Goal: Feedback & Contribution: Contribute content

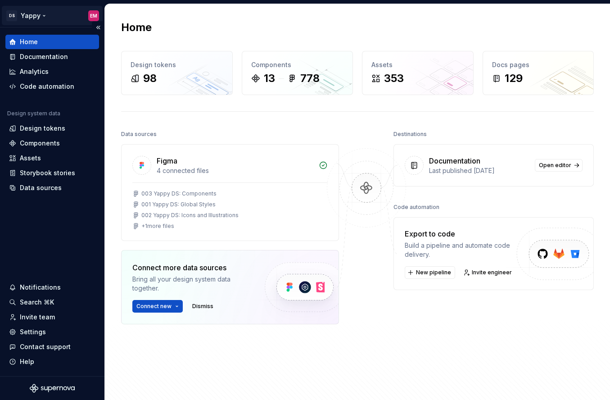
click at [42, 10] on html "DS Yappy EM Home Documentation Analytics Code automation Design system data Des…" at bounding box center [305, 200] width 610 height 400
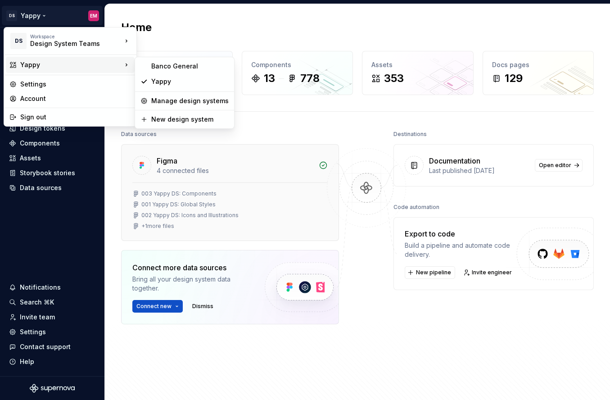
click at [127, 165] on html "DS Yappy EM Home Documentation Analytics Code automation Design system data Des…" at bounding box center [305, 200] width 610 height 400
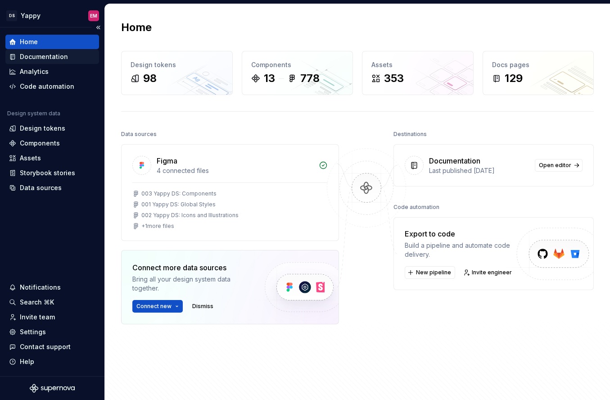
click at [32, 61] on div "Documentation" at bounding box center [52, 57] width 94 height 14
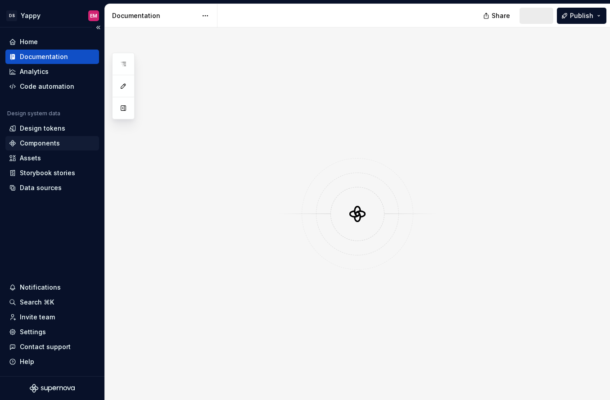
click at [43, 143] on div "Components" at bounding box center [40, 143] width 40 height 9
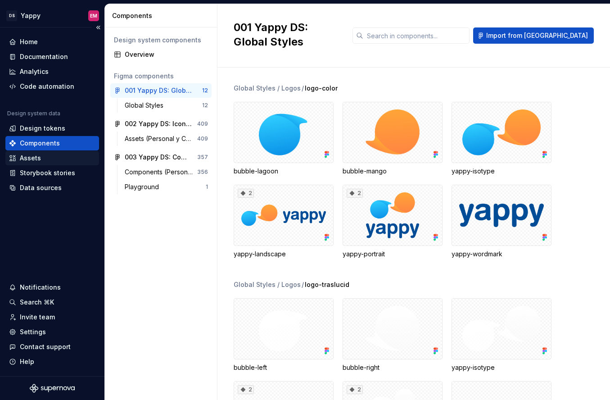
click at [55, 159] on div "Assets" at bounding box center [52, 157] width 86 height 9
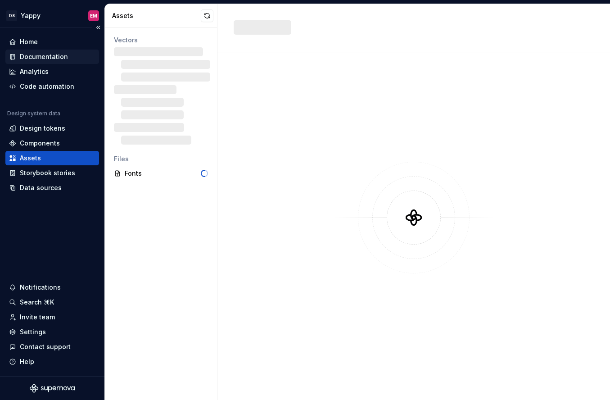
click at [41, 57] on div "Documentation" at bounding box center [44, 56] width 48 height 9
click at [38, 147] on div "Components" at bounding box center [40, 143] width 40 height 9
click at [48, 142] on div "Components" at bounding box center [40, 143] width 40 height 9
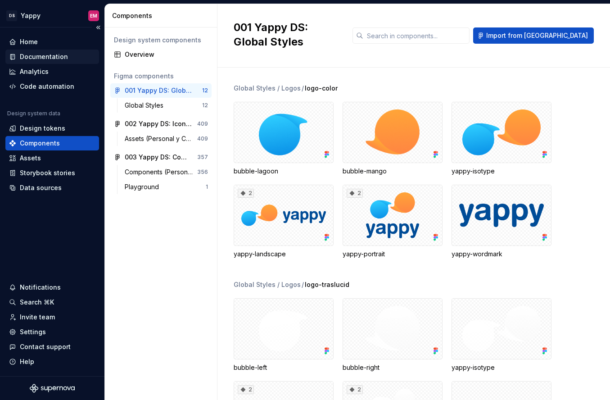
click at [44, 50] on div "Documentation" at bounding box center [52, 57] width 94 height 14
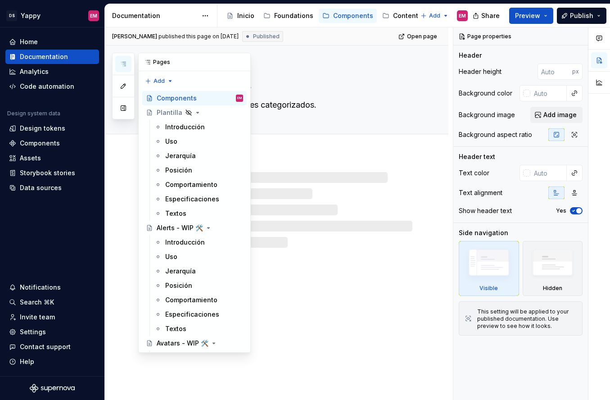
click at [124, 62] on icon "button" at bounding box center [123, 64] width 5 height 4
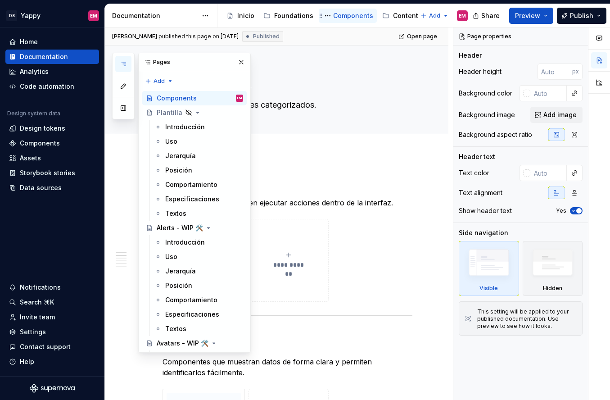
click at [347, 13] on div "Components" at bounding box center [353, 15] width 40 height 9
click at [174, 233] on div "Alerts - WIP 🛠️" at bounding box center [200, 227] width 86 height 13
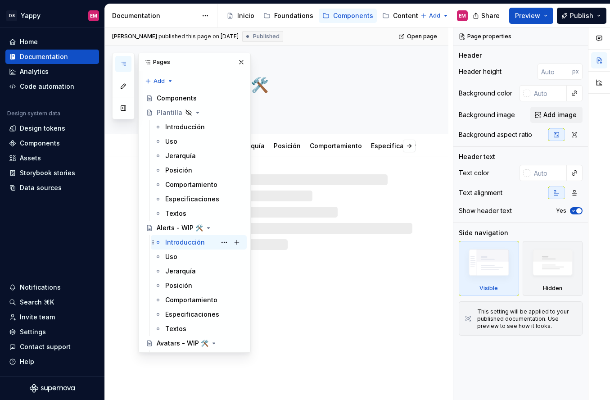
click at [178, 239] on div "Introducción" at bounding box center [185, 242] width 40 height 9
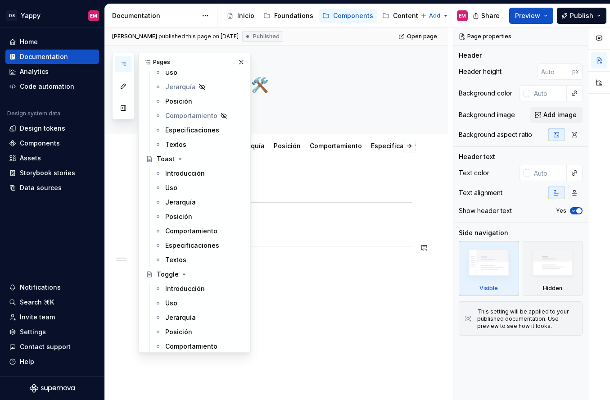
scroll to position [1599, 0]
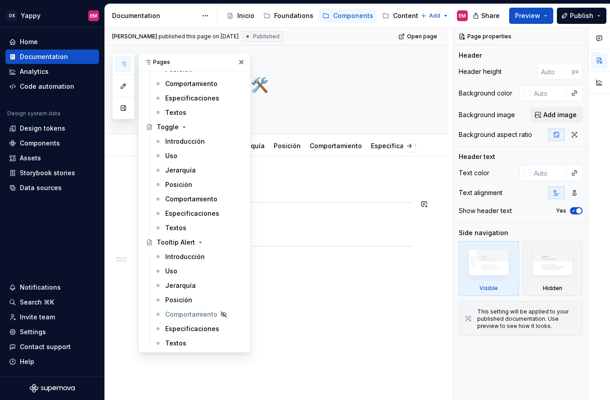
click at [352, 222] on h2 "Anatomía" at bounding box center [288, 228] width 250 height 14
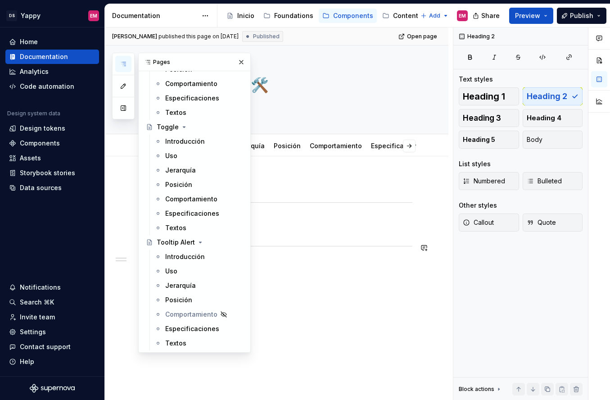
click at [294, 295] on div "Descripción Anatomía" at bounding box center [276, 267] width 343 height 223
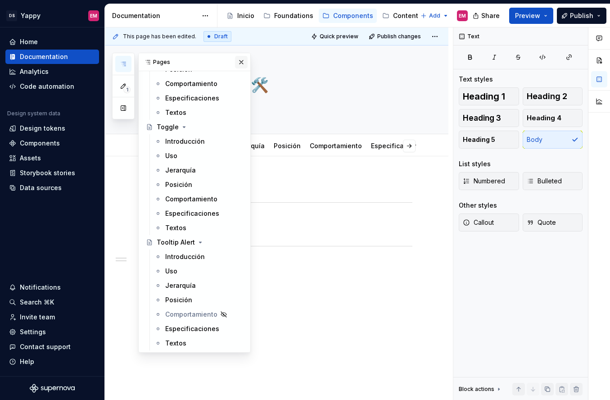
click at [241, 61] on button "button" at bounding box center [241, 62] width 13 height 13
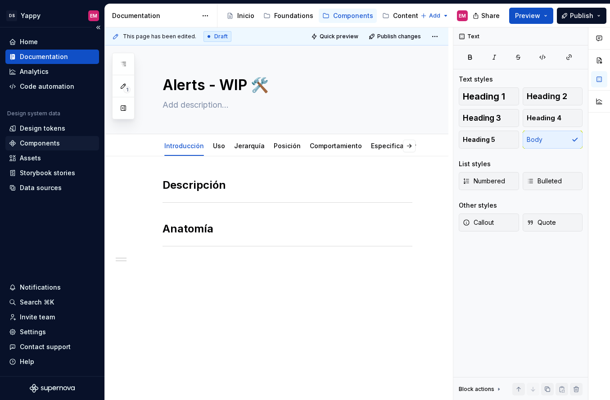
click at [35, 138] on div "Components" at bounding box center [52, 143] width 94 height 14
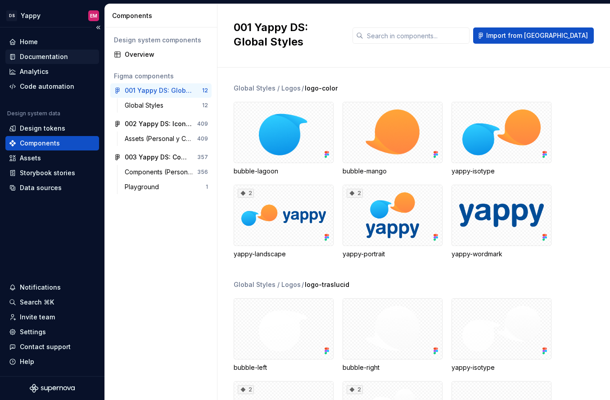
click at [40, 56] on div "Documentation" at bounding box center [44, 56] width 48 height 9
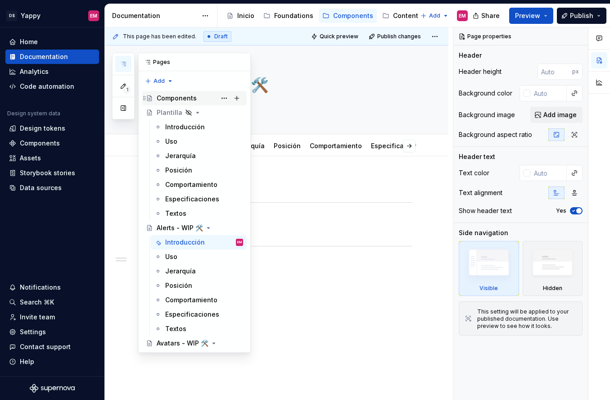
click at [164, 97] on div "Components" at bounding box center [177, 98] width 40 height 9
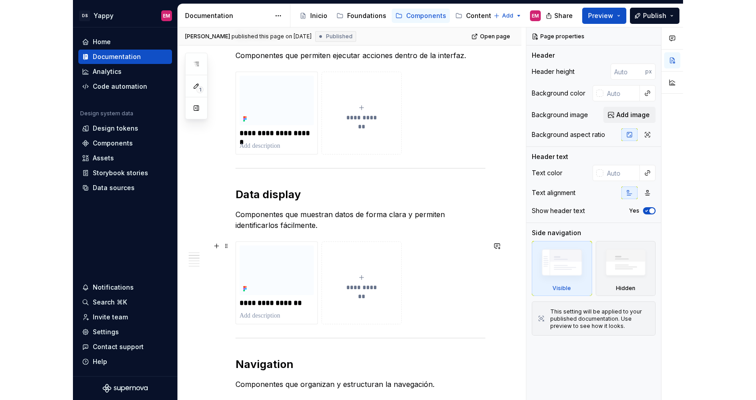
scroll to position [172, 0]
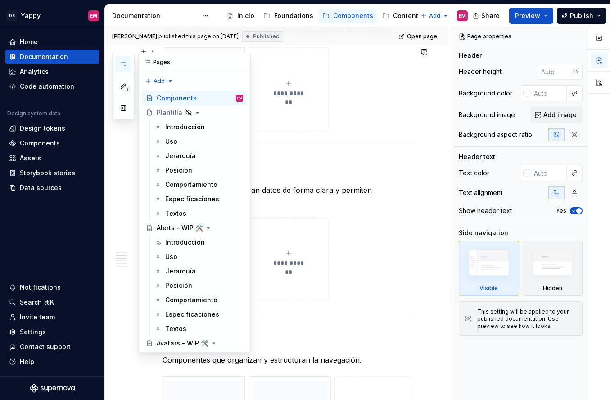
click at [124, 63] on icon "button" at bounding box center [123, 63] width 7 height 7
click at [340, 11] on div "Components" at bounding box center [353, 15] width 40 height 9
click at [35, 42] on div "Home" at bounding box center [29, 41] width 18 height 9
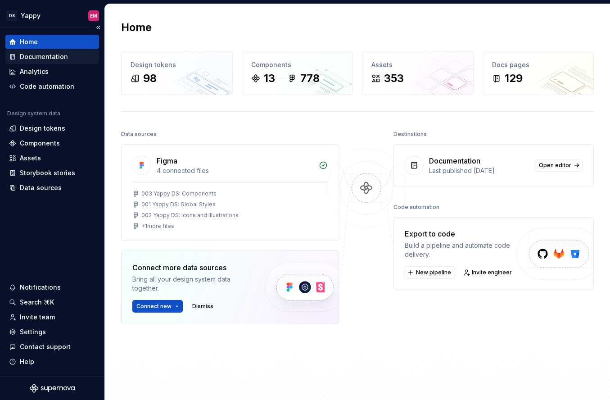
click at [34, 56] on div "Documentation" at bounding box center [44, 56] width 48 height 9
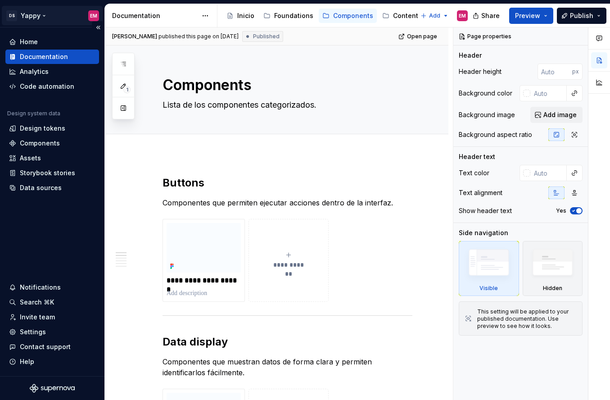
click at [55, 14] on html "DS Yappy EM Home Documentation Analytics Code automation Design system data Des…" at bounding box center [305, 200] width 610 height 400
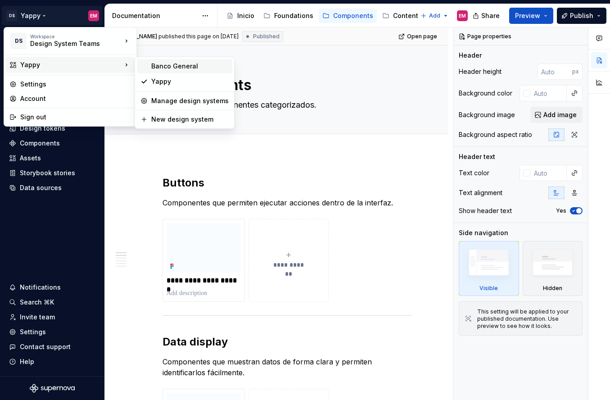
click at [162, 69] on div "Banco General" at bounding box center [189, 66] width 77 height 9
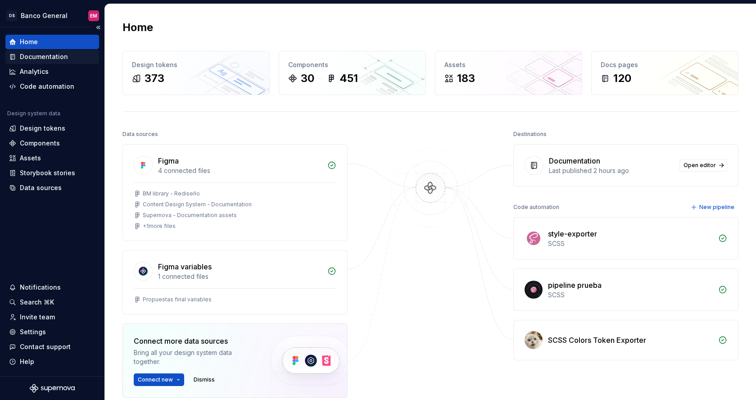
click at [48, 54] on div "Documentation" at bounding box center [44, 56] width 48 height 9
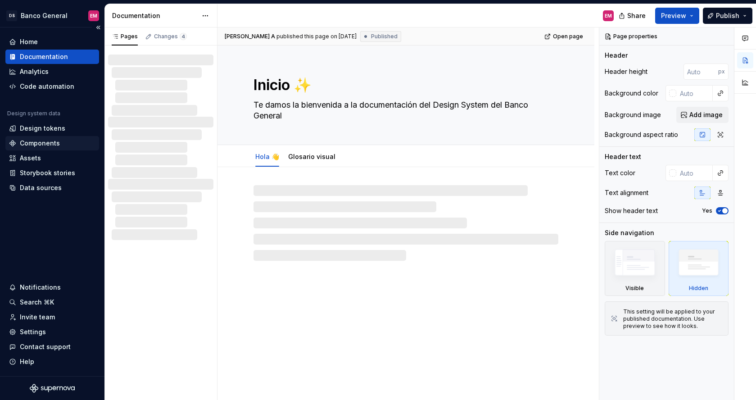
click at [50, 146] on div "Components" at bounding box center [40, 143] width 40 height 9
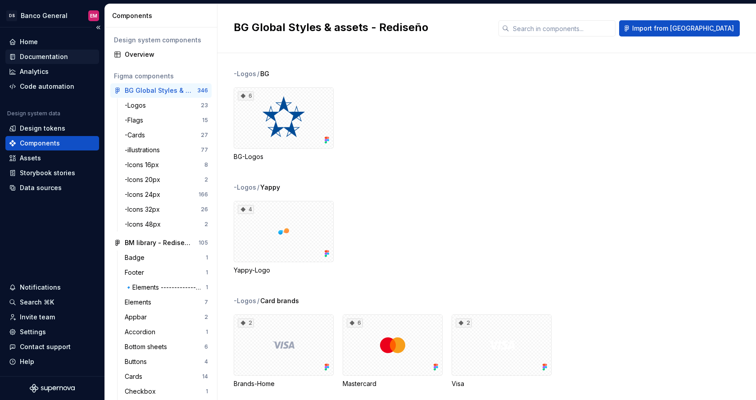
click at [48, 51] on div "Documentation" at bounding box center [52, 57] width 94 height 14
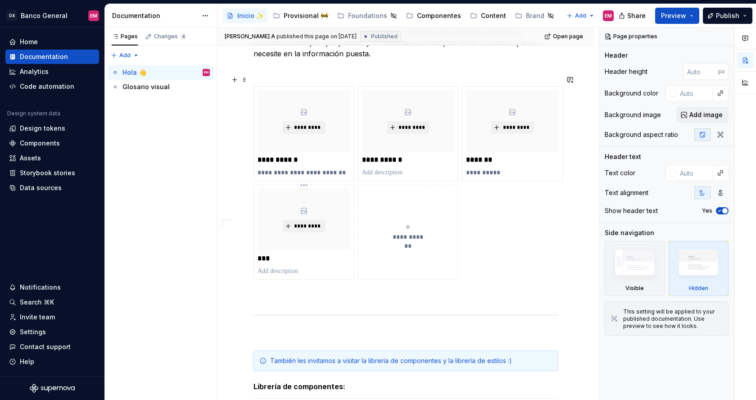
scroll to position [525, 0]
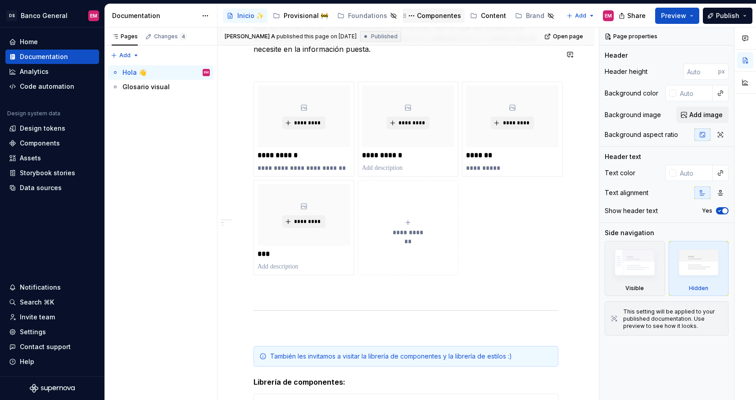
click at [427, 10] on div "Componentes" at bounding box center [433, 16] width 62 height 14
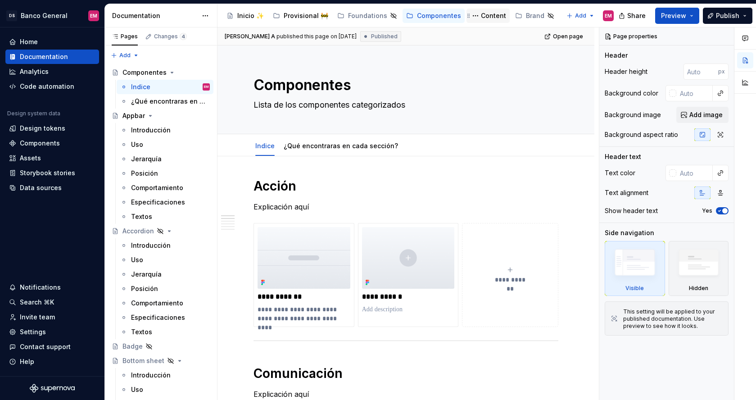
click at [482, 15] on div "Content" at bounding box center [493, 15] width 25 height 9
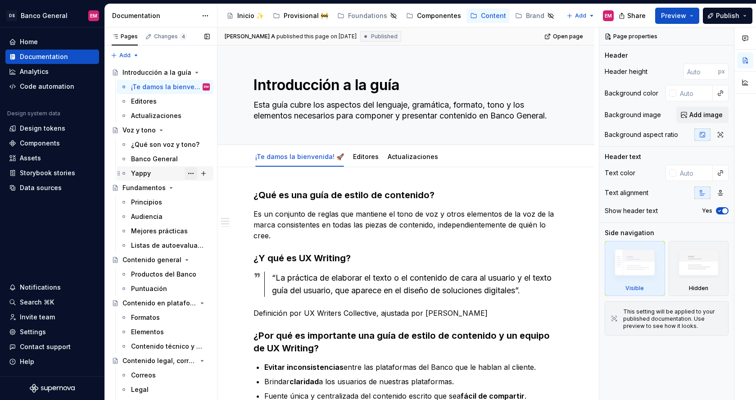
click at [189, 173] on button "Page tree" at bounding box center [191, 173] width 13 height 13
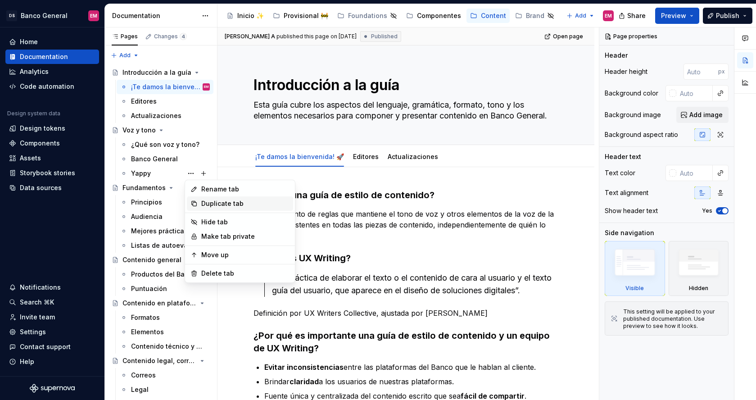
click at [221, 204] on div "Duplicate tab" at bounding box center [245, 203] width 88 height 9
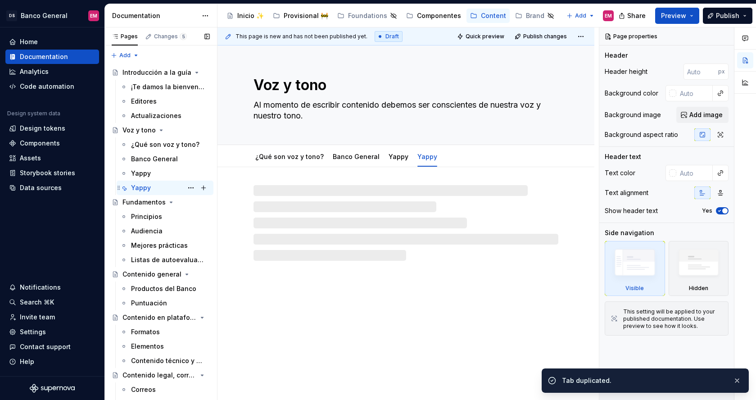
click at [158, 190] on div "Yappy EM" at bounding box center [170, 187] width 79 height 13
click at [201, 189] on button "Page tree" at bounding box center [203, 187] width 13 height 13
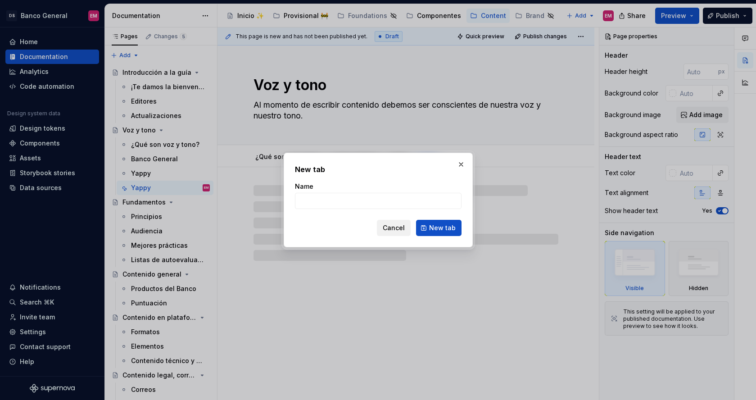
click at [402, 227] on span "Cancel" at bounding box center [394, 227] width 22 height 9
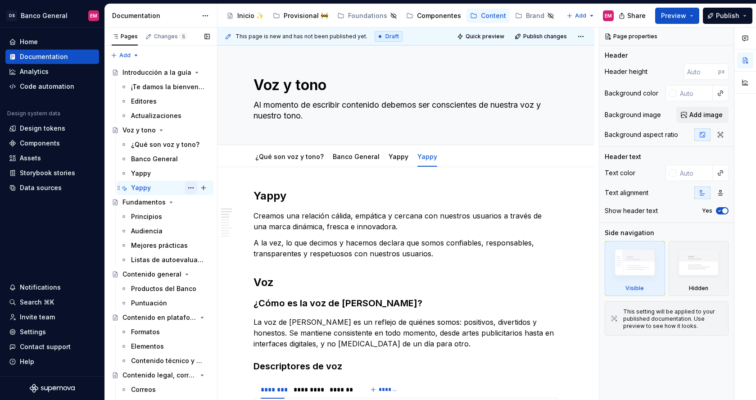
click at [191, 186] on button "Page tree" at bounding box center [191, 187] width 13 height 13
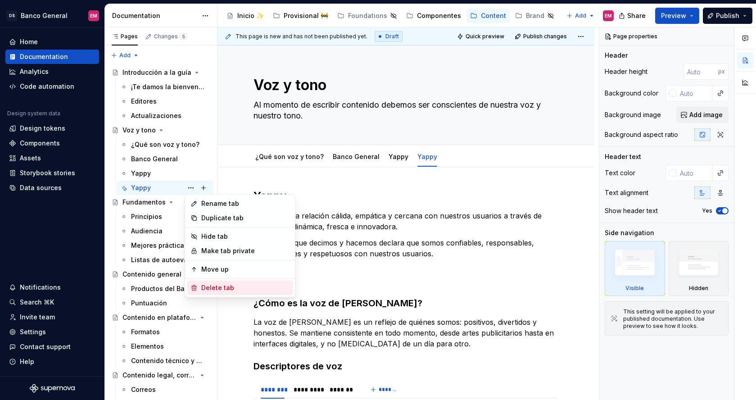
click at [212, 290] on div "Delete tab" at bounding box center [245, 287] width 88 height 9
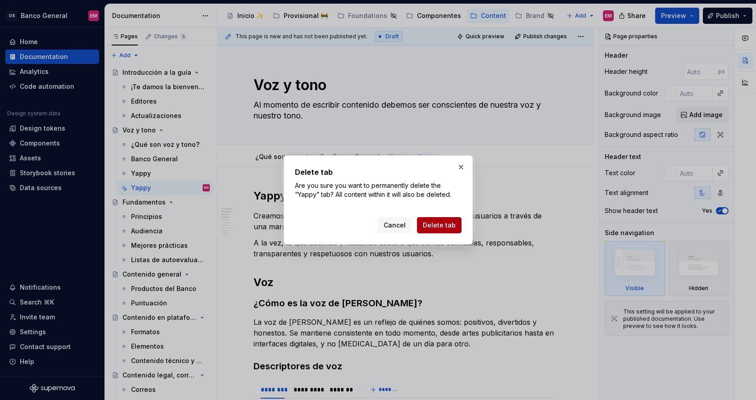
click at [427, 225] on span "Delete tab" at bounding box center [439, 225] width 33 height 9
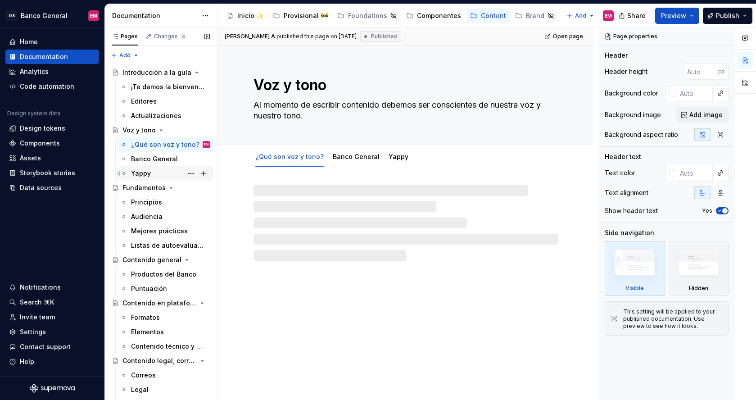
click at [138, 179] on div "Yappy" at bounding box center [170, 173] width 79 height 13
click at [142, 176] on div "Yappy" at bounding box center [141, 173] width 20 height 9
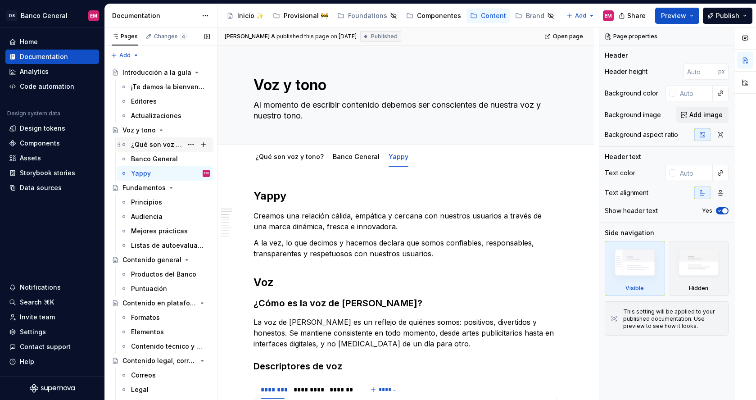
click at [144, 140] on div "¿Qué son voz y tono?" at bounding box center [157, 144] width 52 height 9
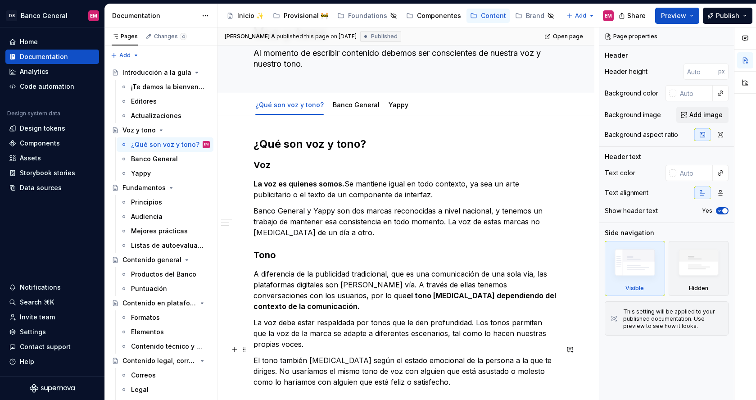
scroll to position [17, 0]
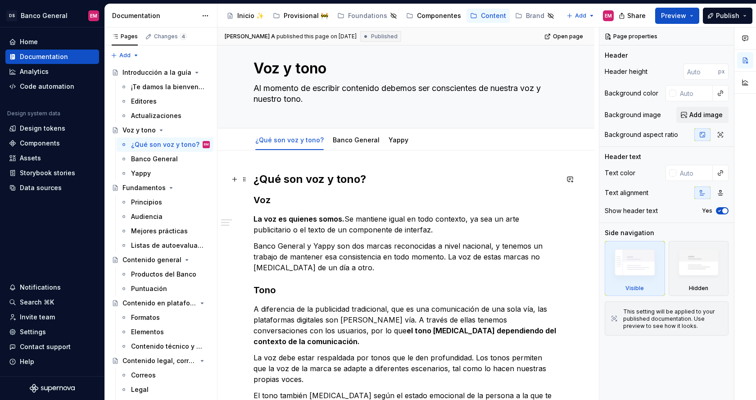
click at [301, 177] on h2 "¿Qué son voz y tono?" at bounding box center [405, 179] width 305 height 14
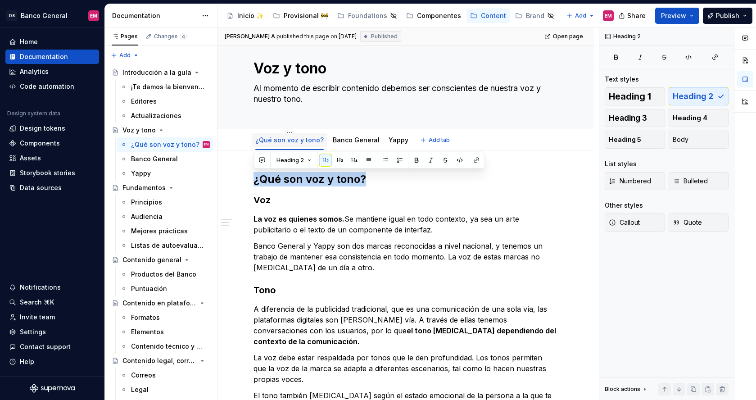
click at [288, 136] on link "¿Qué son voz y tono?" at bounding box center [289, 140] width 68 height 8
click at [287, 141] on link "¿Qué son voz y tono?" at bounding box center [289, 140] width 68 height 8
click at [288, 92] on textarea "Al momento de escribir contenido debemos ser conscientes de nuestra voz y nuest…" at bounding box center [404, 93] width 305 height 25
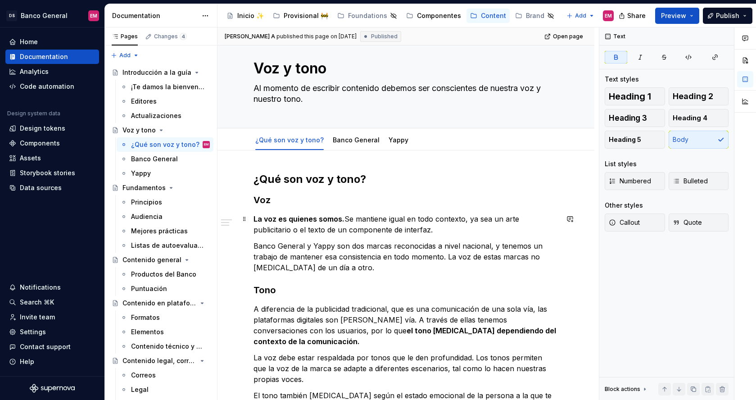
click at [260, 217] on strong "La voz es quienes somos." at bounding box center [298, 218] width 91 height 9
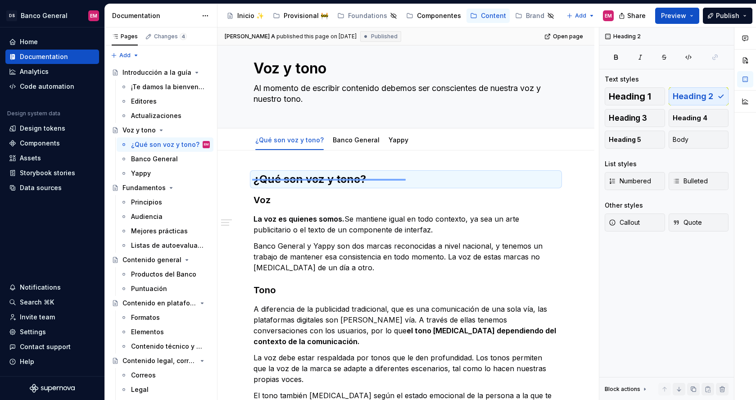
drag, startPoint x: 252, startPoint y: 179, endPoint x: 406, endPoint y: 179, distance: 153.5
click at [406, 179] on div "[PERSON_NAME] A published this page on [DATE] Published Open page Voz y tono Al…" at bounding box center [407, 213] width 381 height 373
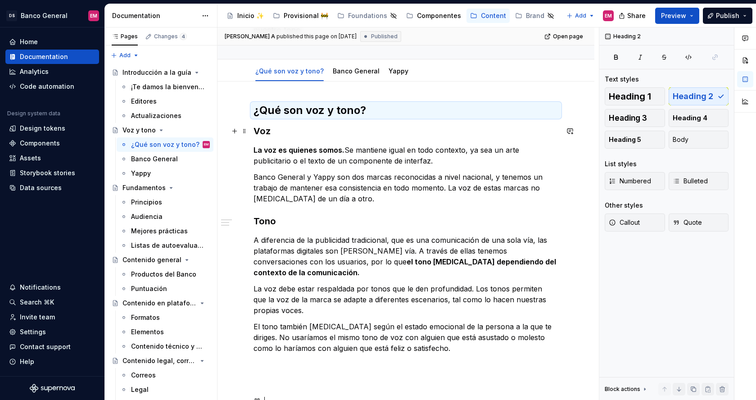
click at [298, 135] on h3 "Voz" at bounding box center [405, 131] width 305 height 13
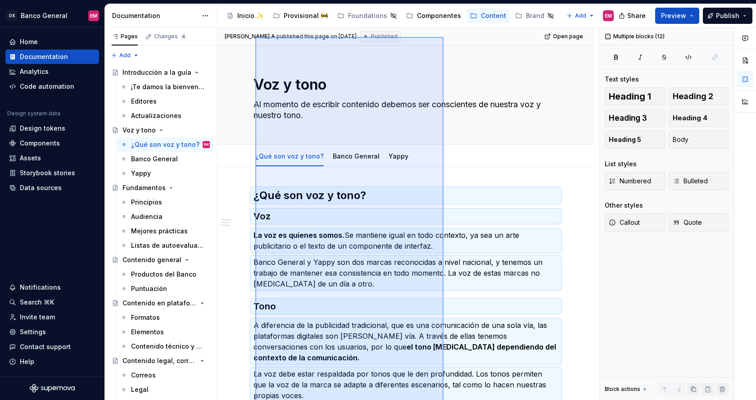
scroll to position [0, 0]
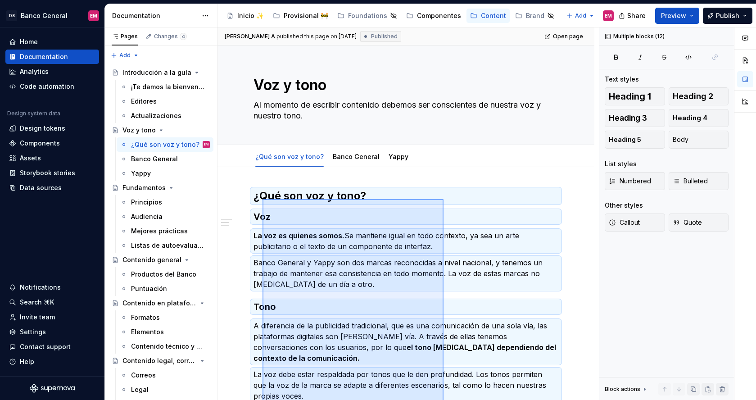
drag, startPoint x: 443, startPoint y: 363, endPoint x: 262, endPoint y: 199, distance: 244.4
click at [262, 199] on div "[PERSON_NAME] A published this page on [DATE] Published Open page Voz y tono Al…" at bounding box center [407, 213] width 381 height 373
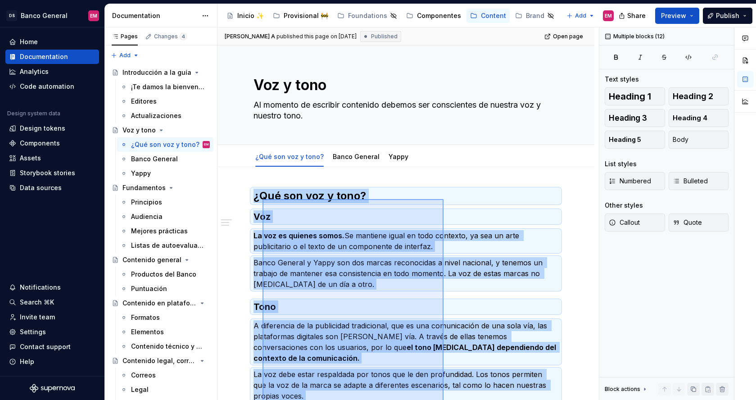
scroll to position [143, 0]
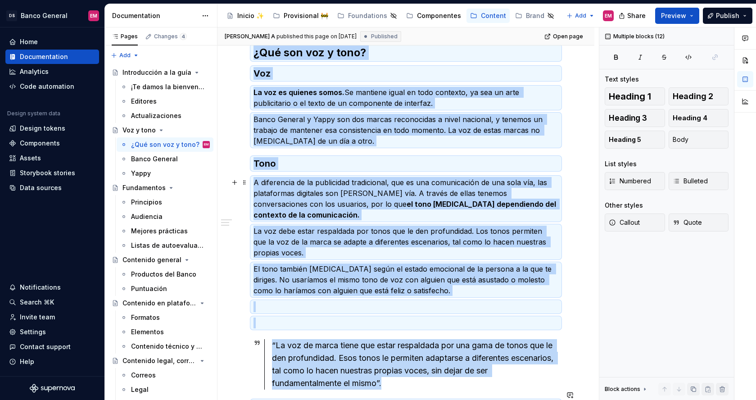
copy div "¿Lor ips dol s amet? Con Ad eli se doeiusm tempo. In utlabore etdol ma aliq eni…"
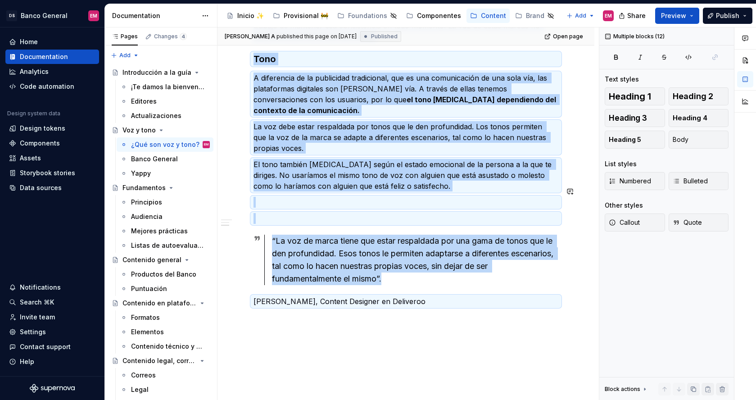
scroll to position [274, 0]
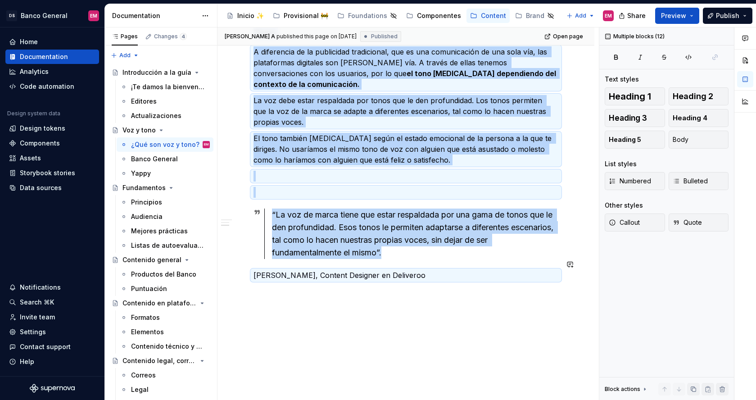
click at [325, 316] on div "¿Qué son voz y tono? Voz La voz es quienes somos. Se mantiene igual en todo con…" at bounding box center [405, 152] width 377 height 518
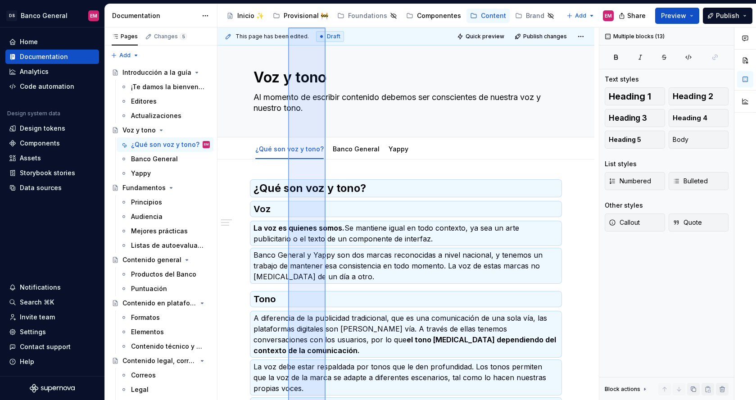
scroll to position [0, 0]
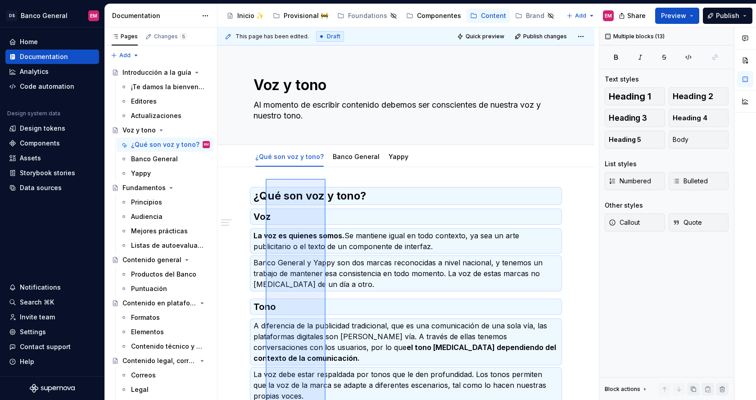
drag, startPoint x: 325, startPoint y: 324, endPoint x: 265, endPoint y: 176, distance: 160.1
click at [265, 176] on div "This page has been edited. Draft Quick preview Publish changes Voz y tono Al mo…" at bounding box center [407, 213] width 381 height 373
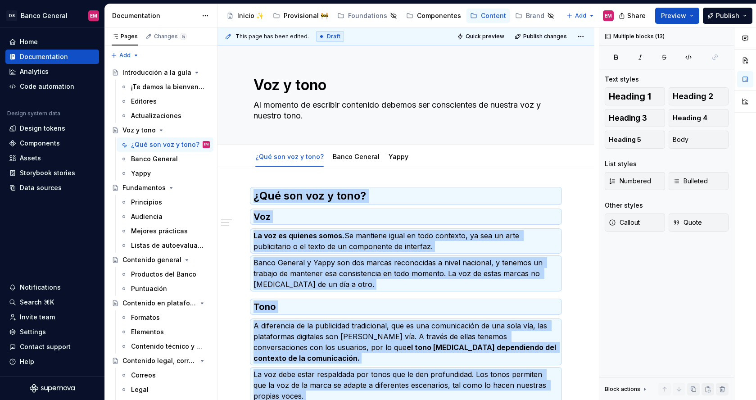
scroll to position [159, 0]
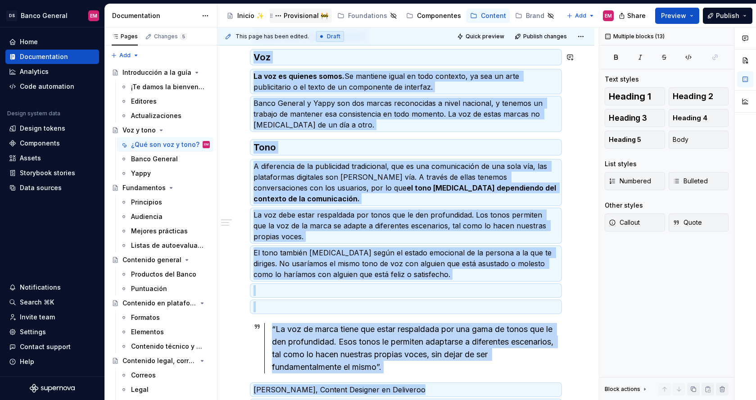
copy div "¿Lor ips dol s amet? Con Ad eli se doeiusm tempo. In utlabore etdol ma aliq eni…"
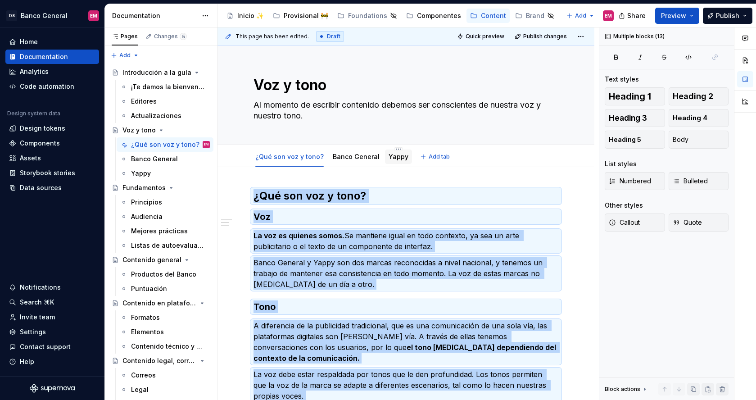
click at [388, 158] on link "Yappy" at bounding box center [398, 157] width 20 height 8
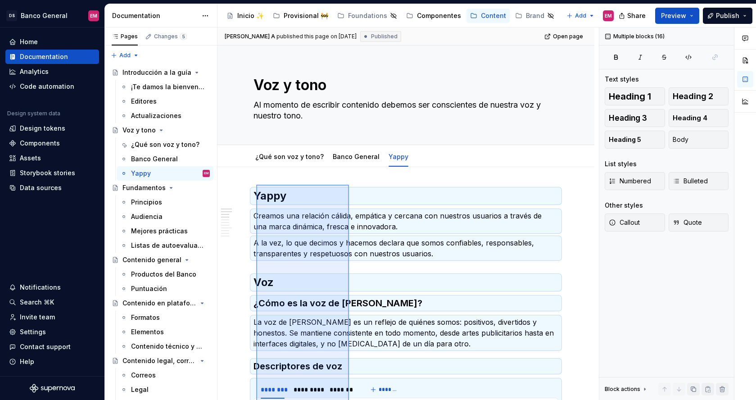
drag, startPoint x: 349, startPoint y: 337, endPoint x: 256, endPoint y: 185, distance: 178.2
click at [256, 185] on div "[PERSON_NAME] A published this page on [DATE] Published Open page Voz y tono Al…" at bounding box center [407, 213] width 381 height 373
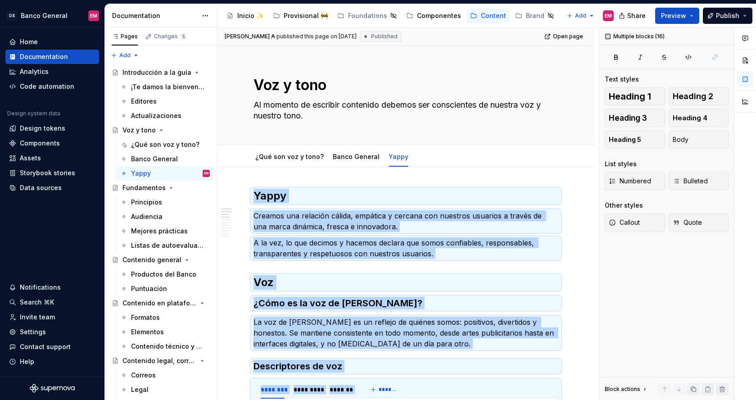
copy div "Lorem Ipsumdo sit ametcons adipis, elitsedd e tempori utl etdolore magnaali e a…"
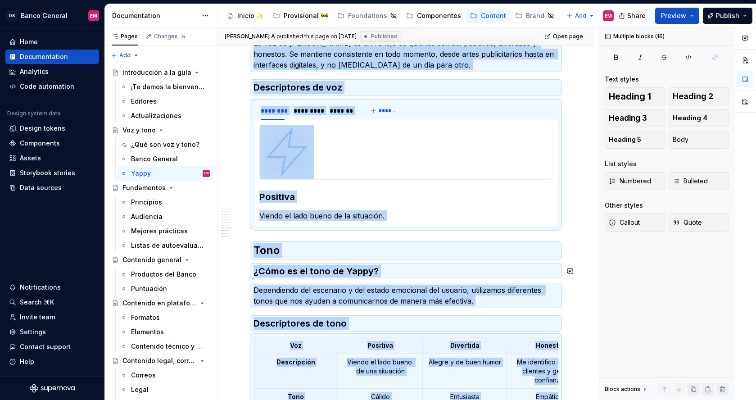
scroll to position [232, 0]
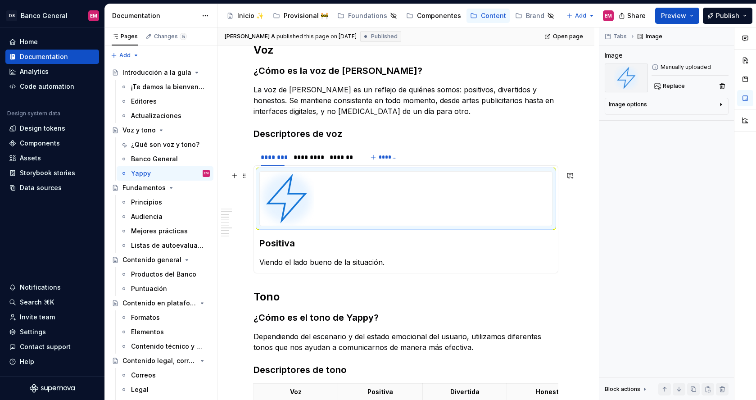
click at [373, 224] on div at bounding box center [406, 199] width 292 height 54
click at [407, 153] on div "******** ********* ******* *******" at bounding box center [405, 157] width 305 height 18
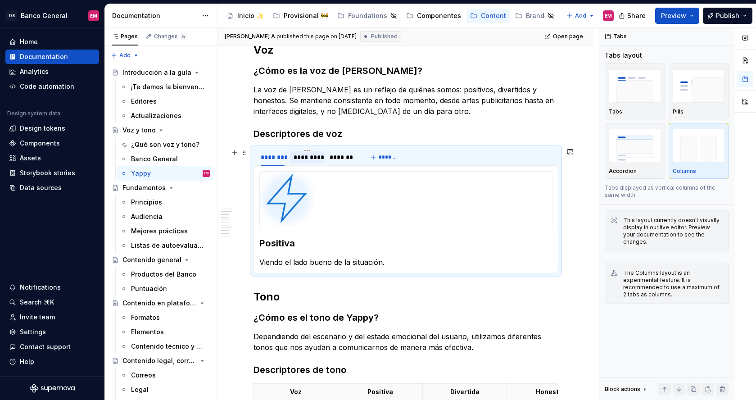
click at [304, 159] on div "*********" at bounding box center [306, 157] width 27 height 9
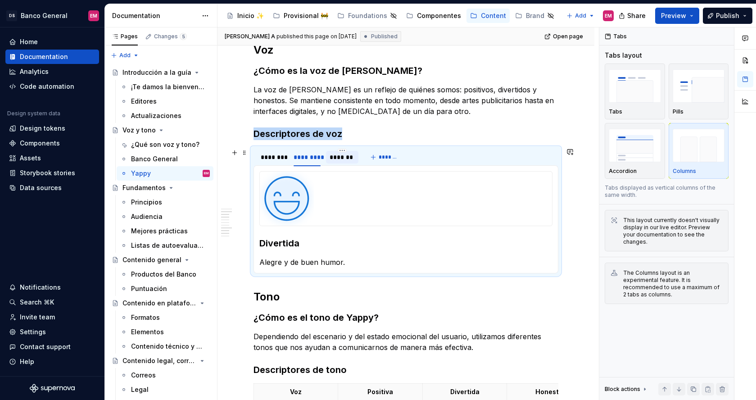
click at [345, 158] on div "*******" at bounding box center [342, 157] width 25 height 9
click at [270, 156] on div "********" at bounding box center [273, 157] width 24 height 9
click at [244, 151] on span at bounding box center [244, 152] width 7 height 13
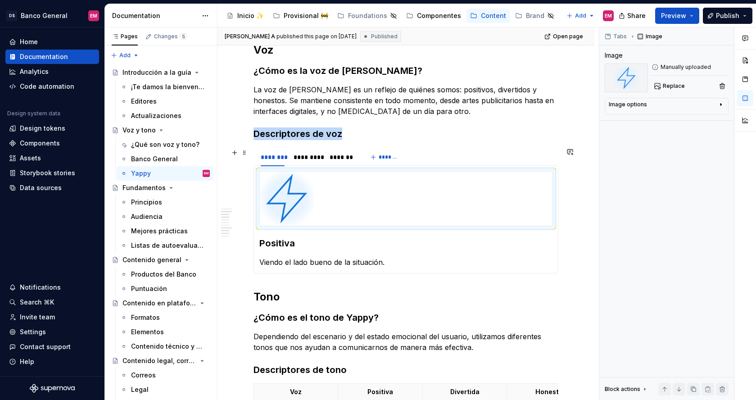
click at [398, 199] on div at bounding box center [406, 199] width 292 height 54
click at [246, 152] on span at bounding box center [244, 152] width 7 height 13
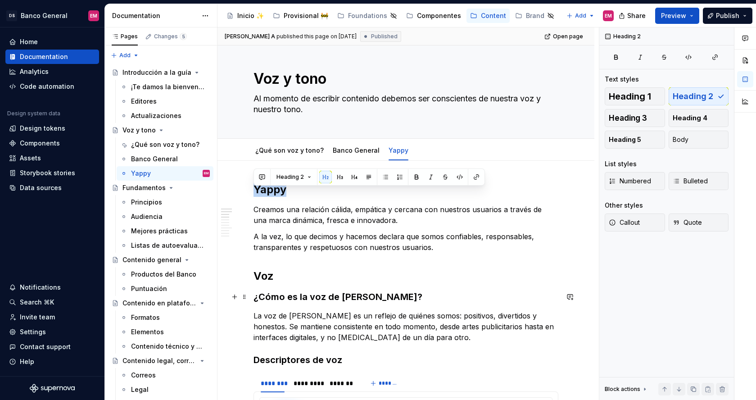
scroll to position [0, 0]
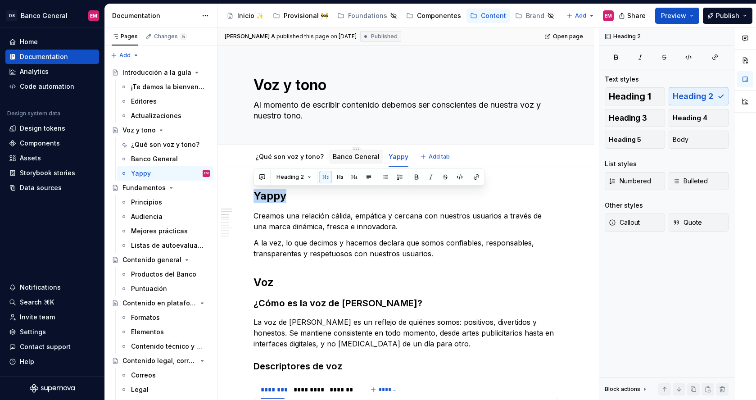
click at [349, 156] on link "Banco General" at bounding box center [356, 157] width 47 height 8
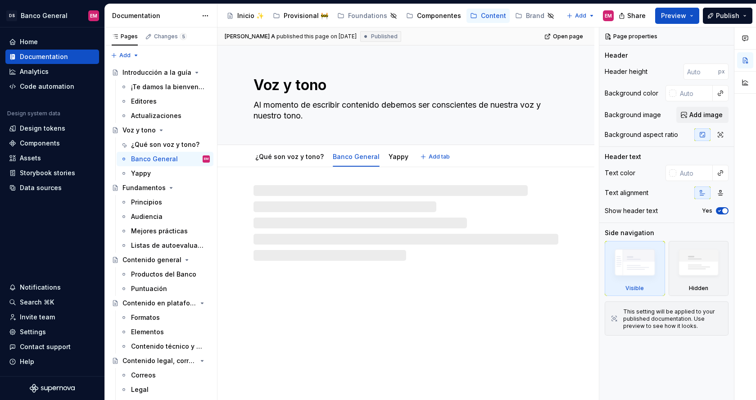
click at [388, 158] on link "Yappy" at bounding box center [398, 157] width 20 height 8
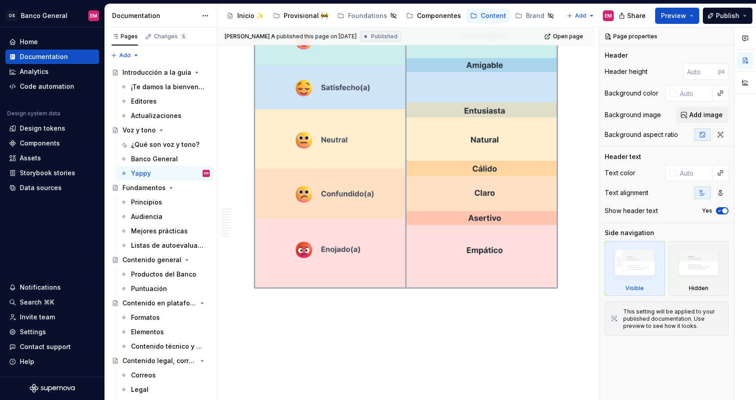
scroll to position [824, 0]
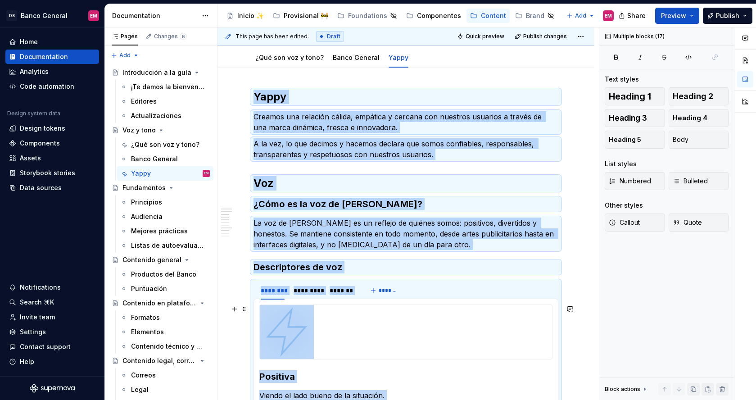
scroll to position [0, 0]
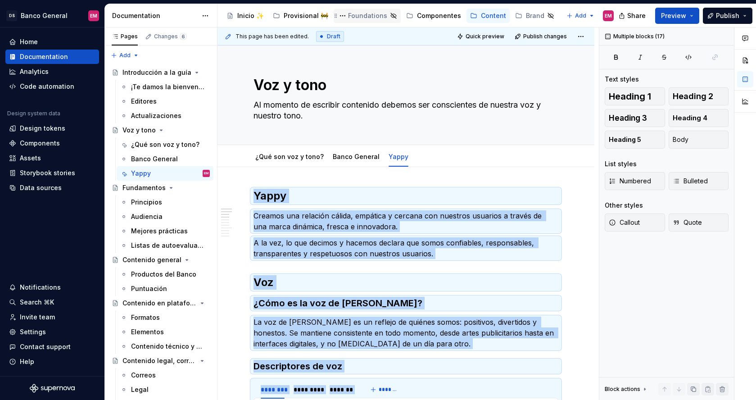
type textarea "*"
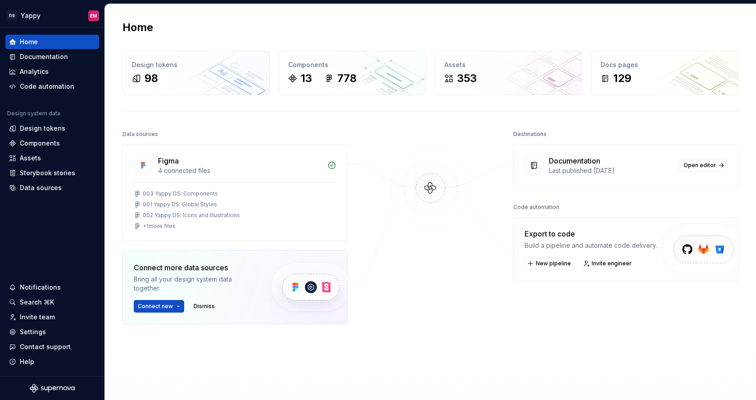
click at [40, 2] on div "DS Yappy EM Home Documentation Analytics Code automation Design system data Des…" at bounding box center [378, 200] width 756 height 400
click at [40, 14] on html "DS Yappy EM Home Documentation Analytics Code automation Design system data Des…" at bounding box center [378, 200] width 756 height 400
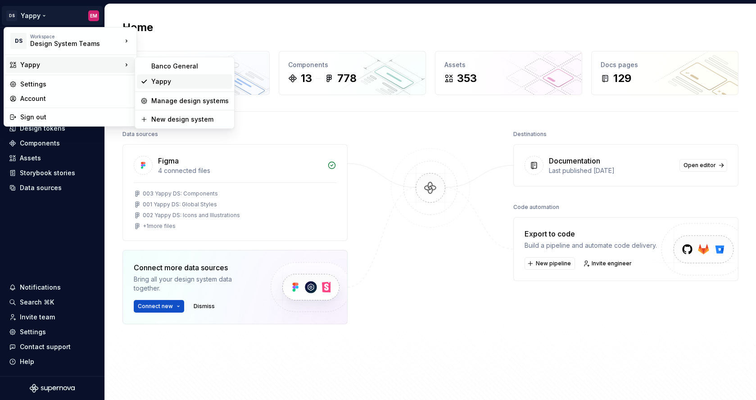
click at [169, 82] on div "Yappy" at bounding box center [189, 81] width 77 height 9
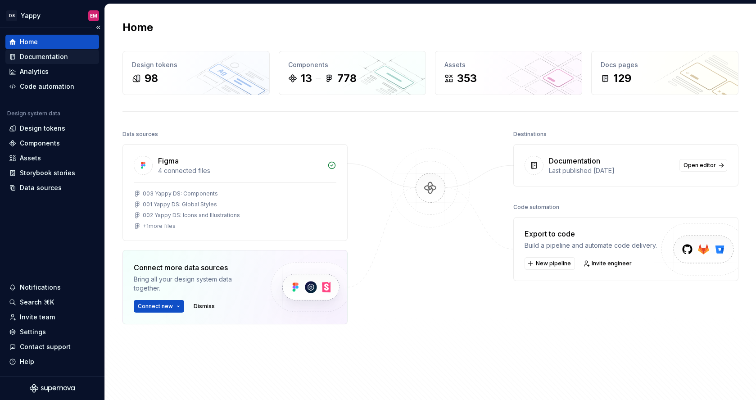
click at [54, 58] on div "Documentation" at bounding box center [44, 56] width 48 height 9
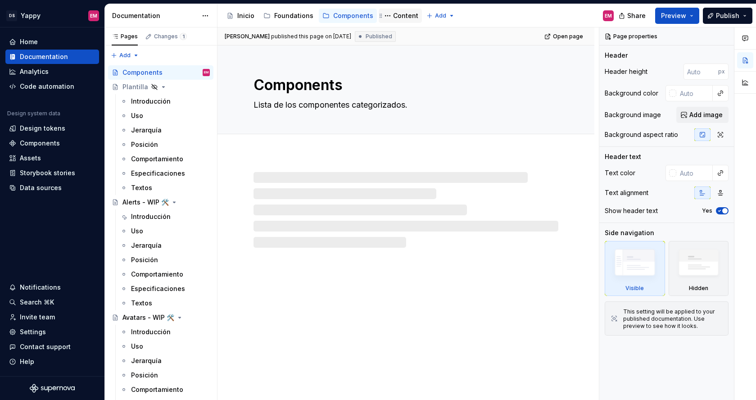
click at [397, 17] on div "Content" at bounding box center [405, 15] width 25 height 9
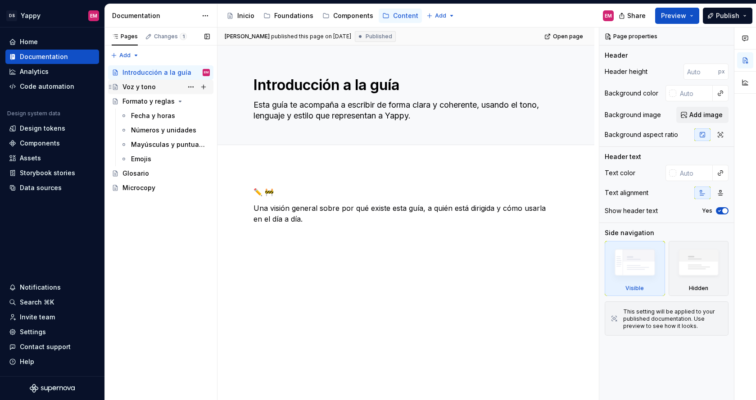
click at [141, 87] on div "Voz y tono" at bounding box center [138, 86] width 33 height 9
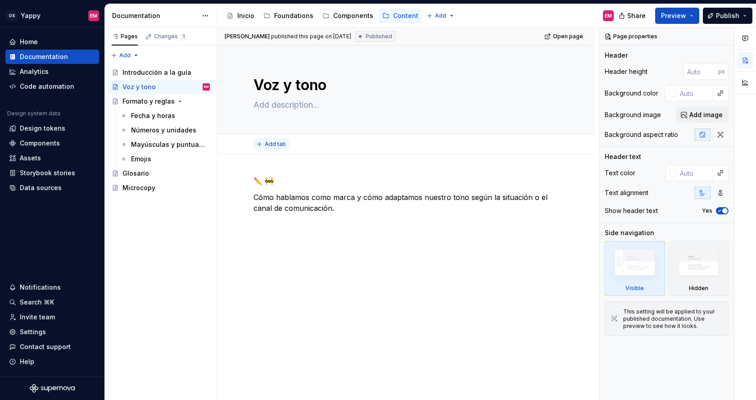
click at [271, 144] on span "Add tab" at bounding box center [275, 143] width 21 height 7
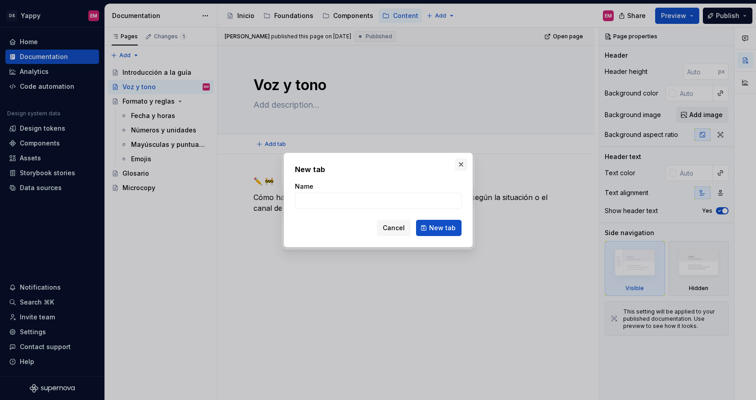
click at [462, 162] on button "button" at bounding box center [461, 164] width 13 height 13
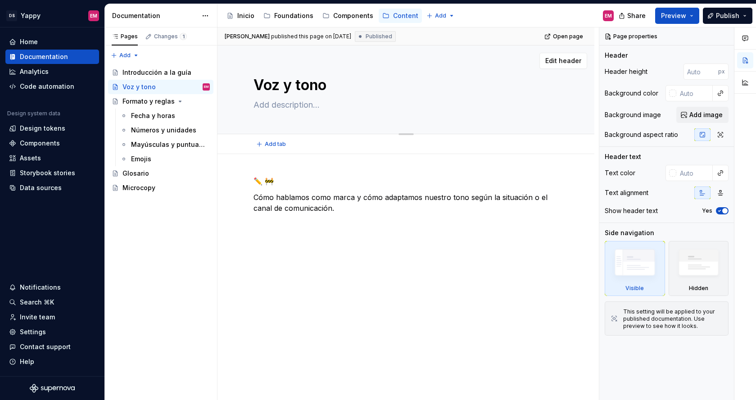
click at [318, 107] on textarea at bounding box center [404, 105] width 305 height 14
paste textarea "Al momento de escribir contenido debemos ser conscientes de nuestra voz y nuest…"
type textarea "*"
type textarea "Al momento de escribir contenido debemos ser conscientes de nuestra voz y nuest…"
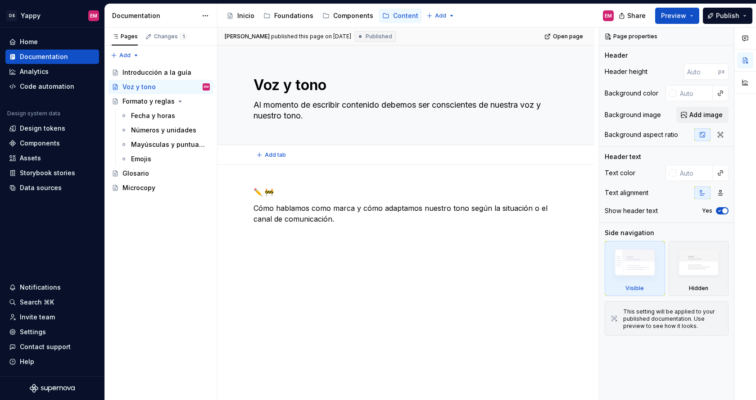
type textarea "*"
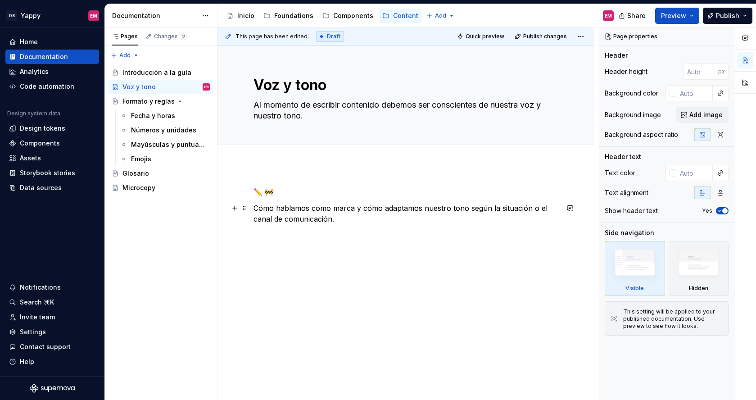
type textarea "Al momento de escribir contenido debemos ser conscientes de nuestra voz y nuest…"
click at [309, 291] on div "✏️ 🚧 Cómo hablamos como marca y cómo adaptamos nuestro tono según la situación …" at bounding box center [405, 260] width 377 height 190
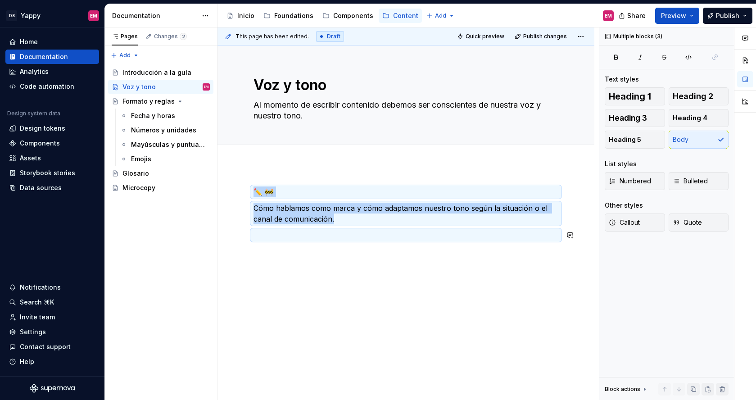
click at [314, 286] on div "✏️ 🚧 Cómo hablamos como marca y cómo adaptamos nuestro tono según la situación …" at bounding box center [405, 268] width 377 height 206
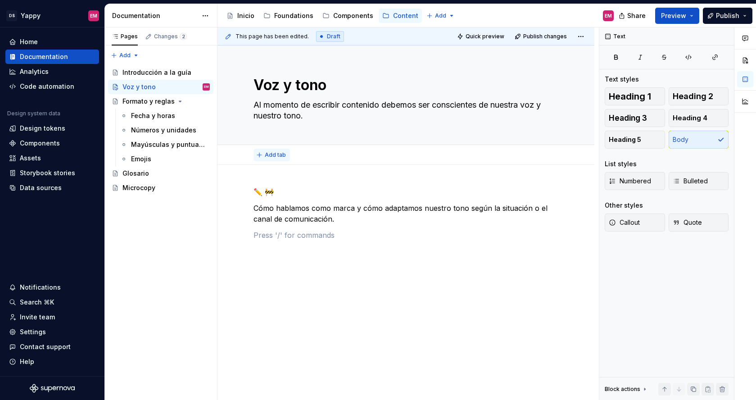
click at [264, 151] on button "Add tab" at bounding box center [271, 155] width 36 height 13
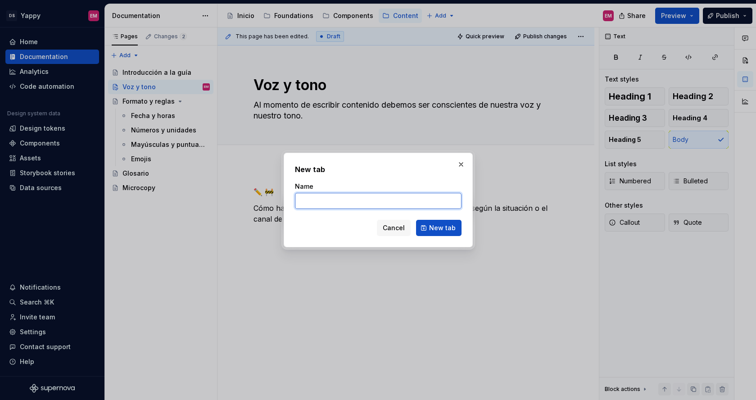
type textarea "*"
paste input "¿Qué son voz y tono?"
type input "¿Qué son voz y tono?"
click at [444, 226] on span "New tab" at bounding box center [442, 227] width 27 height 9
type textarea "*"
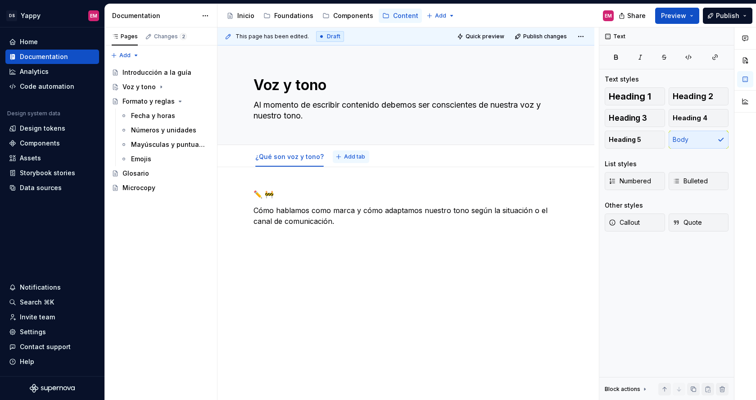
click at [357, 156] on span "Add tab" at bounding box center [354, 156] width 21 height 7
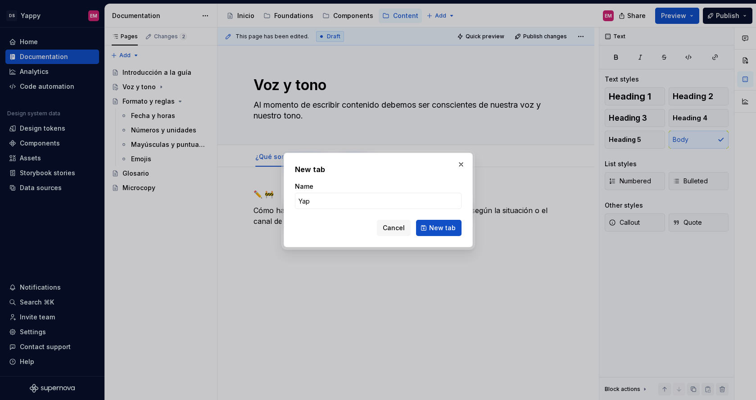
type input "Yapp"
type textarea "*"
type input "Yappy"
click button "New tab" at bounding box center [438, 228] width 45 height 16
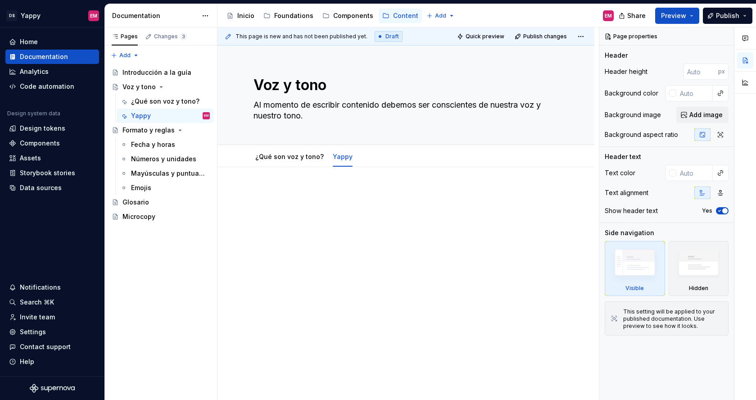
click at [273, 185] on div at bounding box center [405, 260] width 377 height 186
click at [275, 154] on link "¿Qué son voz y tono?" at bounding box center [289, 157] width 68 height 8
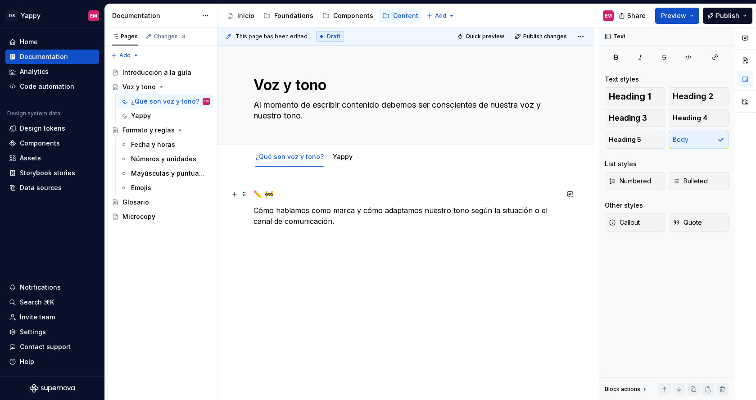
click at [302, 191] on p "✏️ 🚧" at bounding box center [405, 194] width 305 height 11
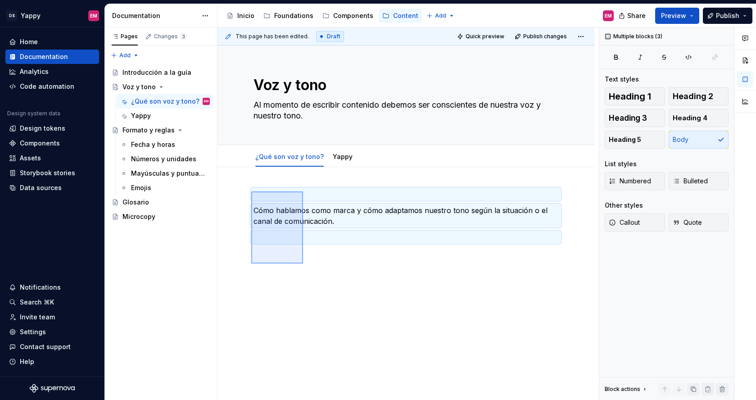
drag, startPoint x: 303, startPoint y: 263, endPoint x: 251, endPoint y: 191, distance: 88.7
click at [251, 191] on div "This page has been edited. Draft Quick preview Publish changes Voz y tono Al mo…" at bounding box center [407, 213] width 381 height 373
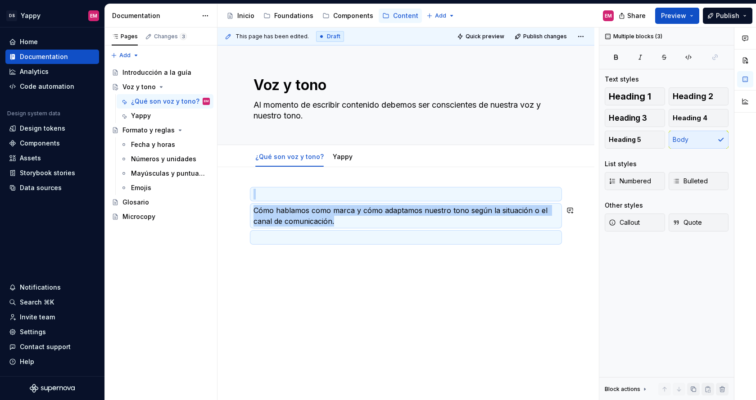
click at [319, 333] on div "Cómo hablamos como marca y cómo adaptamos nuestro tono según la situación o el …" at bounding box center [405, 270] width 377 height 206
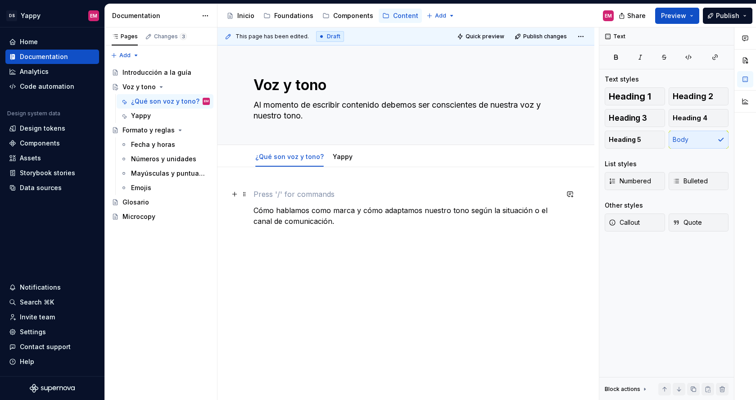
click at [259, 190] on p at bounding box center [405, 194] width 305 height 11
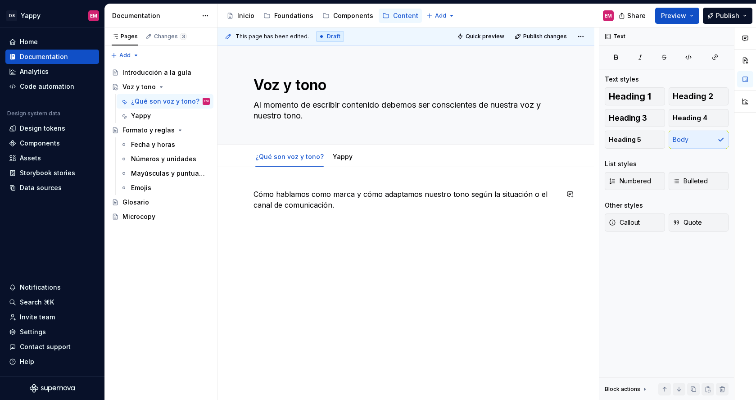
click at [283, 230] on div "Cómo hablamos como marca y cómo adaptamos nuestro tono según la situación o el …" at bounding box center [405, 213] width 305 height 49
click at [254, 191] on p "Cómo hablamos como marca y cómo adaptamos nuestro tono según la situación o el …" at bounding box center [405, 200] width 305 height 22
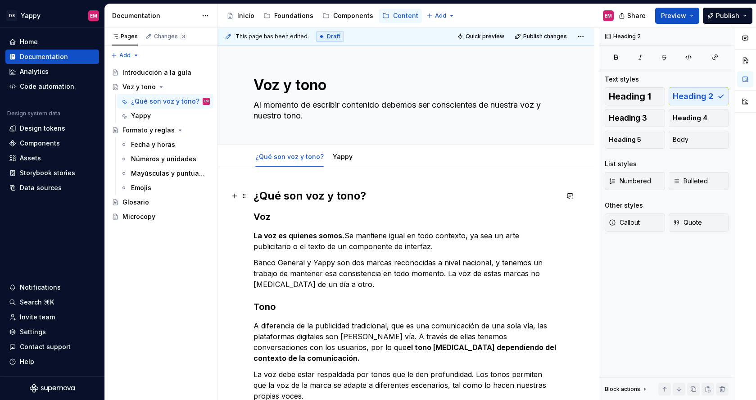
click at [268, 195] on h2 "¿Qué son voz y tono?" at bounding box center [405, 196] width 305 height 14
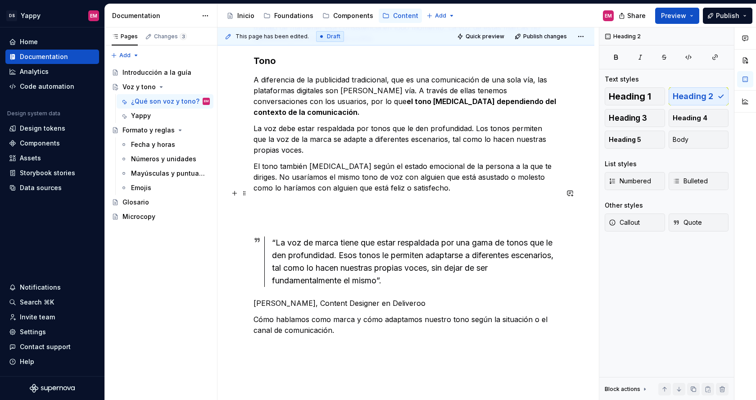
scroll to position [301, 0]
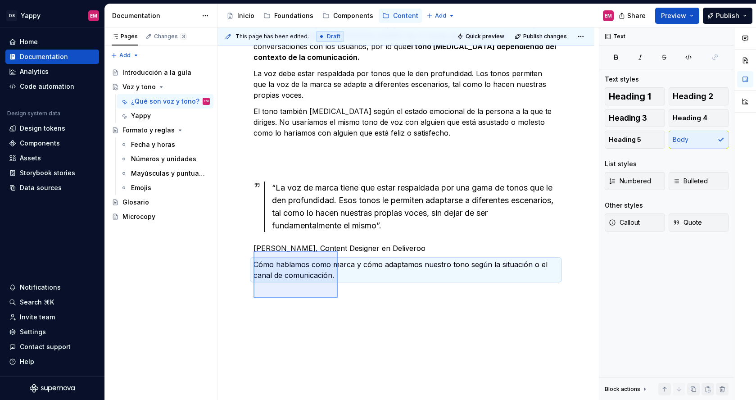
drag, startPoint x: 338, startPoint y: 298, endPoint x: 253, endPoint y: 251, distance: 96.1
click at [253, 251] on div "This page has been edited. Draft Quick preview Publish changes Voz y tono Al mo…" at bounding box center [407, 213] width 381 height 373
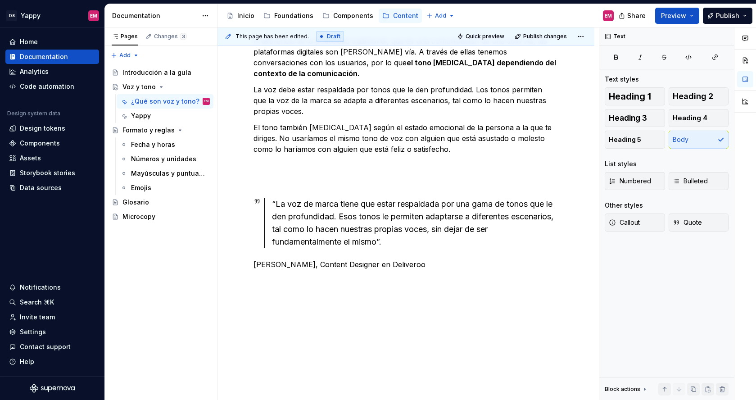
scroll to position [274, 0]
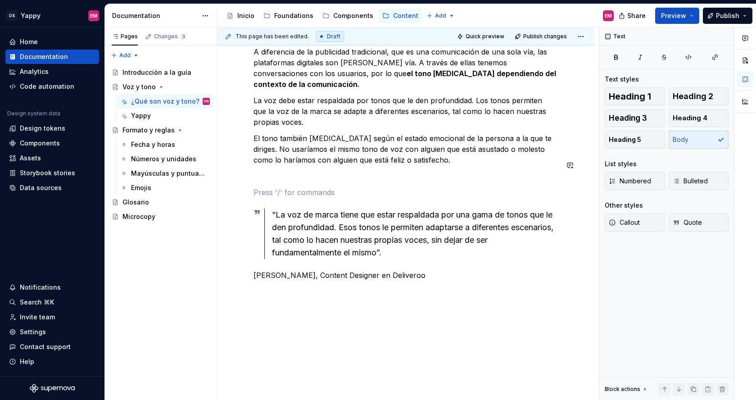
click at [282, 172] on div "¿Qué son voz y tono? Voz La voz es quienes somos. Se mantiene igual en todo con…" at bounding box center [405, 98] width 305 height 366
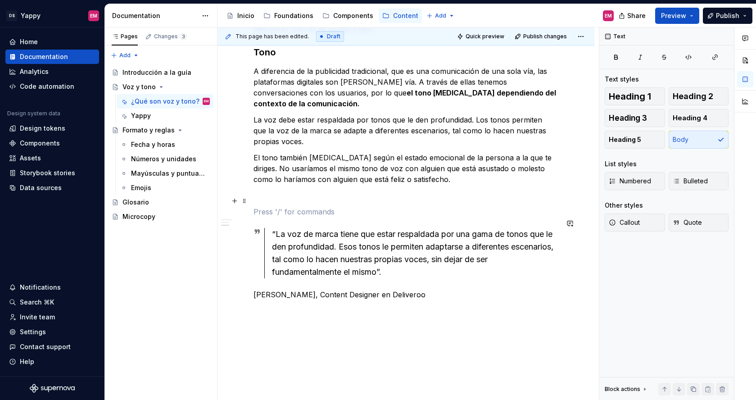
scroll to position [241, 0]
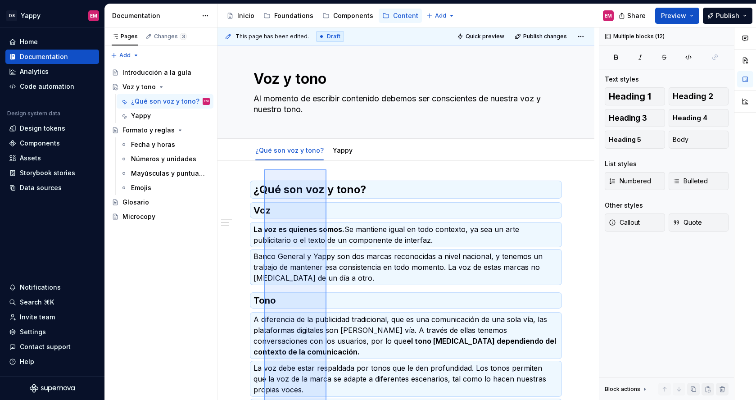
drag, startPoint x: 326, startPoint y: 319, endPoint x: 263, endPoint y: 172, distance: 159.7
click at [263, 172] on div "This page has been edited. Draft Quick preview Publish changes Voz y tono Al mo…" at bounding box center [407, 213] width 381 height 373
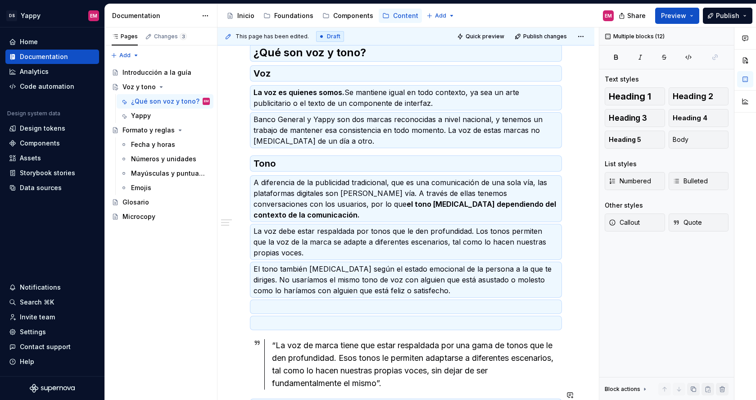
scroll to position [0, 0]
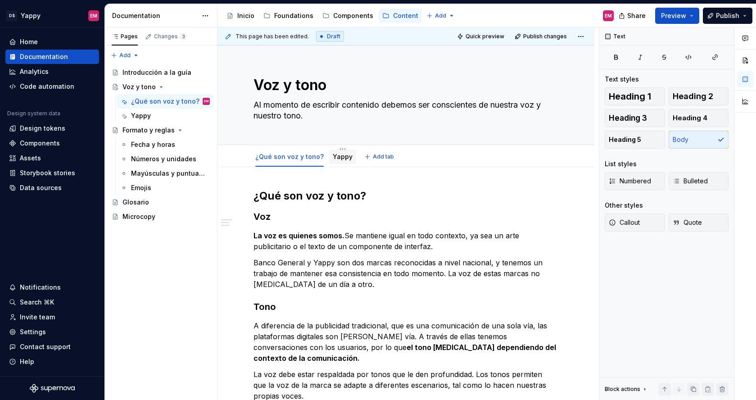
click at [345, 154] on link "Yappy" at bounding box center [343, 157] width 20 height 8
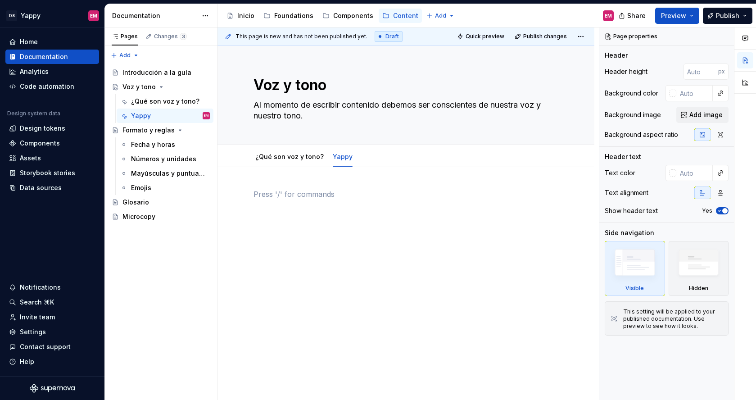
click at [280, 189] on p at bounding box center [405, 194] width 305 height 11
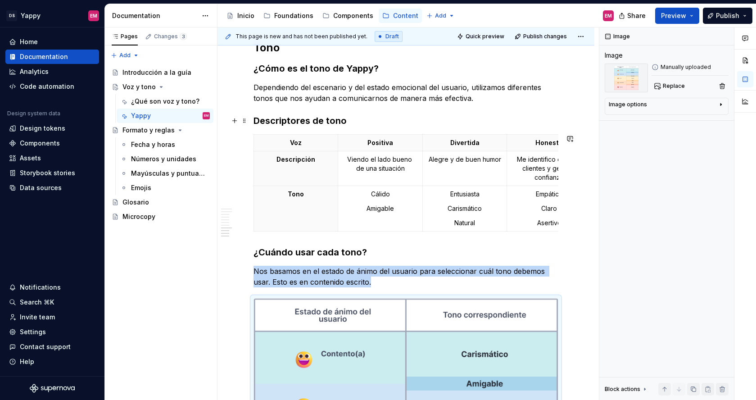
scroll to position [413, 0]
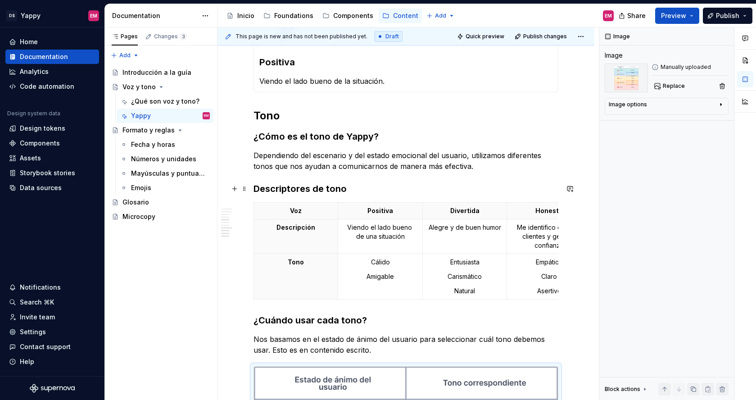
click at [369, 187] on h3 "Descriptores de tono" at bounding box center [405, 188] width 305 height 13
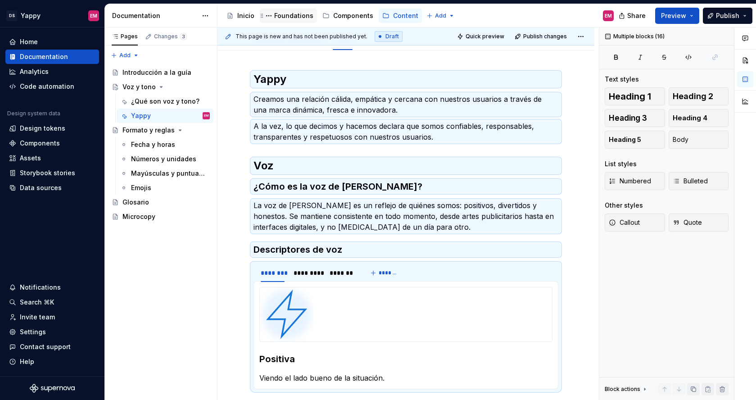
scroll to position [0, 0]
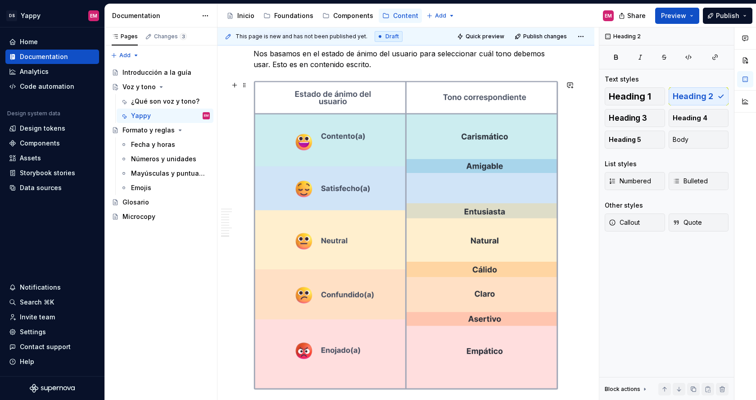
scroll to position [709, 0]
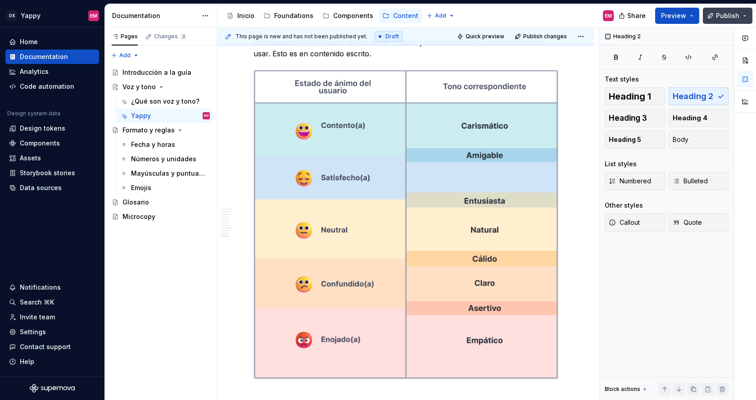
click at [729, 17] on span "Publish" at bounding box center [727, 15] width 23 height 9
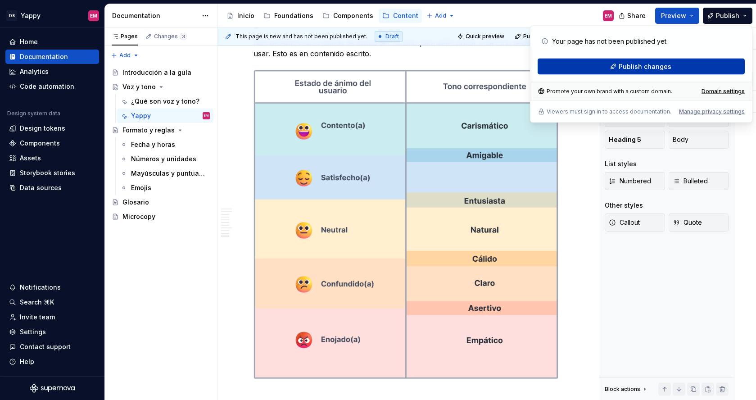
click at [600, 64] on button "Publish changes" at bounding box center [640, 67] width 207 height 16
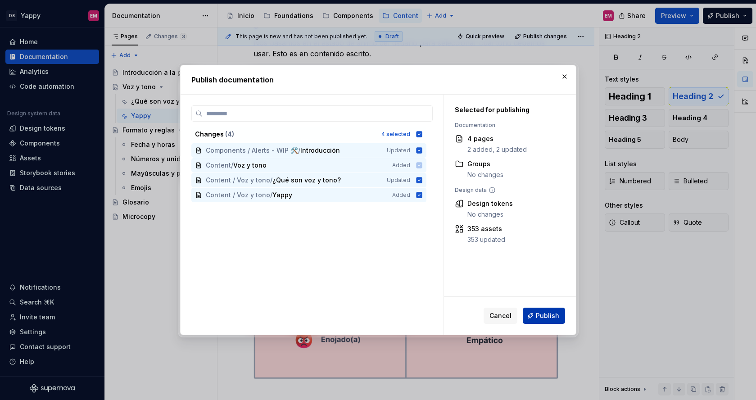
click at [546, 318] on span "Publish" at bounding box center [547, 315] width 23 height 9
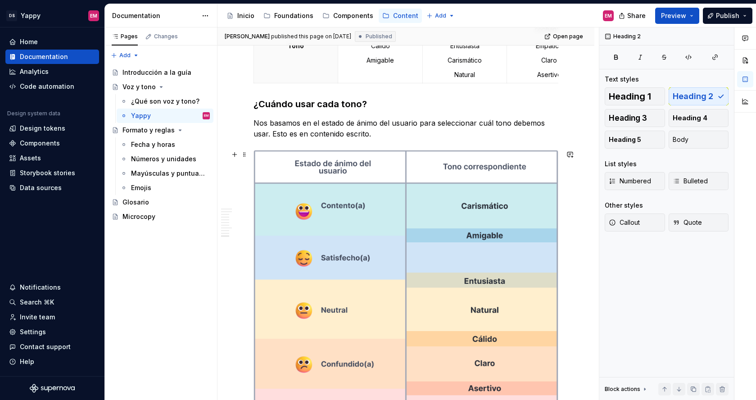
scroll to position [845, 0]
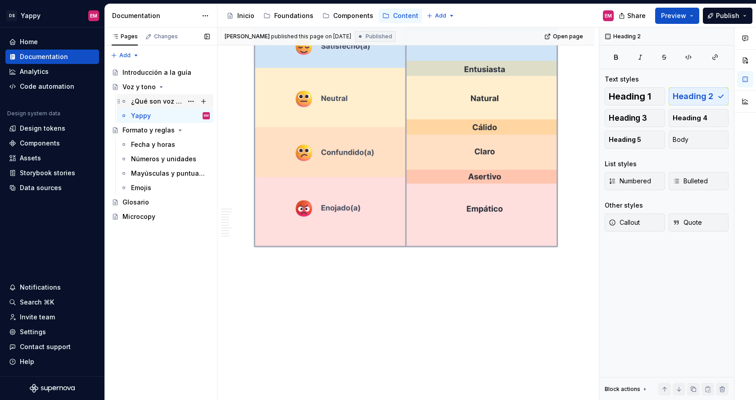
click at [145, 101] on div "¿Qué son voz y tono?" at bounding box center [157, 101] width 52 height 9
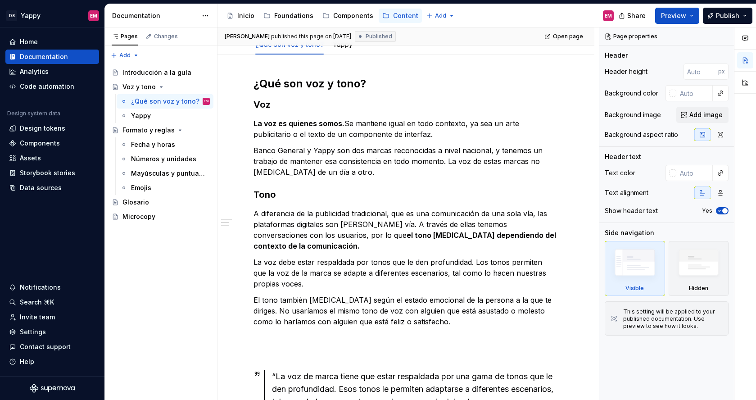
scroll to position [2, 0]
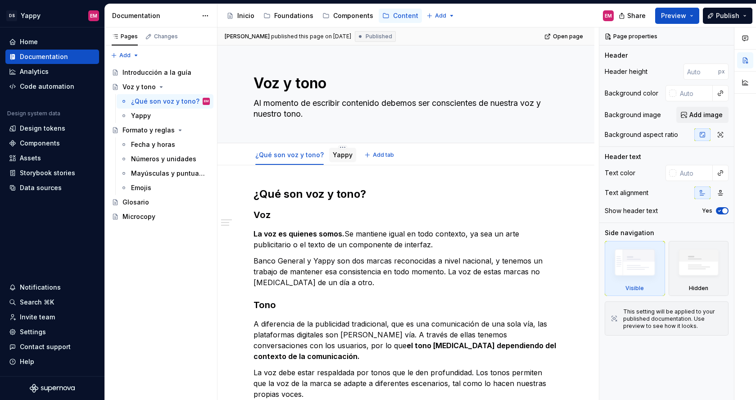
click at [334, 156] on link "Yappy" at bounding box center [343, 155] width 20 height 8
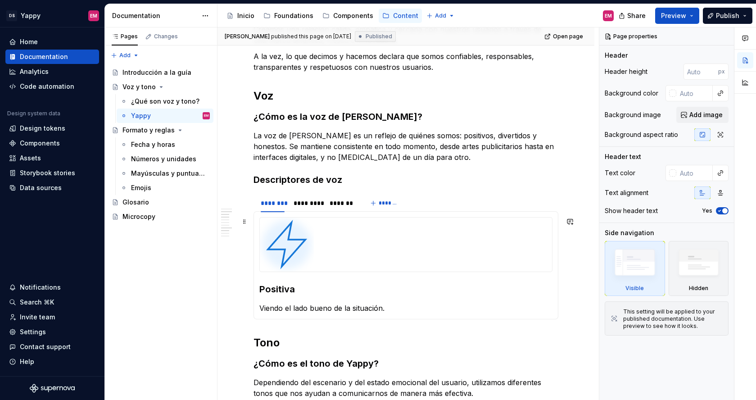
scroll to position [243, 0]
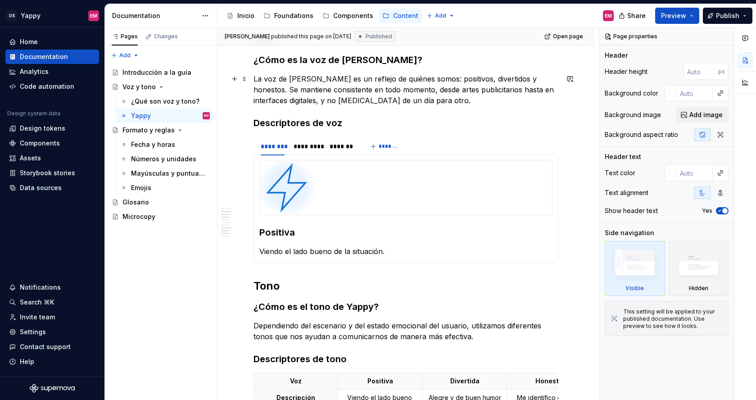
click at [329, 101] on p "La voz de [PERSON_NAME] es un reflejo de quiénes somos: positivos, divertidos y…" at bounding box center [405, 89] width 305 height 32
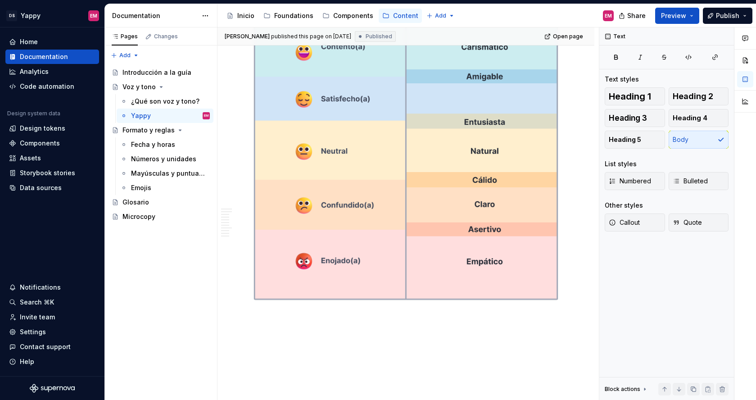
scroll to position [845, 0]
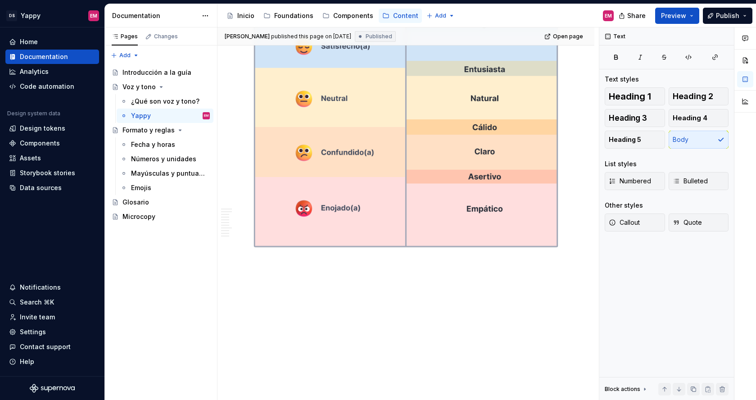
click at [320, 332] on div "Elvia Mislov published this page on August 13, 2025 Published Open page Voz y t…" at bounding box center [407, 213] width 381 height 373
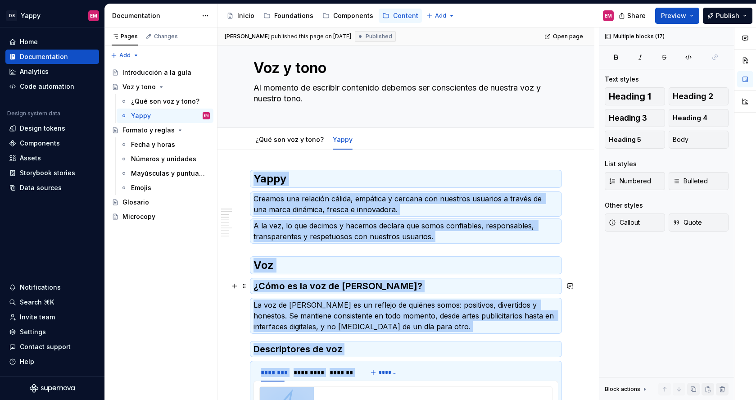
copy div "Lorem Ipsumdo sit ametcons adipis, elitsedd e tempori utl etdolore magnaali e a…"
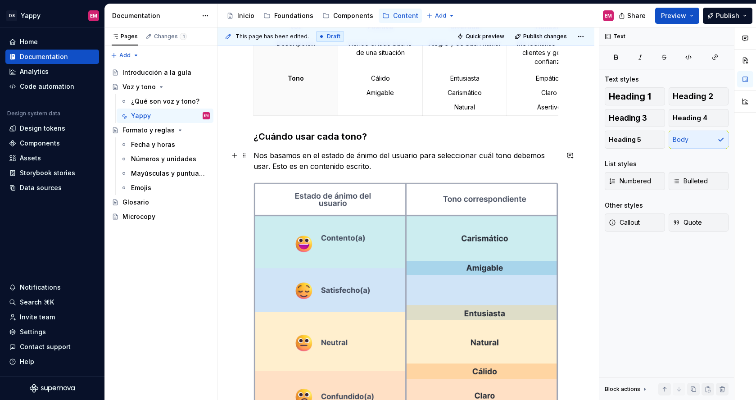
scroll to position [230, 0]
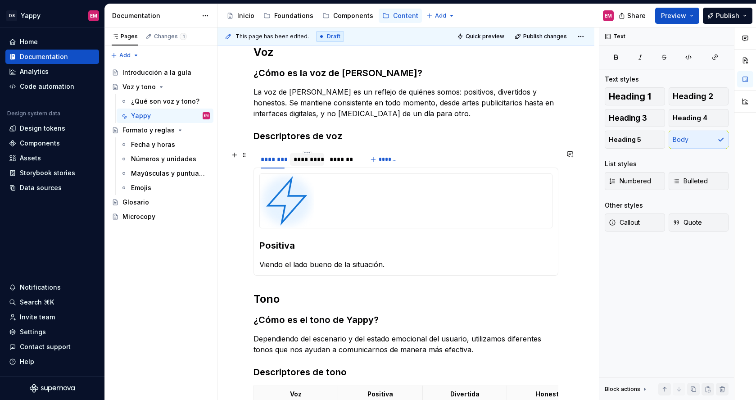
click at [301, 160] on div "*********" at bounding box center [306, 159] width 27 height 9
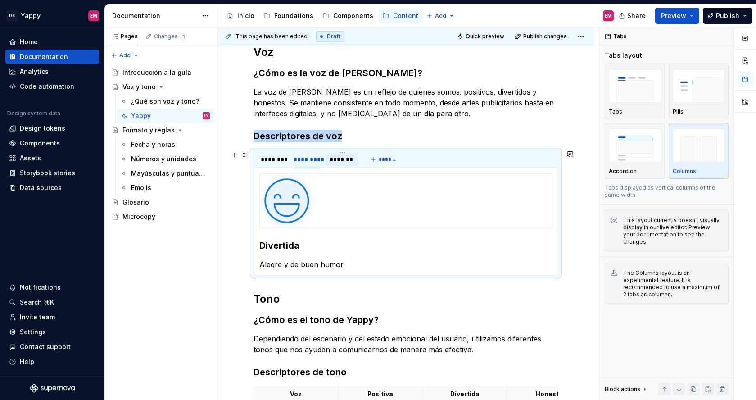
click at [339, 160] on div "*******" at bounding box center [342, 159] width 25 height 9
click at [269, 163] on div "********" at bounding box center [273, 159] width 24 height 9
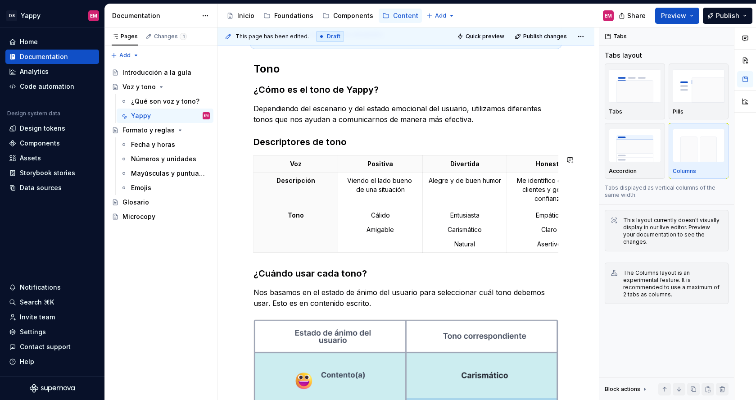
scroll to position [256, 0]
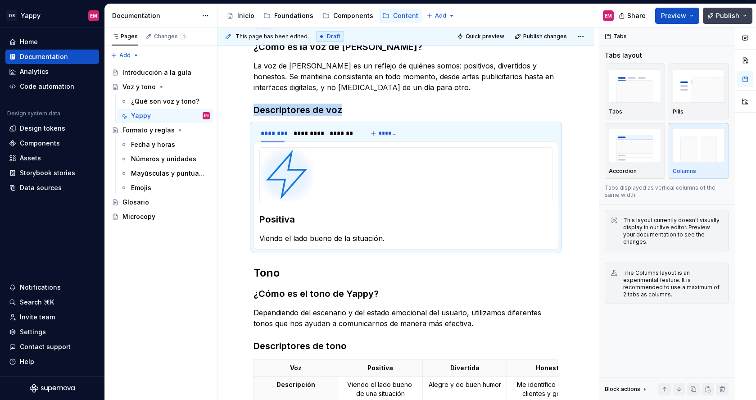
click at [736, 11] on span "Publish" at bounding box center [727, 15] width 23 height 9
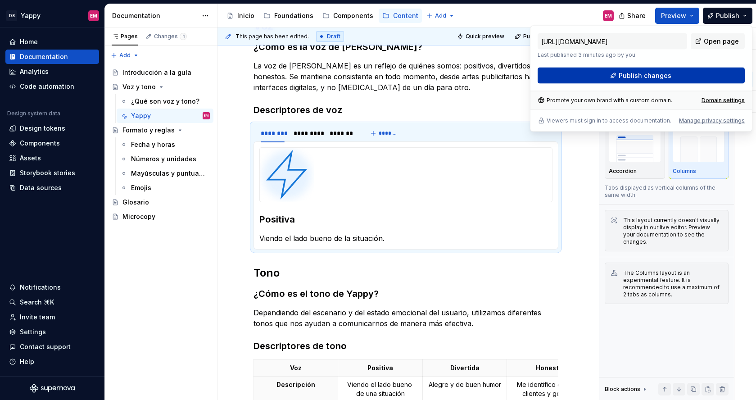
click at [606, 81] on button "Publish changes" at bounding box center [640, 76] width 207 height 16
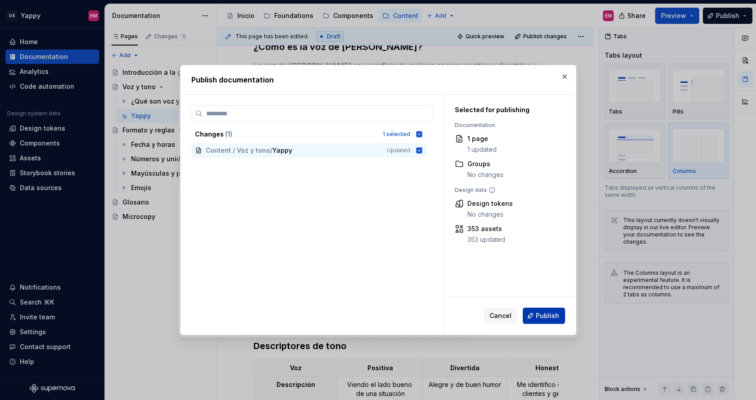
click at [537, 323] on div "Cancel Publish" at bounding box center [523, 315] width 81 height 16
click at [539, 311] on span "Publish" at bounding box center [547, 315] width 23 height 9
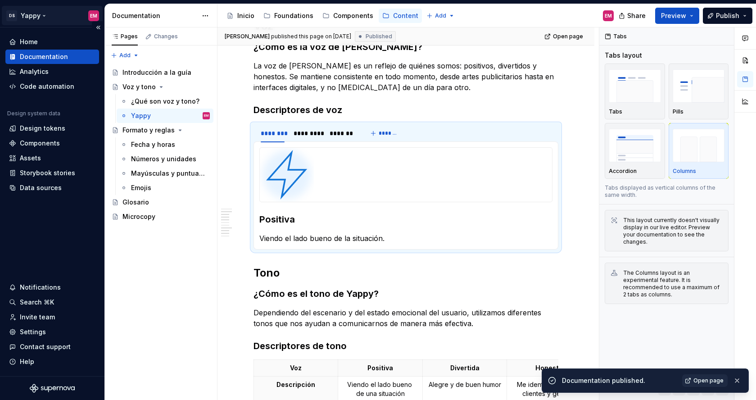
click at [44, 17] on html "DS Yappy EM Home Documentation Analytics Code automation Design system data Des…" at bounding box center [378, 200] width 756 height 400
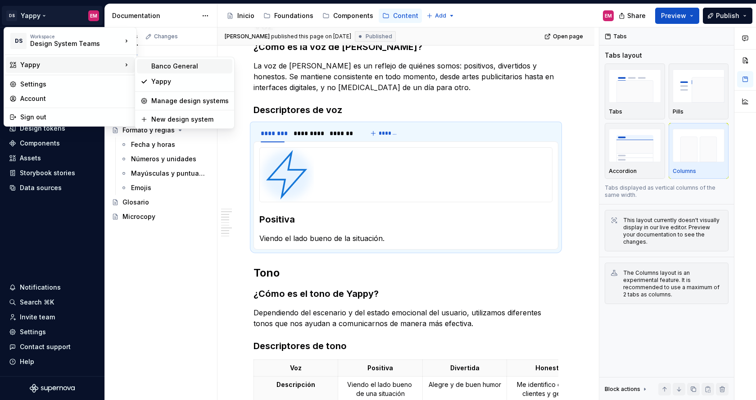
click at [148, 71] on div "Banco General" at bounding box center [184, 66] width 95 height 14
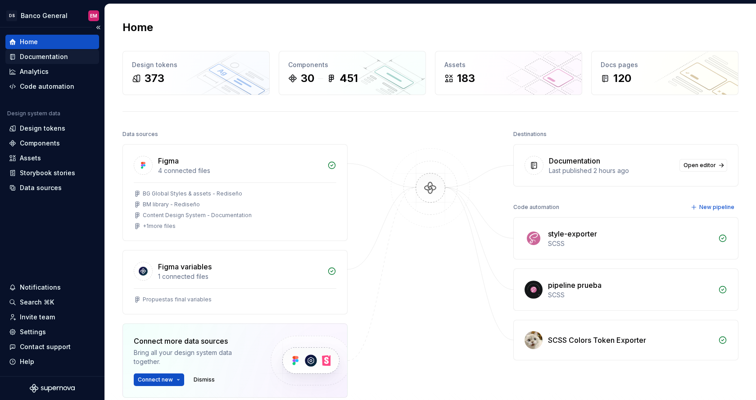
click at [33, 53] on div "Documentation" at bounding box center [44, 56] width 48 height 9
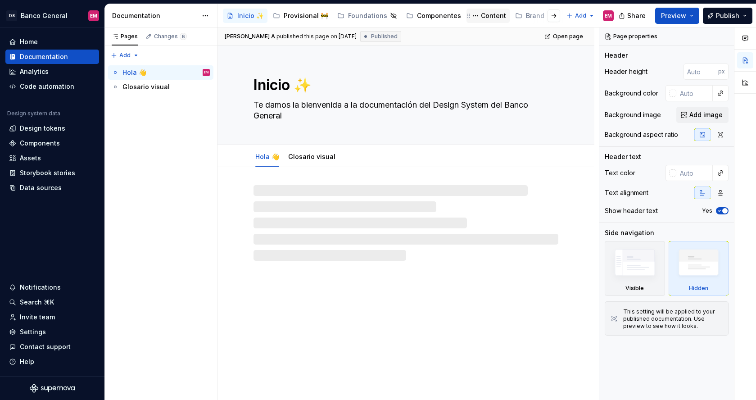
click at [483, 12] on div "Content" at bounding box center [493, 15] width 25 height 9
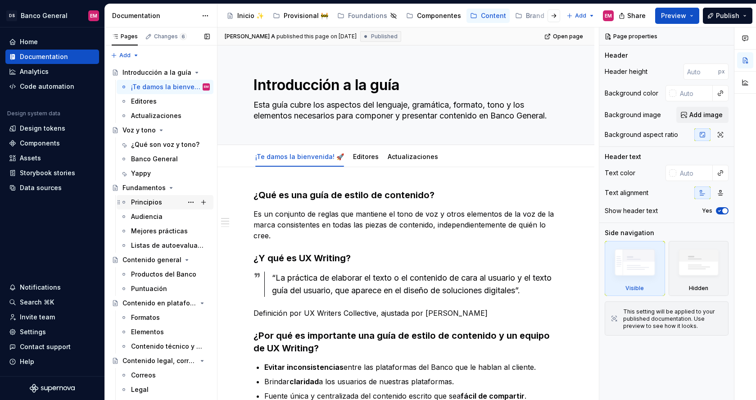
click at [140, 201] on div "Principios" at bounding box center [146, 202] width 31 height 9
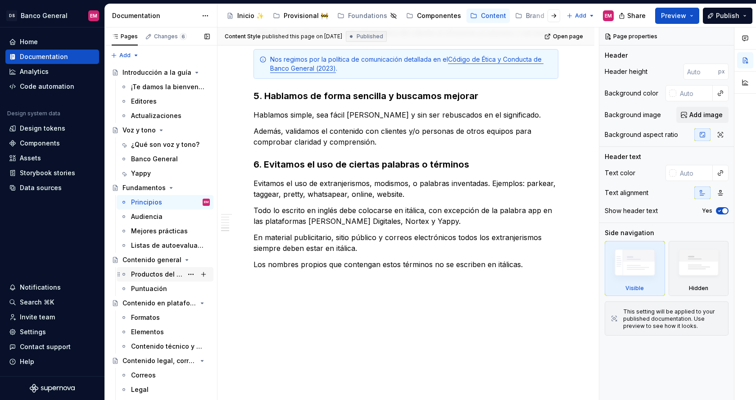
scroll to position [23, 0]
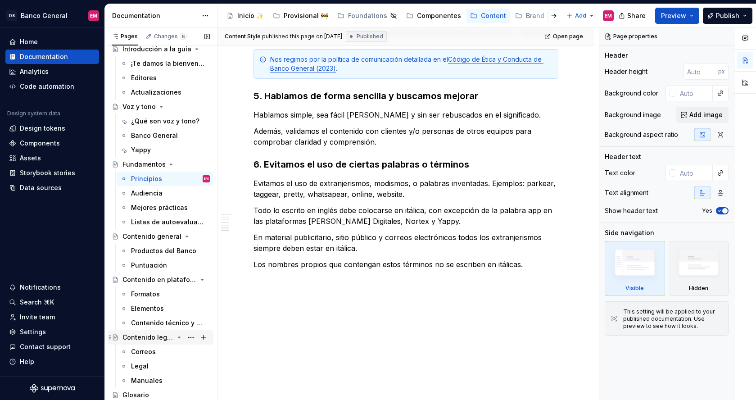
click at [143, 338] on div "Contenido legal, correos, manuales y otros" at bounding box center [147, 337] width 51 height 9
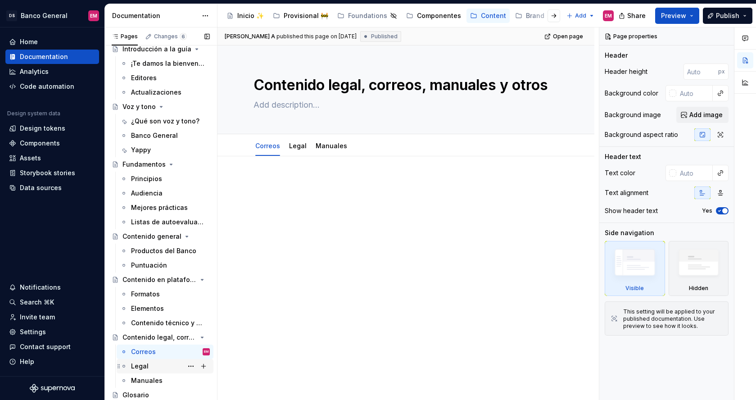
click at [151, 367] on div "Legal" at bounding box center [170, 366] width 79 height 13
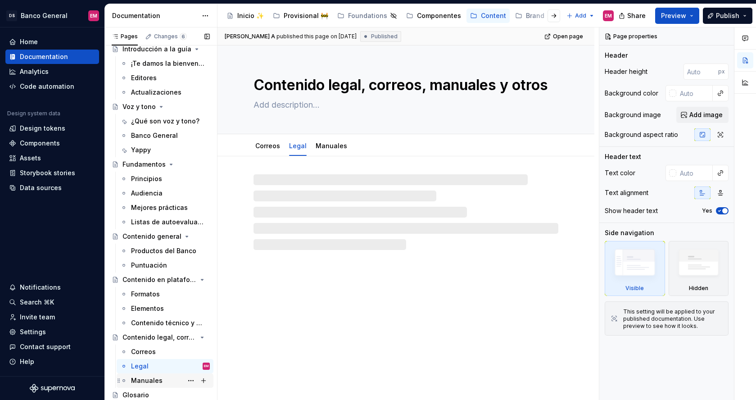
click at [154, 381] on div "Manuales" at bounding box center [147, 380] width 32 height 9
click at [163, 235] on div "Contenido general" at bounding box center [147, 236] width 51 height 9
click at [162, 250] on div "Productos del Banco" at bounding box center [157, 250] width 52 height 9
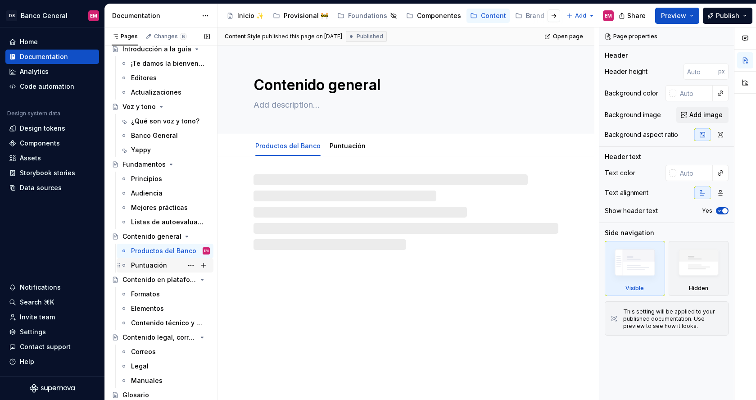
click at [148, 267] on div "Puntuación" at bounding box center [149, 265] width 36 height 9
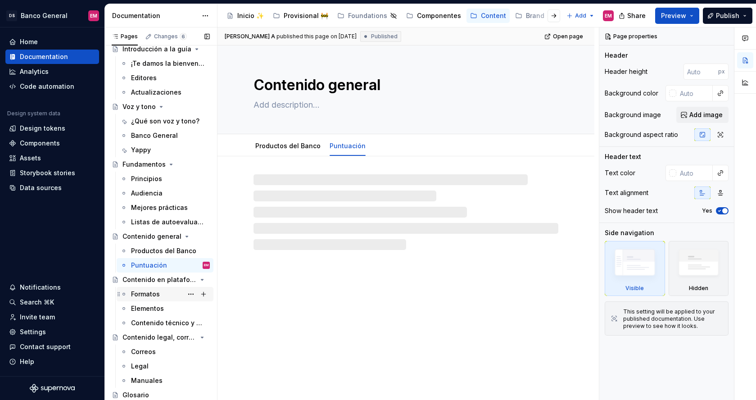
click at [147, 296] on div "Formatos" at bounding box center [145, 293] width 29 height 9
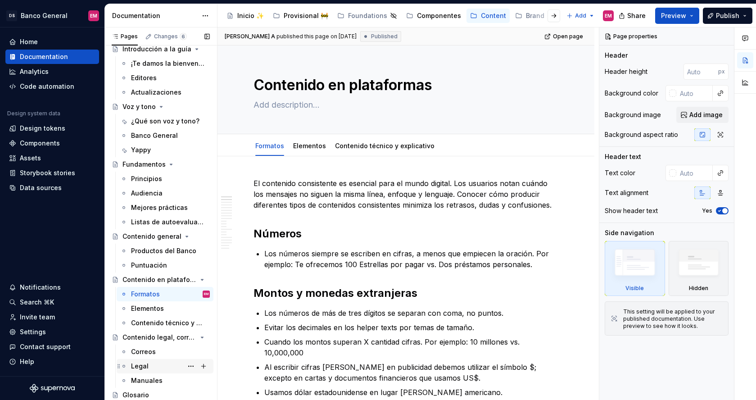
click at [135, 361] on div "Legal" at bounding box center [170, 366] width 79 height 13
click at [139, 354] on div "Correos" at bounding box center [143, 351] width 25 height 9
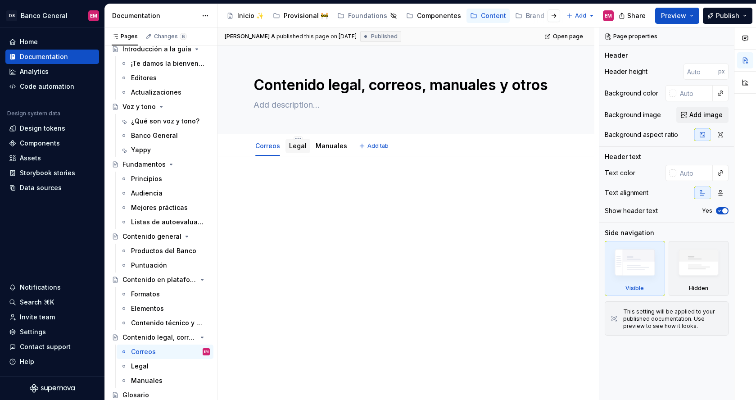
click at [300, 144] on link "Legal" at bounding box center [298, 146] width 18 height 8
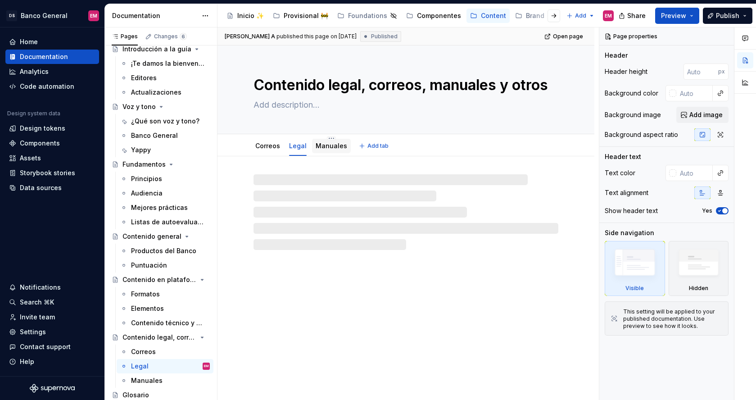
click at [327, 145] on link "Manuales" at bounding box center [332, 146] width 32 height 8
click at [262, 146] on link "Correos" at bounding box center [267, 146] width 25 height 8
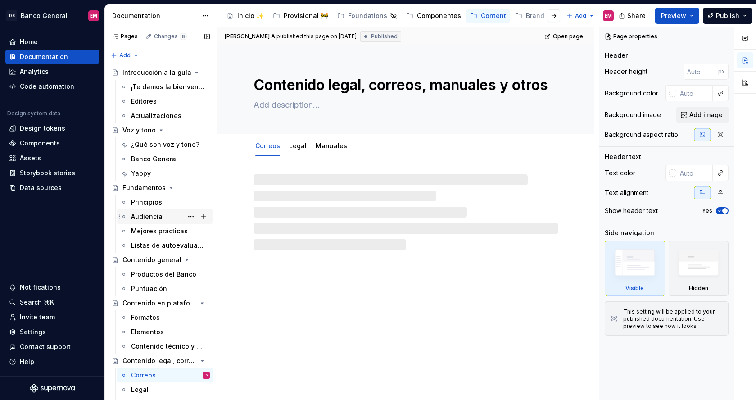
type textarea "*"
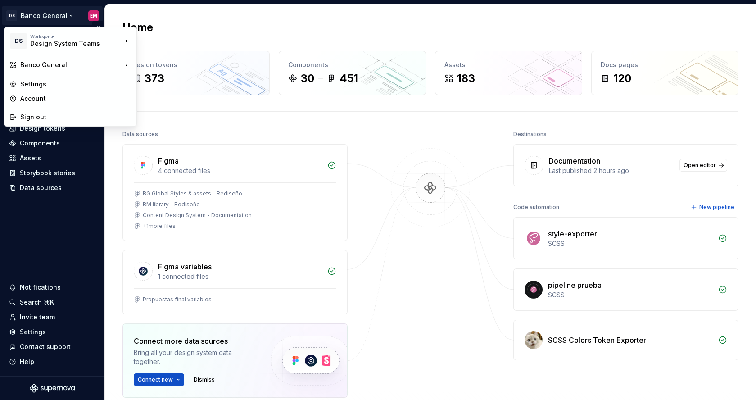
click at [54, 18] on html "DS Banco General EM Home Documentation Analytics Code automation Design system …" at bounding box center [378, 200] width 756 height 400
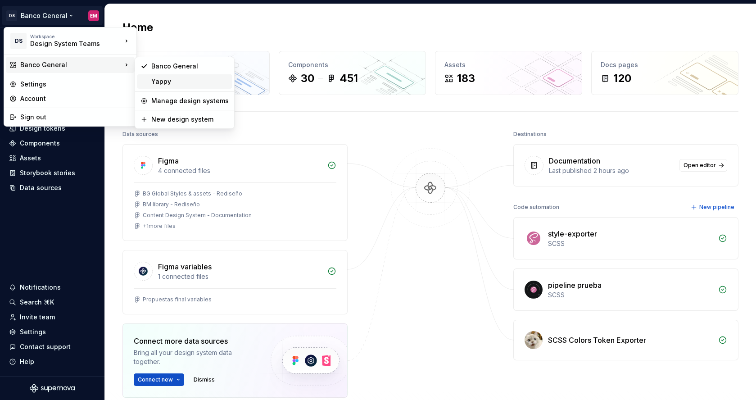
click at [161, 79] on div "Yappy" at bounding box center [189, 81] width 77 height 9
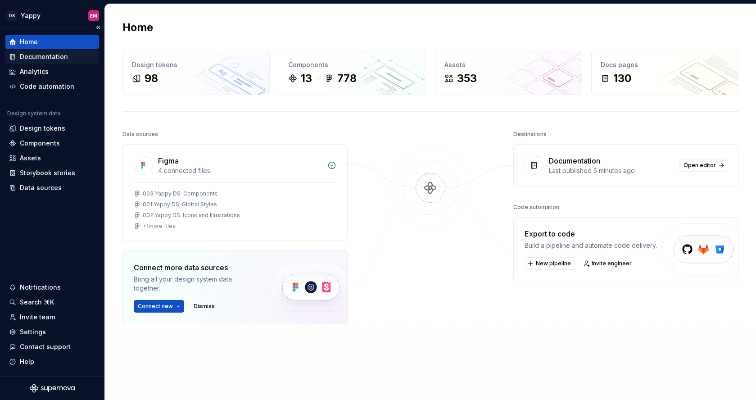
click at [32, 56] on div "Documentation" at bounding box center [44, 56] width 48 height 9
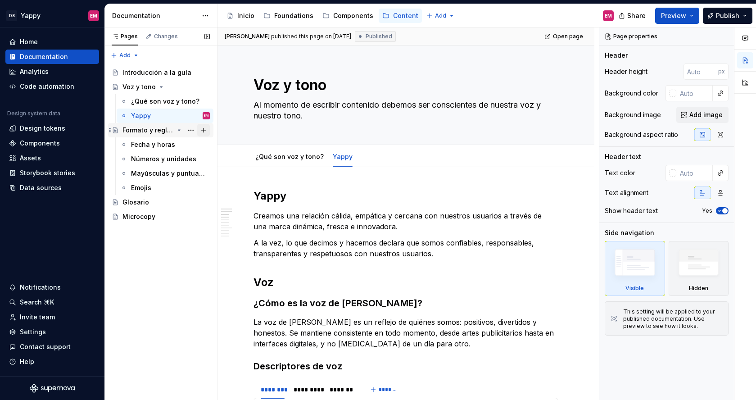
click at [203, 127] on button "Page tree" at bounding box center [203, 130] width 13 height 13
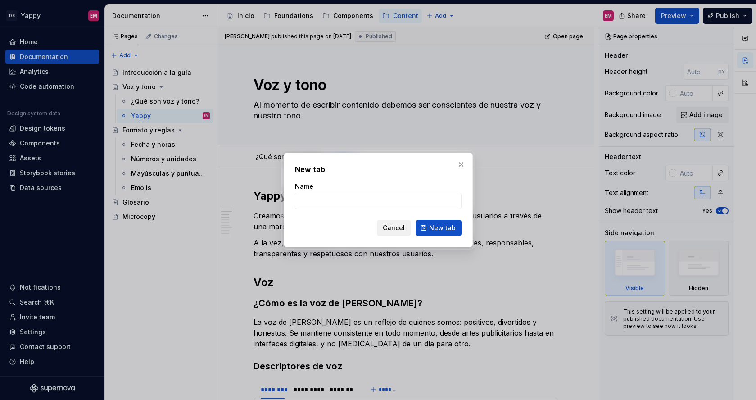
click at [402, 221] on button "Cancel" at bounding box center [394, 228] width 34 height 16
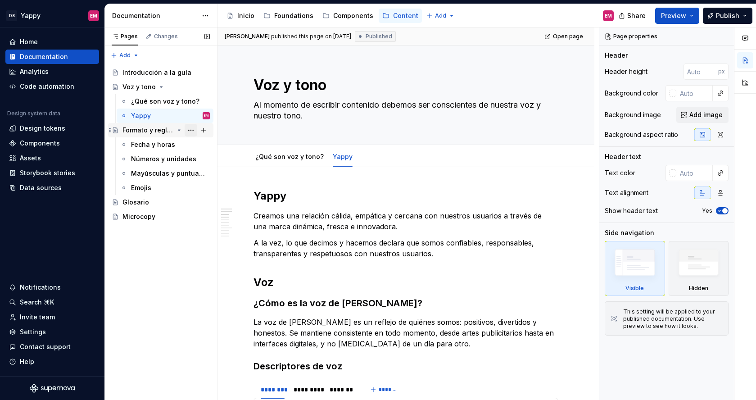
click at [192, 129] on button "Page tree" at bounding box center [191, 130] width 13 height 13
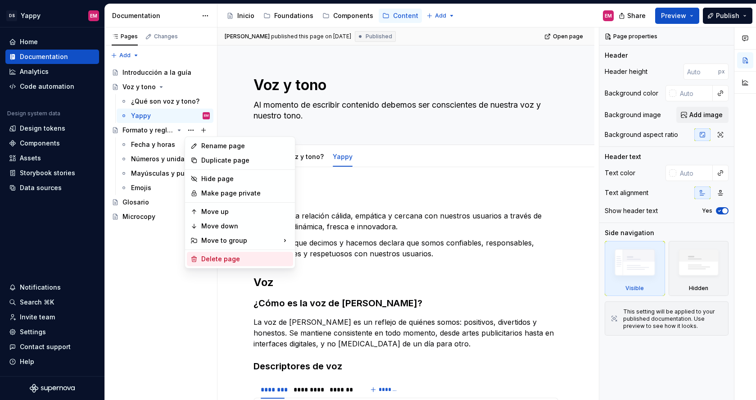
click at [223, 256] on div "Delete page" at bounding box center [245, 258] width 88 height 9
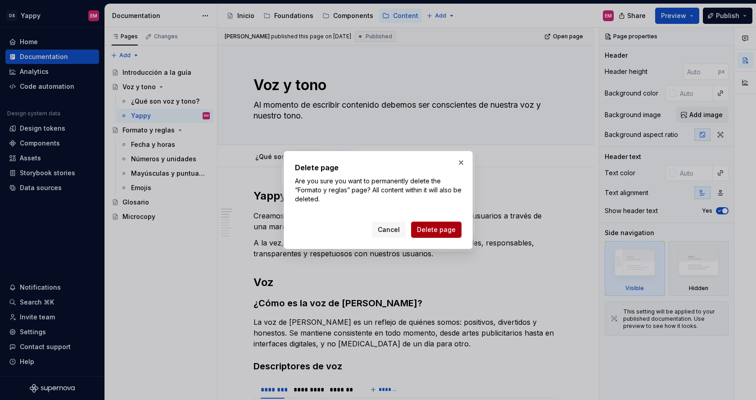
click at [441, 230] on span "Delete page" at bounding box center [436, 229] width 39 height 9
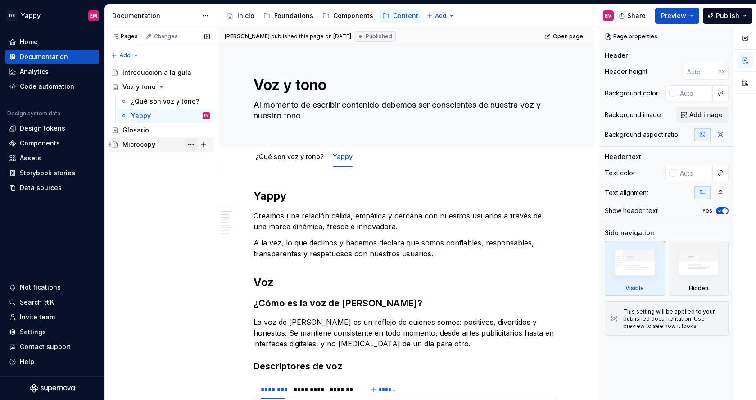
click at [192, 144] on button "Page tree" at bounding box center [191, 144] width 13 height 13
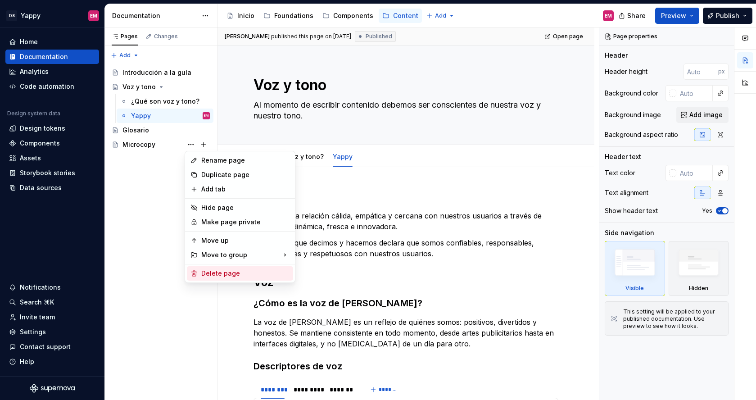
click at [228, 272] on div "Delete page" at bounding box center [245, 273] width 88 height 9
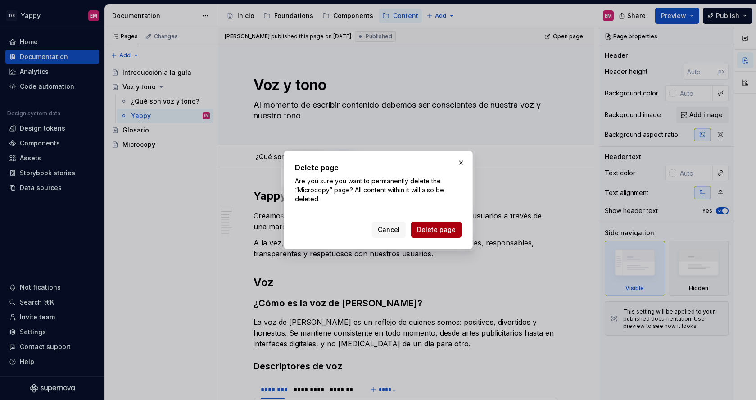
click at [431, 228] on span "Delete page" at bounding box center [436, 229] width 39 height 9
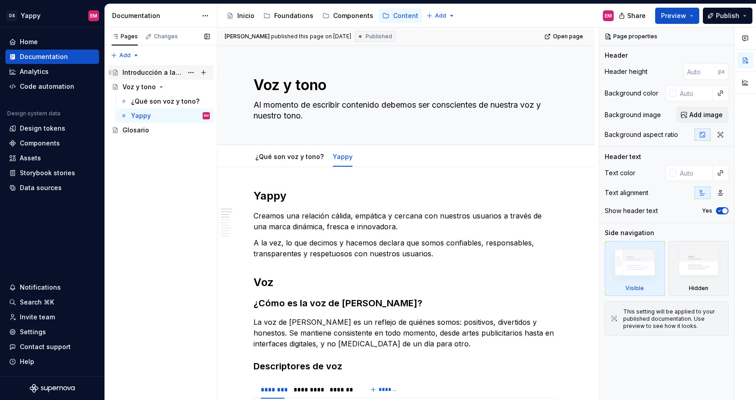
click at [151, 71] on div "Introducción a la guía" at bounding box center [152, 72] width 60 height 9
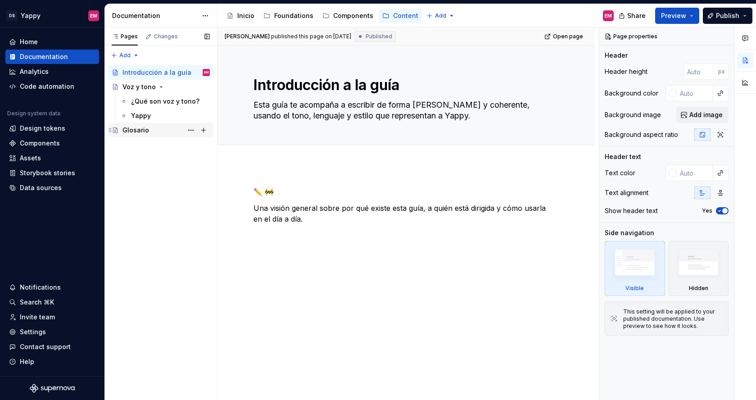
click at [131, 130] on div "Glosario" at bounding box center [135, 130] width 27 height 9
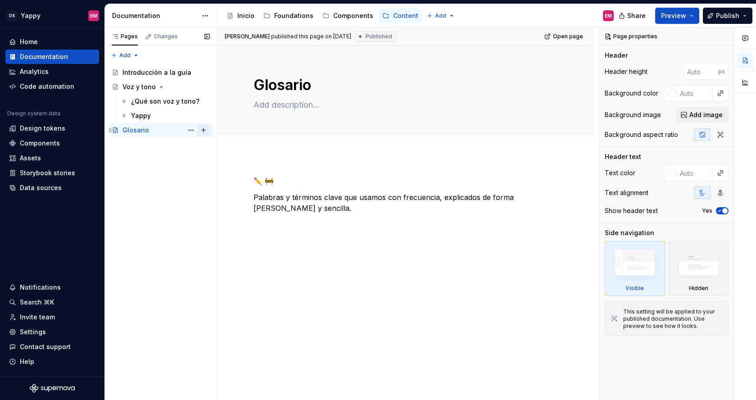
click at [204, 130] on button "Page tree" at bounding box center [203, 130] width 13 height 13
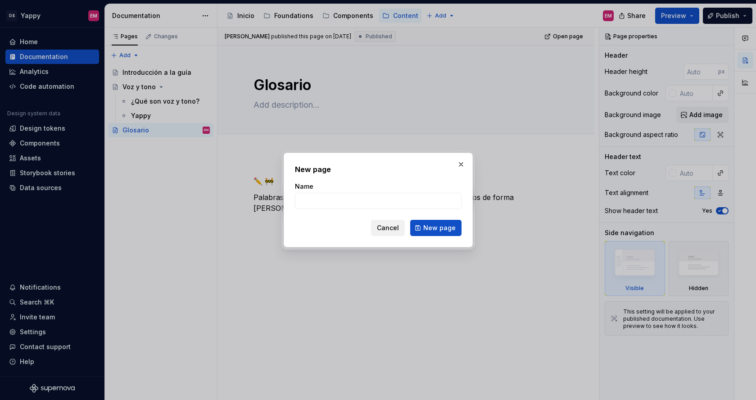
click at [395, 230] on span "Cancel" at bounding box center [388, 227] width 22 height 9
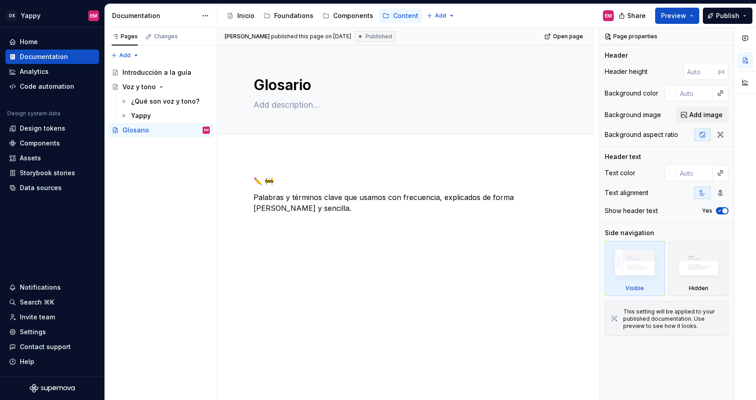
click at [319, 236] on div "✏️ 🚧 Palabras y términos clave que usamos con frecuencia, explicados de forma c…" at bounding box center [405, 249] width 377 height 190
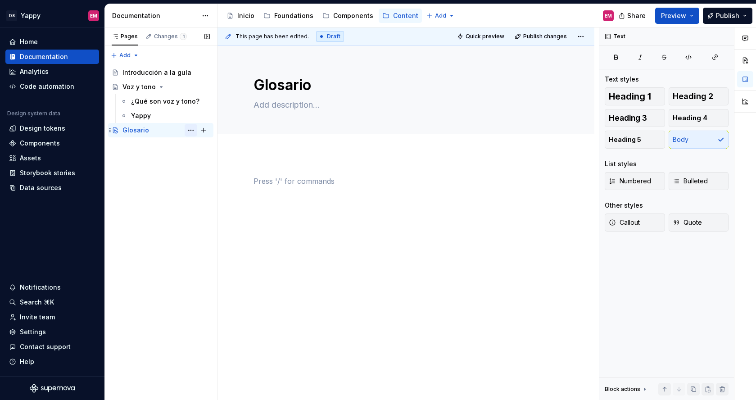
click at [191, 128] on button "Page tree" at bounding box center [191, 130] width 13 height 13
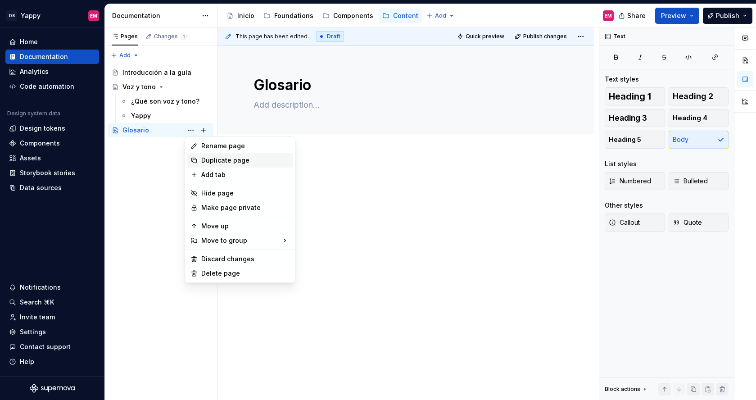
click at [208, 159] on div "Duplicate page" at bounding box center [245, 160] width 88 height 9
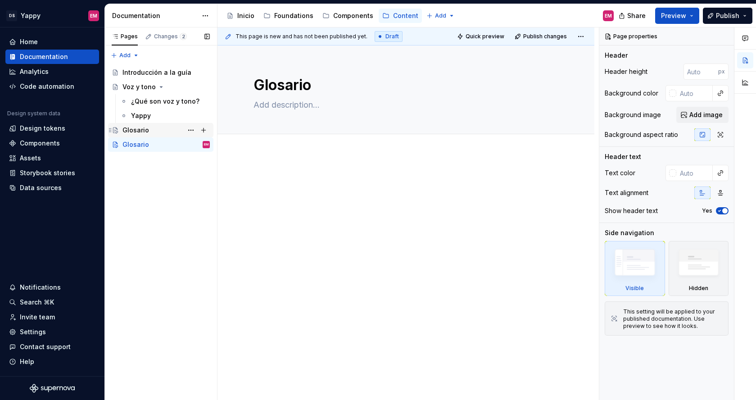
click at [135, 131] on div "Glosario" at bounding box center [135, 130] width 27 height 9
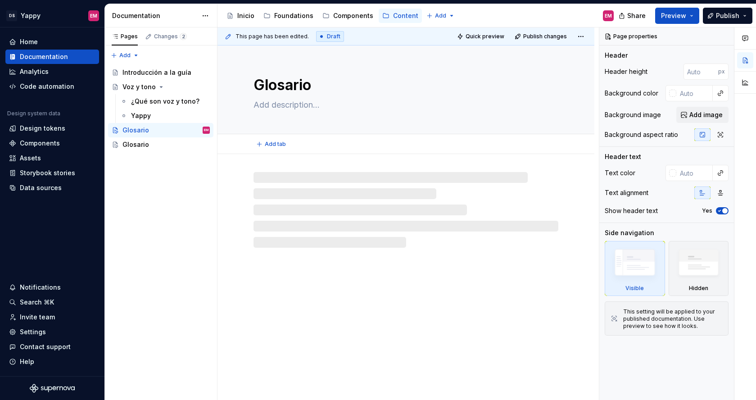
click at [302, 84] on textarea "Glosario" at bounding box center [404, 85] width 305 height 22
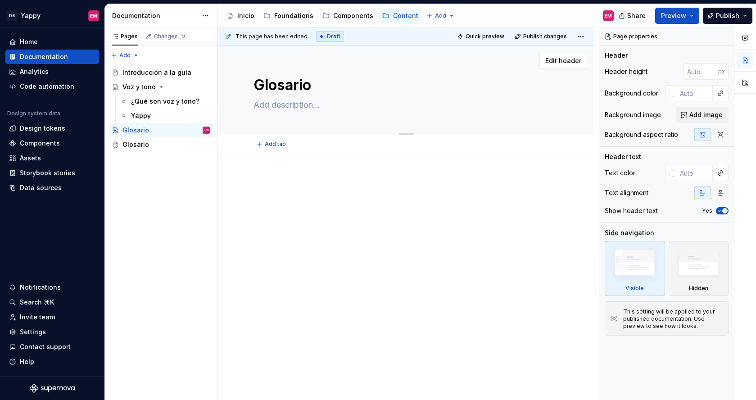
click at [315, 94] on textarea "Glosario" at bounding box center [404, 85] width 305 height 22
paste textarea "Contenido en Mercadeo y Legal"
type textarea "*"
type textarea "Contenido en Mercadeo y Legal"
type textarea "*"
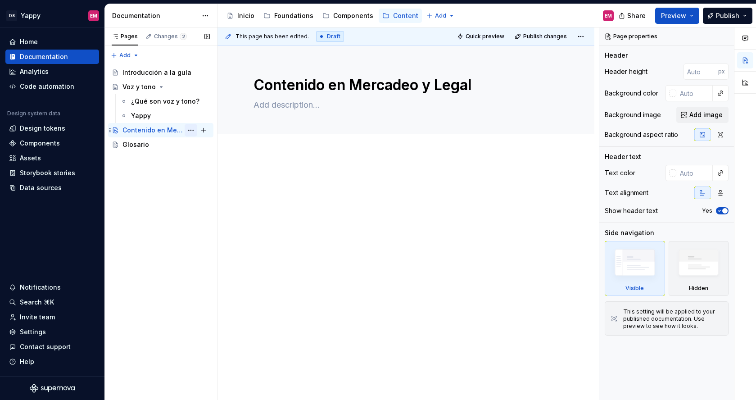
type textarea "Contenido en Mercadeo y Legal"
click at [192, 128] on button "Page tree" at bounding box center [191, 130] width 13 height 13
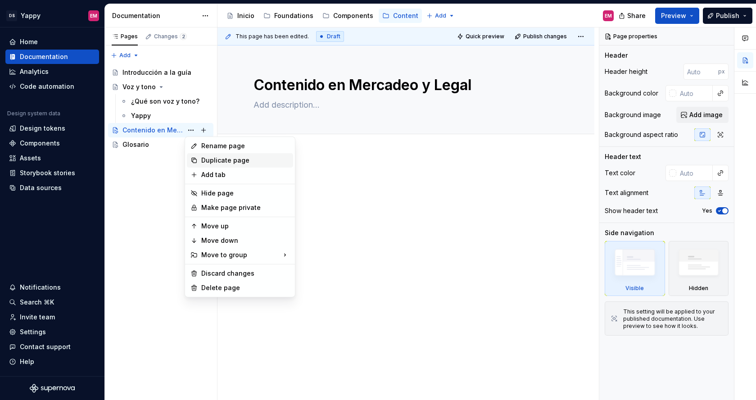
click at [213, 160] on div "Duplicate page" at bounding box center [245, 160] width 88 height 9
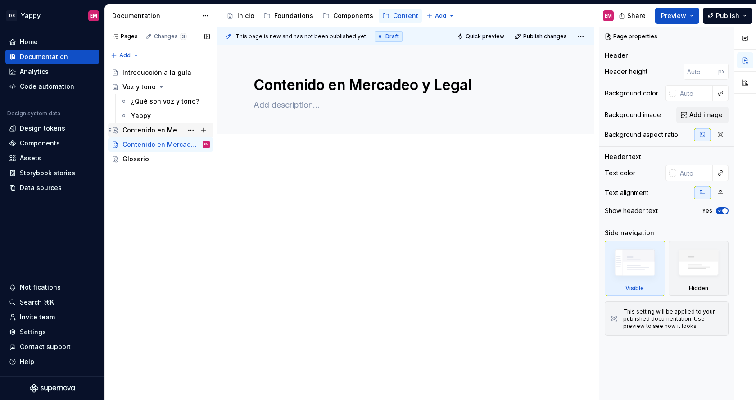
click at [144, 126] on div "Contenido en Mercadeo y Legal" at bounding box center [152, 130] width 60 height 9
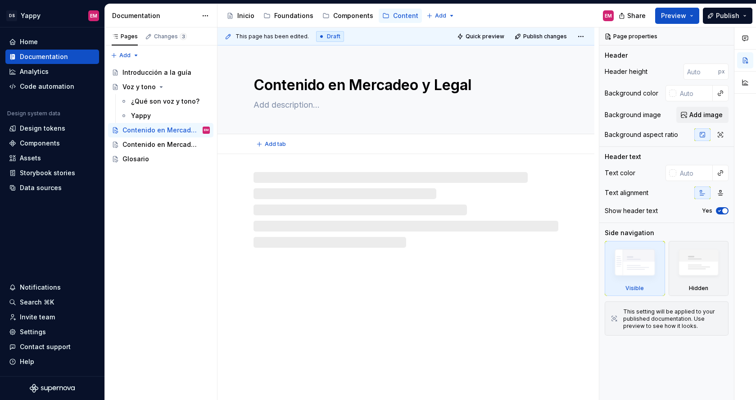
click at [298, 80] on textarea "Contenido en Mercadeo y Legal" at bounding box center [404, 85] width 305 height 22
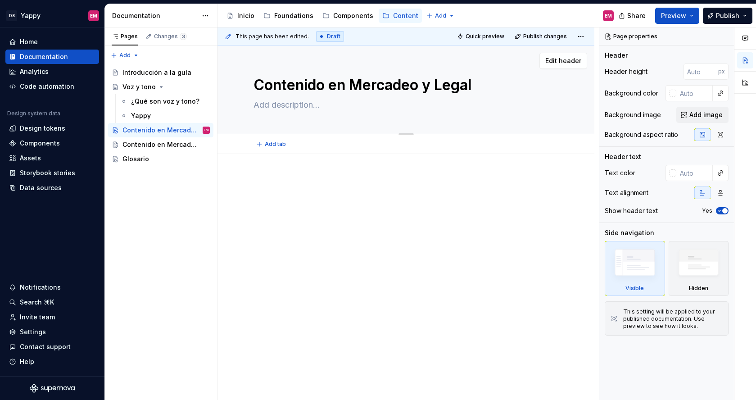
paste textarea "plataformas"
type textarea "*"
type textarea "Contenido en plataformas"
type textarea "*"
type textarea "Contenido en plataformas"
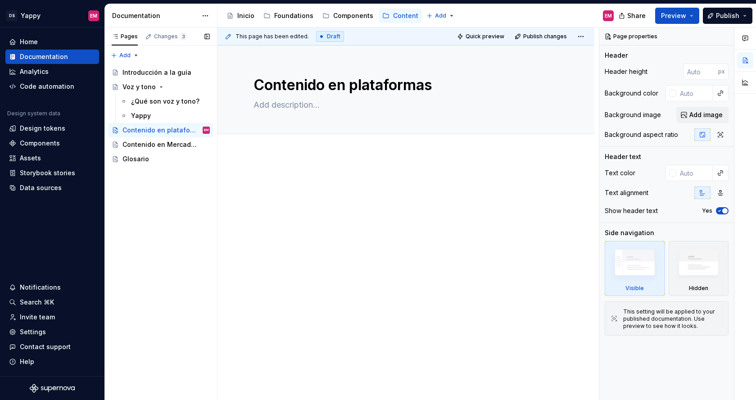
click at [163, 186] on div "Pages Changes 3 Add Accessibility guide for tree Page tree. Navigate the tree w…" at bounding box center [160, 213] width 113 height 373
click at [204, 129] on button "Page tree" at bounding box center [203, 130] width 13 height 13
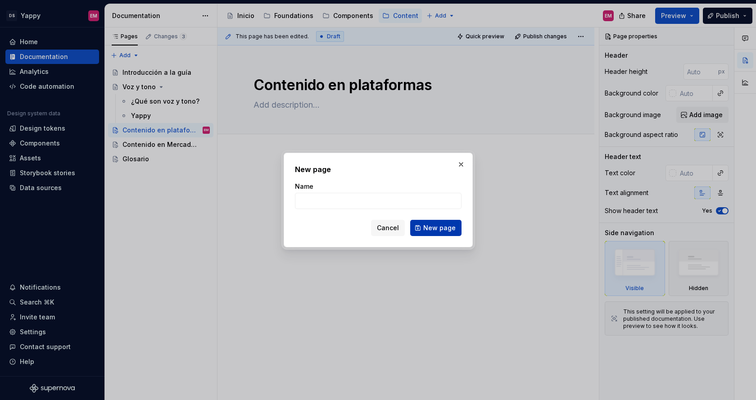
click at [452, 226] on span "New page" at bounding box center [439, 227] width 32 height 9
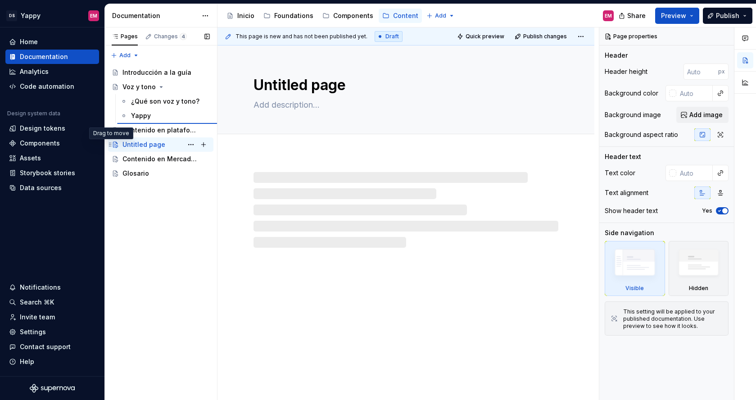
type textarea "*"
type textarea "Voz y tono"
type textarea "Al momento de escribir contenido debemos ser conscientes de nuestra voz y nuest…"
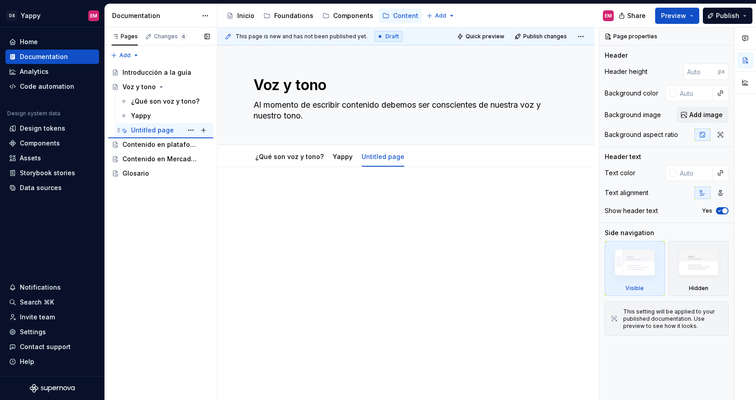
type textarea "*"
type textarea "Untitled page"
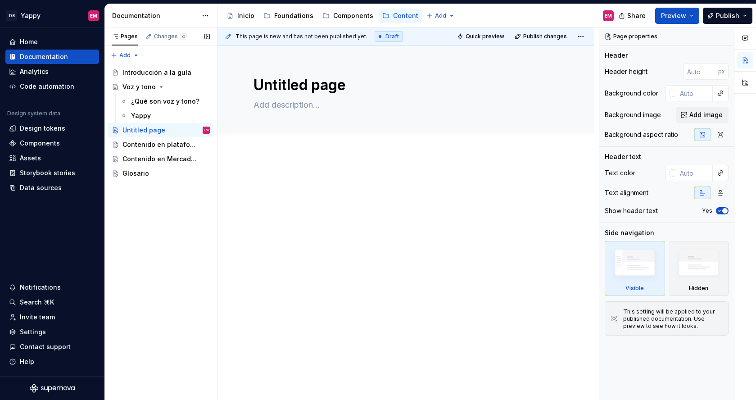
drag, startPoint x: 119, startPoint y: 129, endPoint x: 332, endPoint y: 0, distance: 248.7
click at [284, 81] on textarea "Untitled page" at bounding box center [404, 85] width 305 height 22
type textarea "*"
type textarea "F"
type textarea "*"
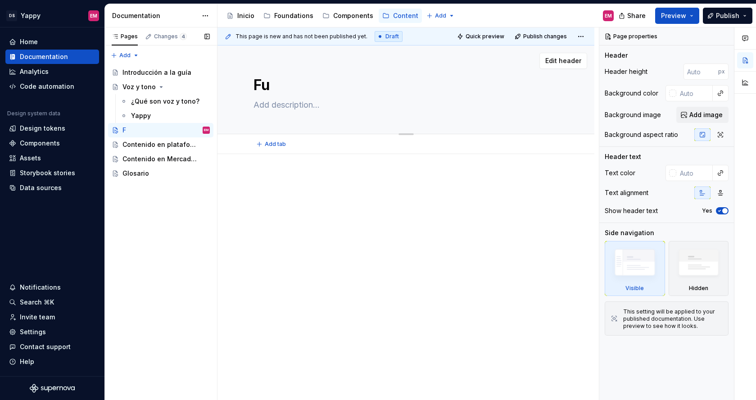
type textarea "Fub"
type textarea "*"
type textarea "Fubd"
type textarea "*"
type textarea "Fubda"
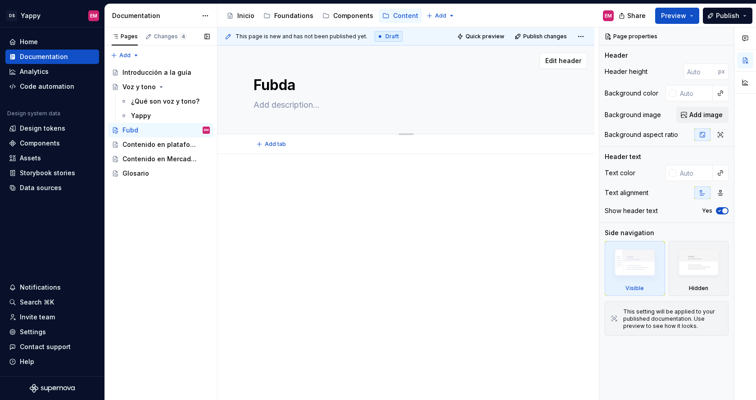
type textarea "*"
type textarea "Fubdam"
type textarea "*"
type textarea "Fubda"
type textarea "*"
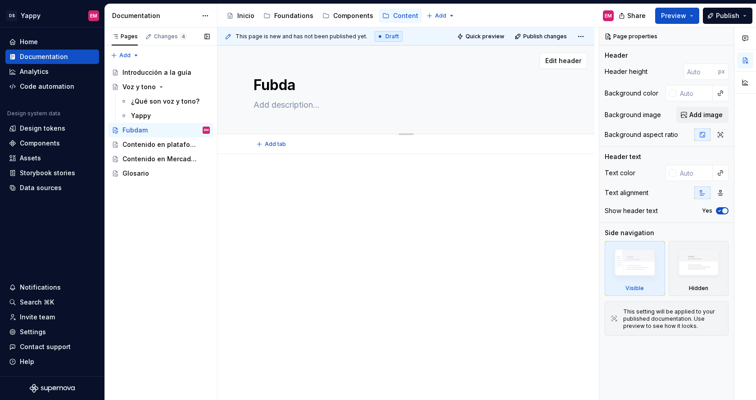
type textarea "Fubd"
type textarea "*"
type textarea "Fub"
type textarea "*"
type textarea "Fu"
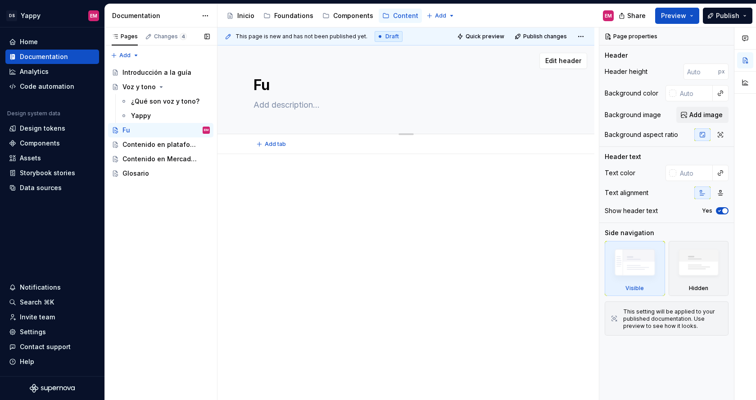
type textarea "*"
type textarea "Fun"
type textarea "*"
type textarea "Fund"
type textarea "*"
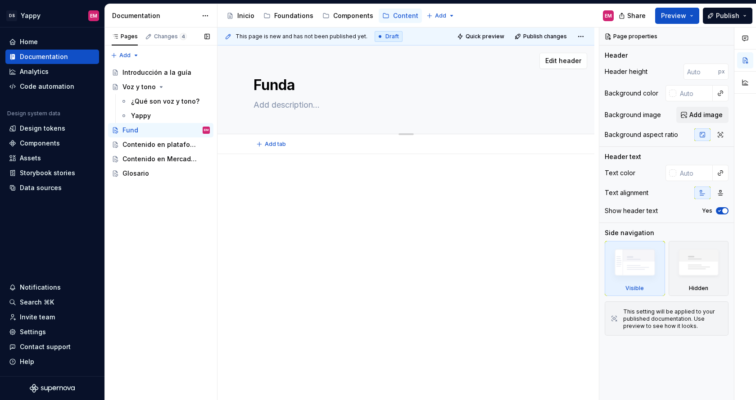
type textarea "Fundam"
type textarea "*"
type textarea "Fundame"
type textarea "*"
type textarea "Fundamen"
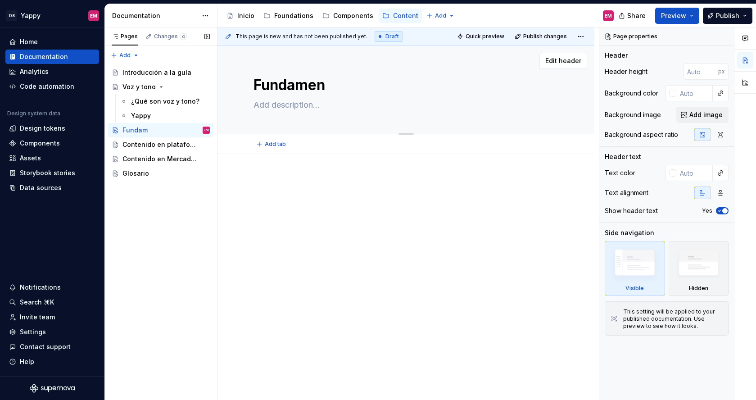
type textarea "*"
type textarea "Fundament"
type textarea "*"
type textarea "Fundamento"
type textarea "*"
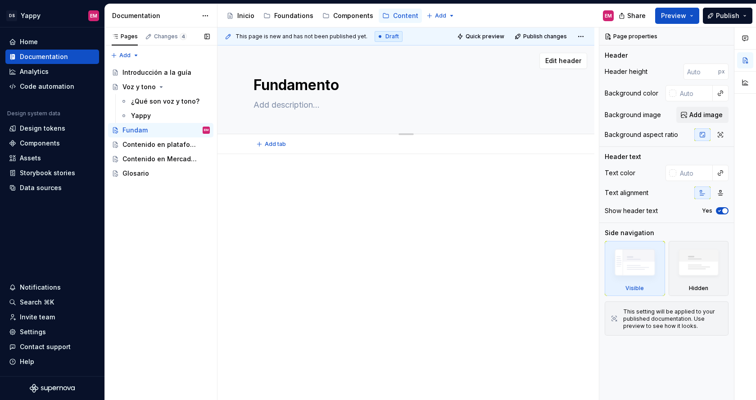
type textarea "Fundamentos"
type textarea "*"
type textarea "Fundamentos"
click at [172, 225] on div "Pages Changes 4 Add Accessibility guide for tree Page tree. Navigate the tree w…" at bounding box center [160, 213] width 113 height 373
click at [202, 129] on button "Page tree" at bounding box center [203, 130] width 13 height 13
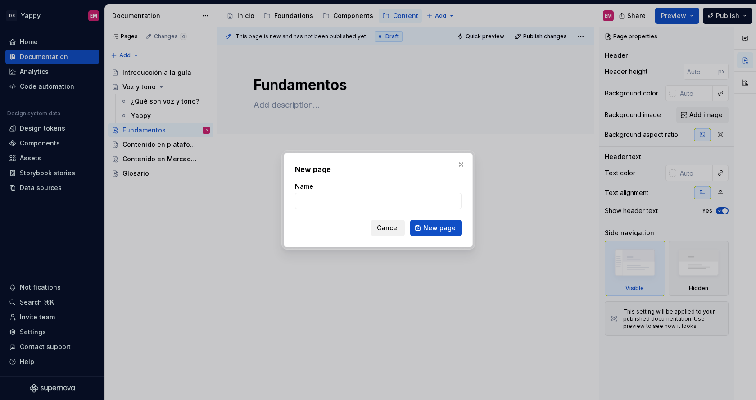
click at [381, 235] on button "Cancel" at bounding box center [388, 228] width 34 height 16
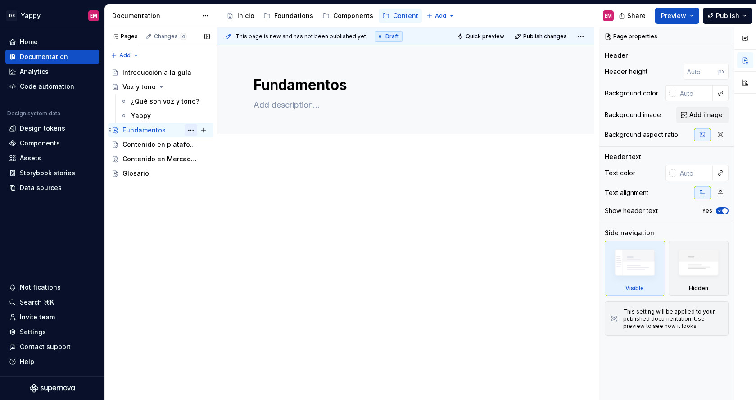
click at [192, 131] on button "Page tree" at bounding box center [191, 130] width 13 height 13
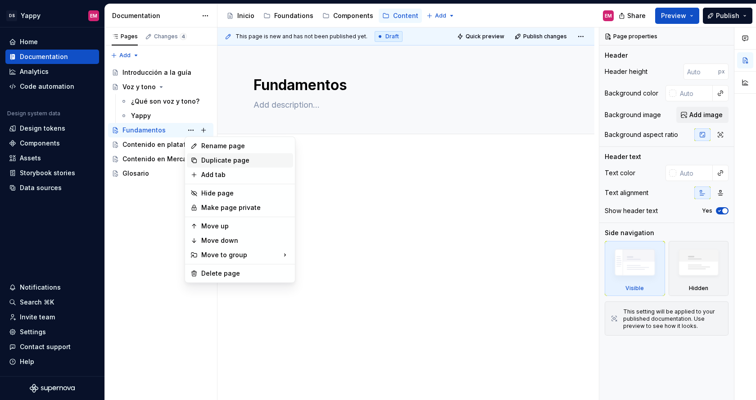
click at [221, 162] on div "Duplicate page" at bounding box center [245, 160] width 88 height 9
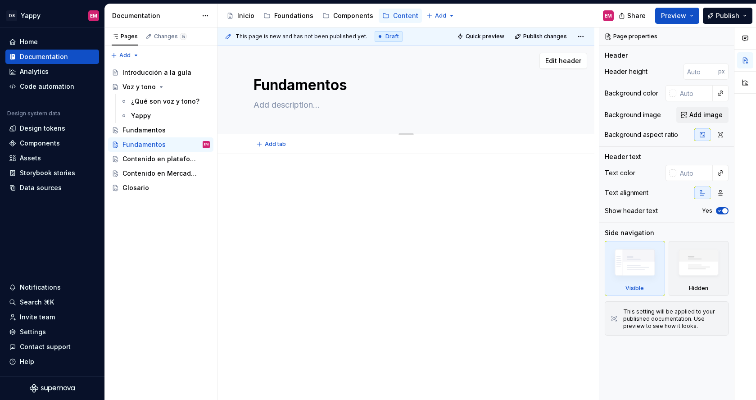
click at [340, 89] on textarea "Fundamentos" at bounding box center [404, 85] width 305 height 22
paste textarea "Contenido general"
type textarea "*"
type textarea "Contenido general"
type textarea "*"
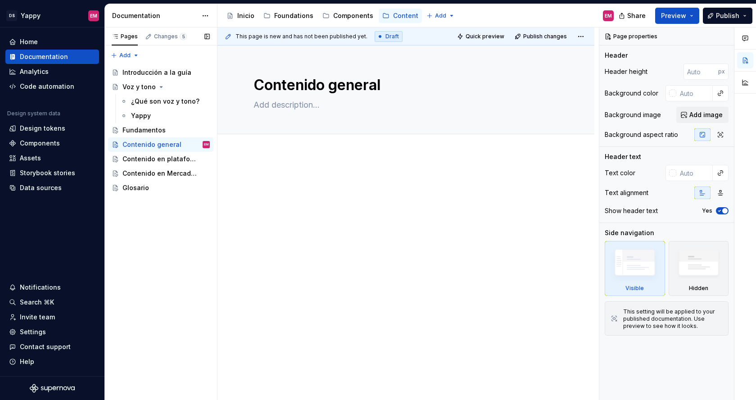
type textarea "Contenido general"
click at [146, 254] on div "Pages Changes 5 Add Accessibility guide for tree Page tree. Navigate the tree w…" at bounding box center [160, 213] width 113 height 373
click at [143, 131] on div "Fundamentos" at bounding box center [143, 130] width 43 height 9
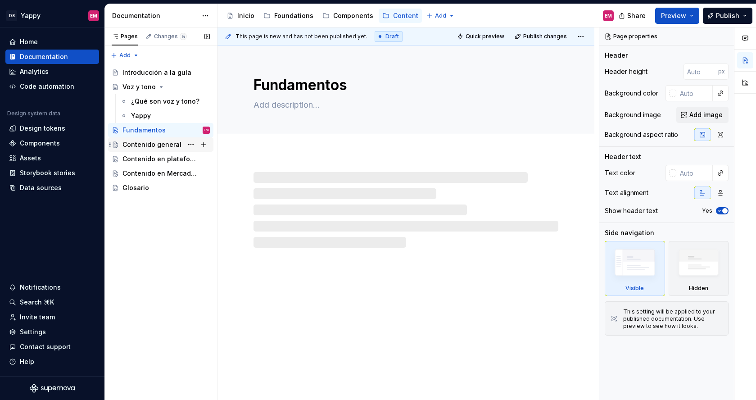
click at [142, 141] on div "Contenido general" at bounding box center [151, 144] width 59 height 9
click at [142, 161] on div "Contenido en plataformas" at bounding box center [152, 158] width 60 height 9
click at [142, 176] on div "Contenido en Mercadeo y Legal" at bounding box center [152, 173] width 60 height 9
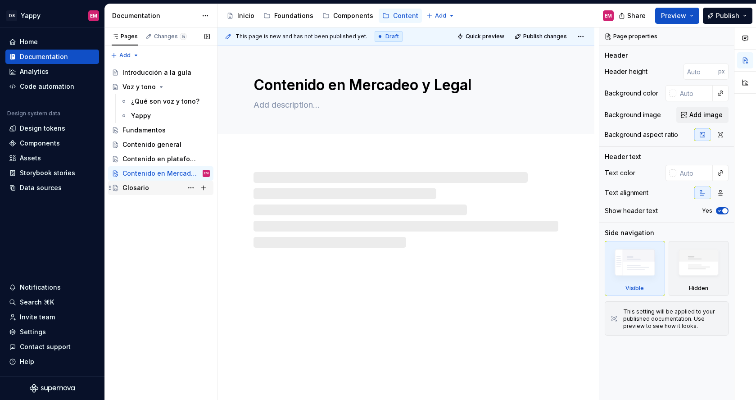
click at [130, 194] on div "Glosario" at bounding box center [165, 187] width 87 height 13
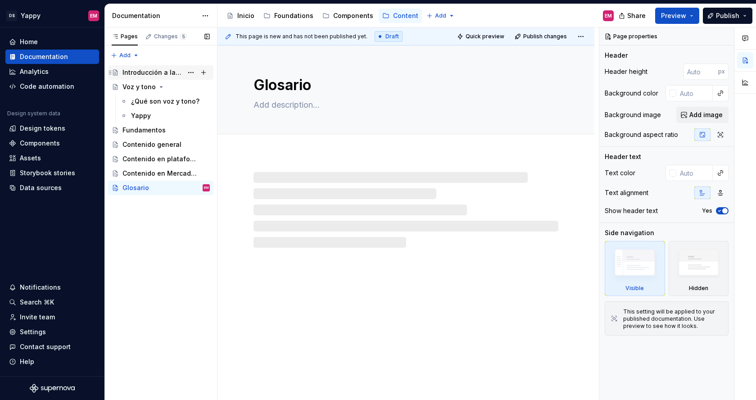
click at [158, 69] on div "Introducción a la guía" at bounding box center [152, 72] width 60 height 9
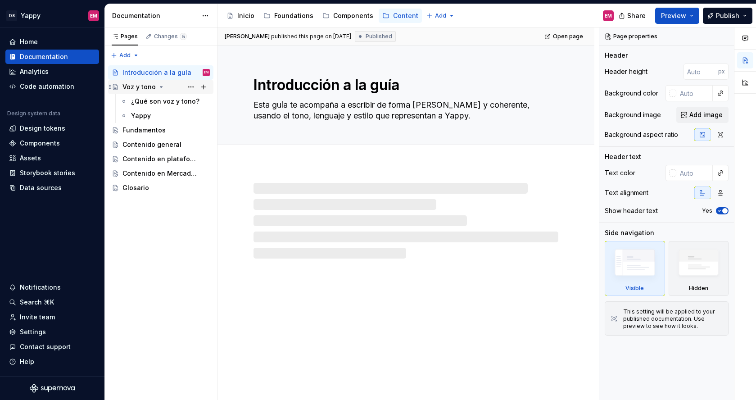
click at [143, 82] on div "Voz y tono" at bounding box center [138, 86] width 33 height 9
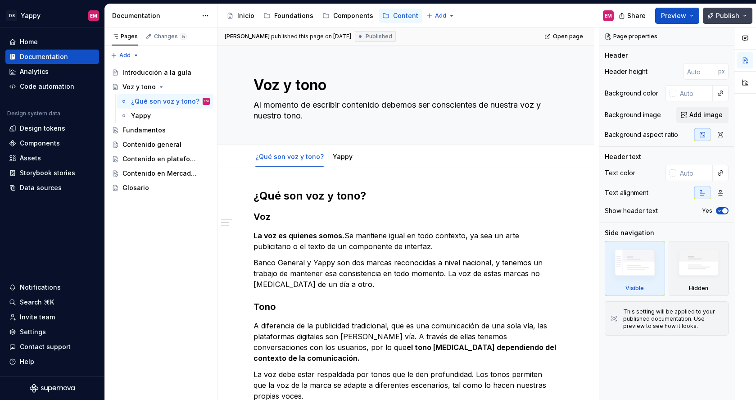
click at [727, 15] on span "Publish" at bounding box center [727, 15] width 23 height 9
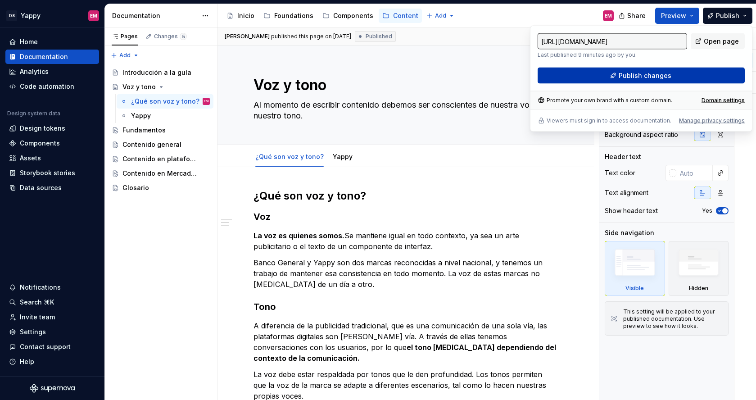
click at [609, 83] on button "Publish changes" at bounding box center [640, 76] width 207 height 16
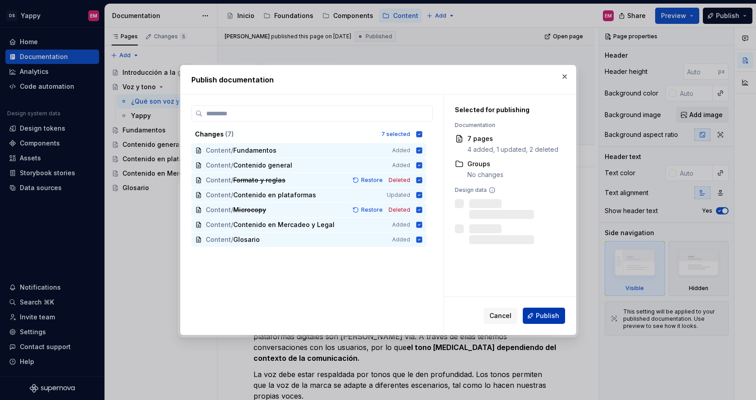
click at [555, 316] on span "Publish" at bounding box center [547, 315] width 23 height 9
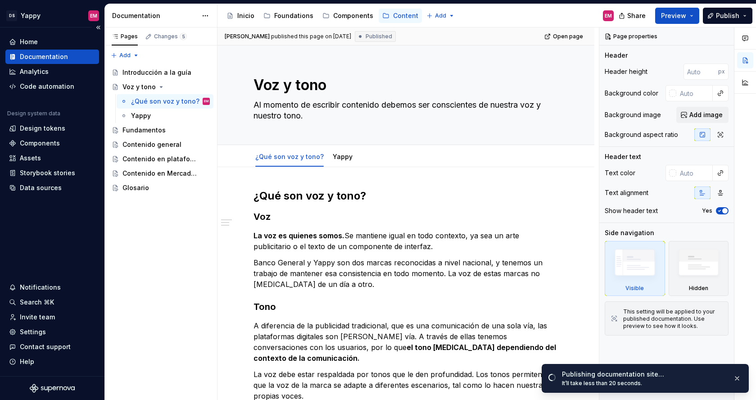
click at [64, 54] on div "Documentation" at bounding box center [44, 56] width 48 height 9
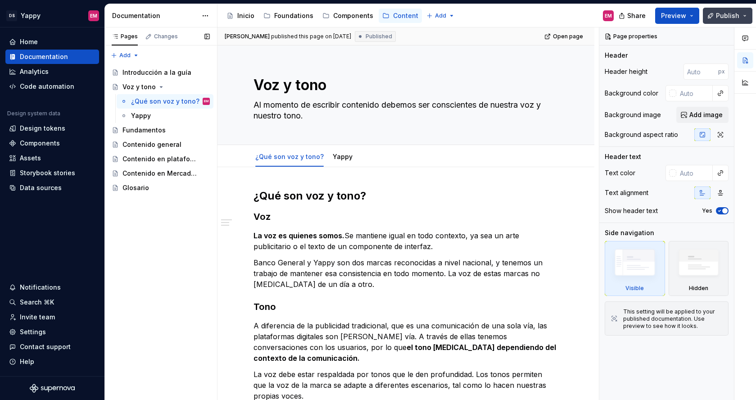
click at [726, 13] on span "Publish" at bounding box center [727, 15] width 23 height 9
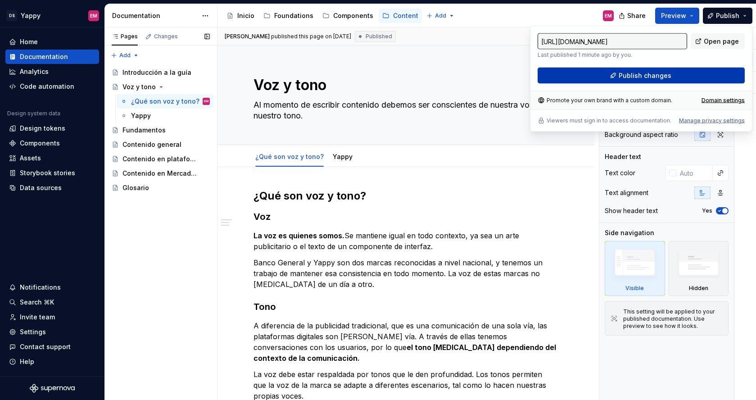
click at [640, 69] on button "Publish changes" at bounding box center [640, 76] width 207 height 16
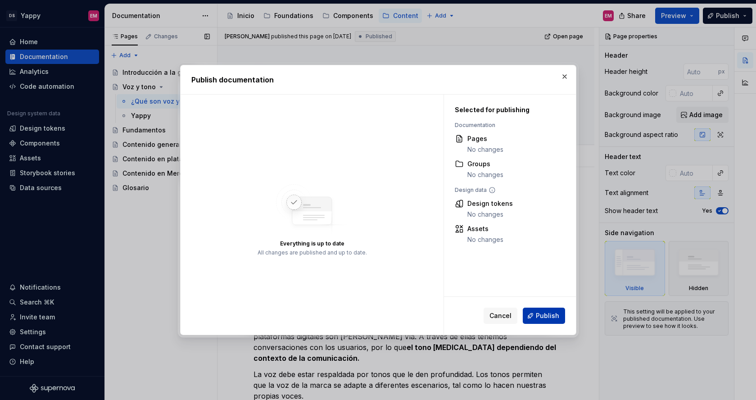
click at [542, 316] on span "Publish" at bounding box center [547, 315] width 23 height 9
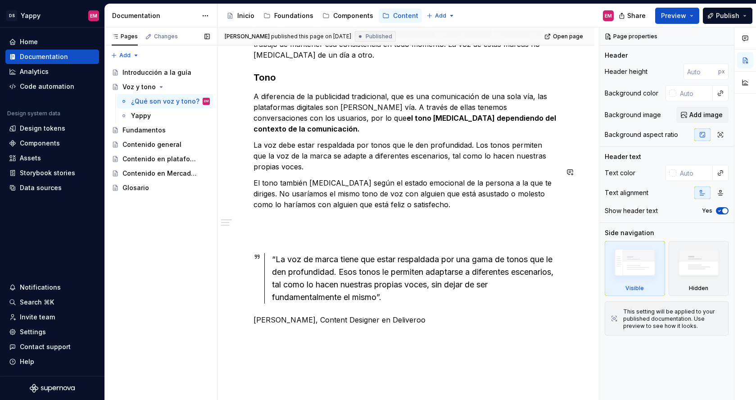
scroll to position [247, 0]
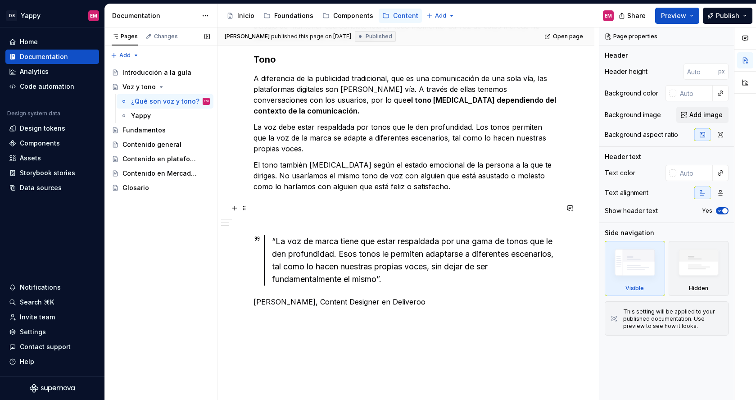
click at [269, 213] on p at bounding box center [405, 218] width 305 height 11
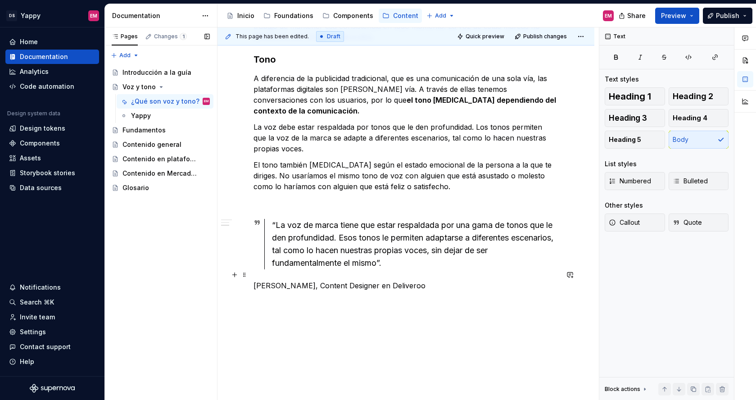
click at [388, 280] on p "[PERSON_NAME], Content Designer en Deliveroo" at bounding box center [405, 285] width 305 height 11
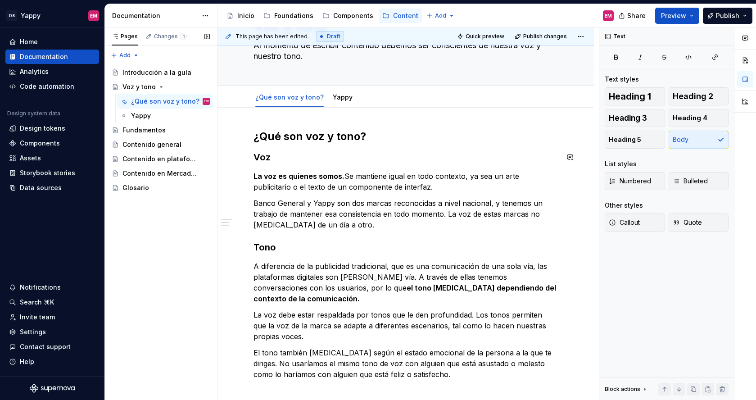
scroll to position [0, 0]
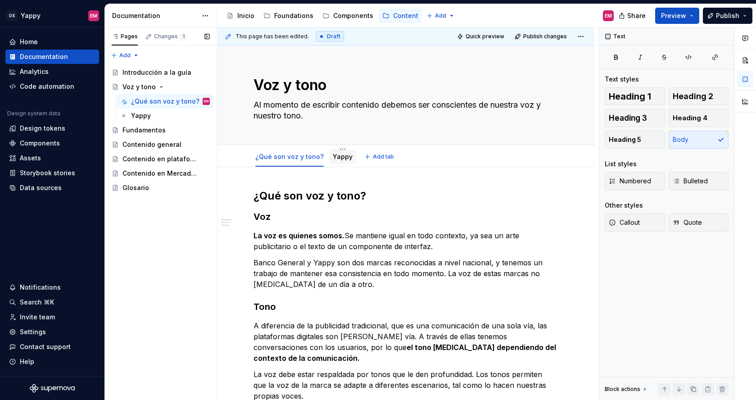
click at [337, 156] on link "Yappy" at bounding box center [343, 157] width 20 height 8
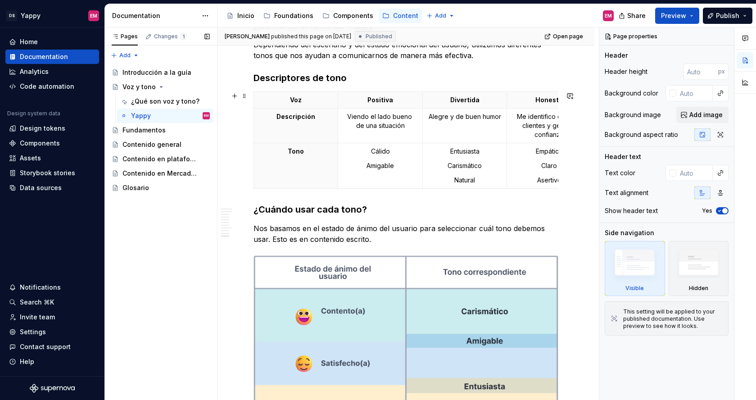
scroll to position [514, 0]
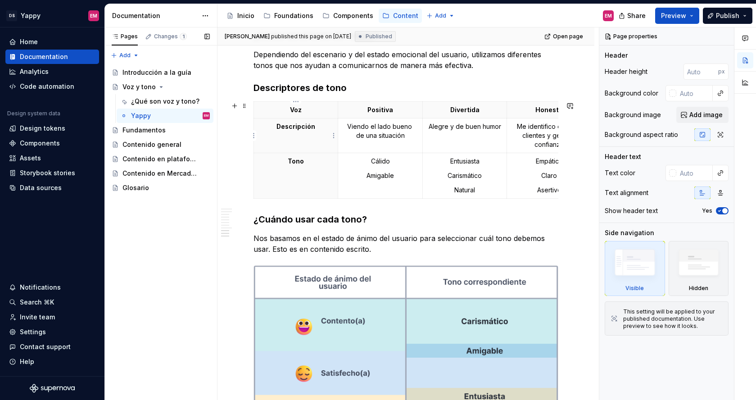
click at [275, 126] on p "Descripción" at bounding box center [295, 126] width 73 height 9
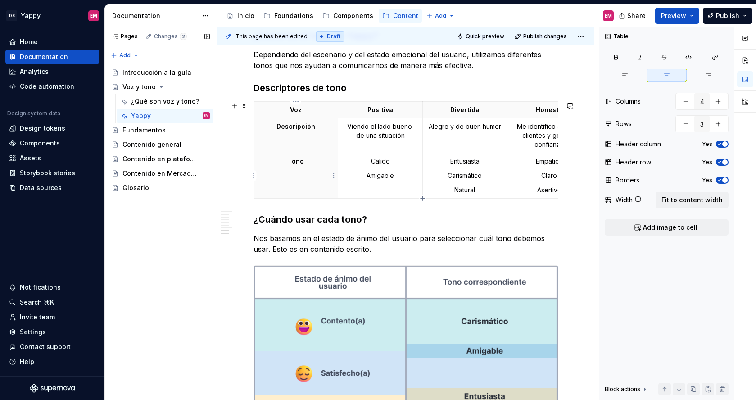
click at [279, 160] on p "Tono" at bounding box center [295, 161] width 73 height 9
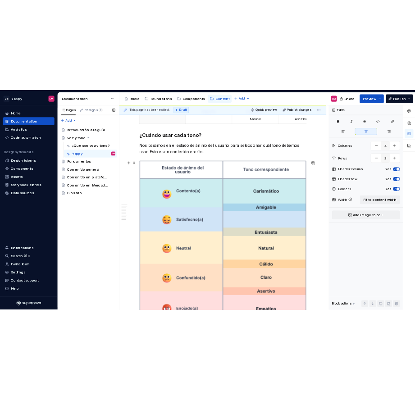
scroll to position [845, 0]
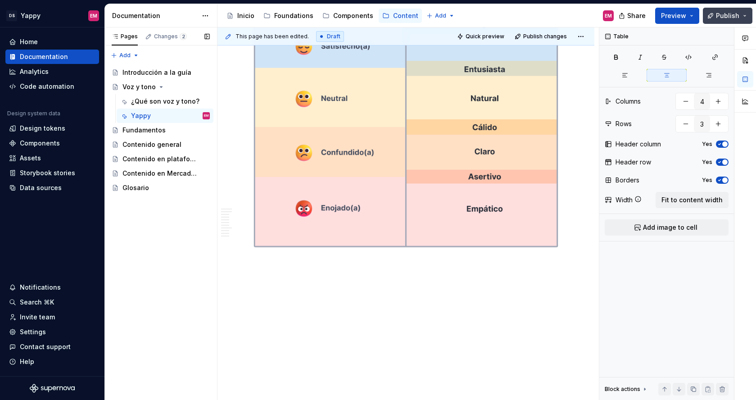
click at [721, 16] on span "Publish" at bounding box center [727, 15] width 23 height 9
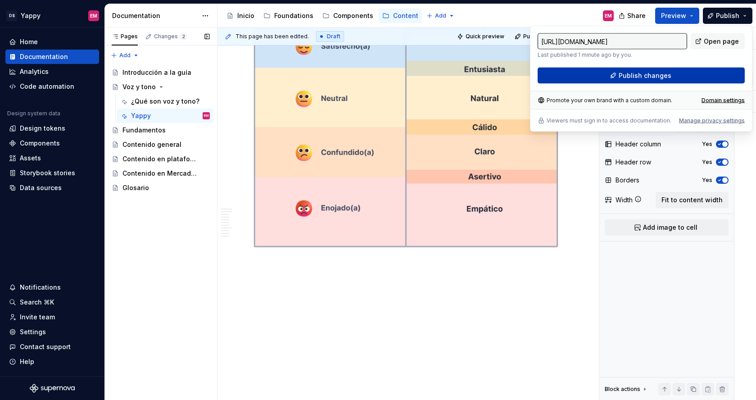
click at [608, 82] on button "Publish changes" at bounding box center [640, 76] width 207 height 16
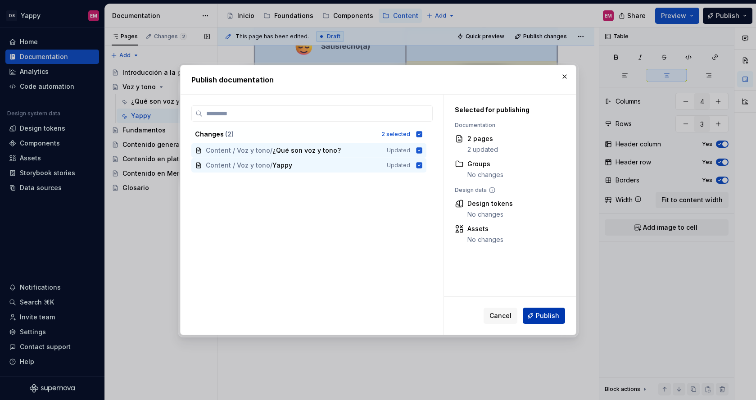
click at [545, 315] on span "Publish" at bounding box center [547, 315] width 23 height 9
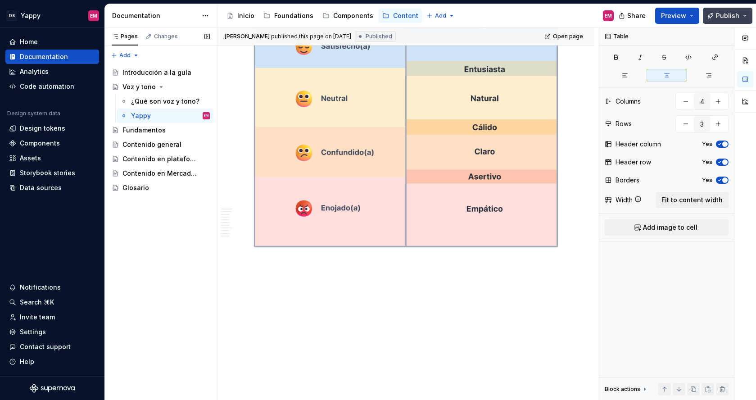
click at [743, 19] on button "Publish" at bounding box center [728, 16] width 50 height 16
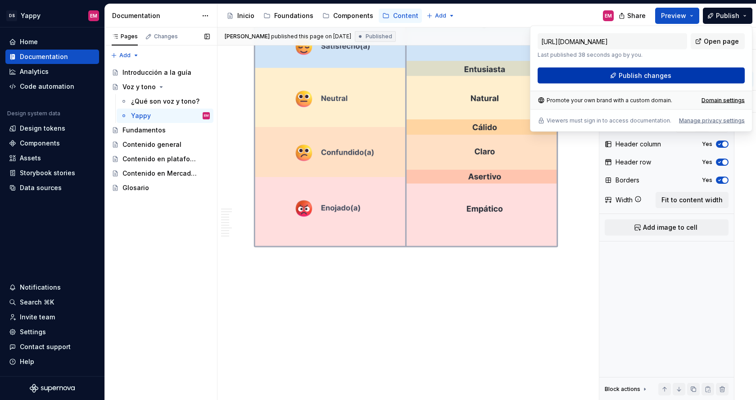
click at [639, 72] on span "Publish changes" at bounding box center [644, 75] width 53 height 9
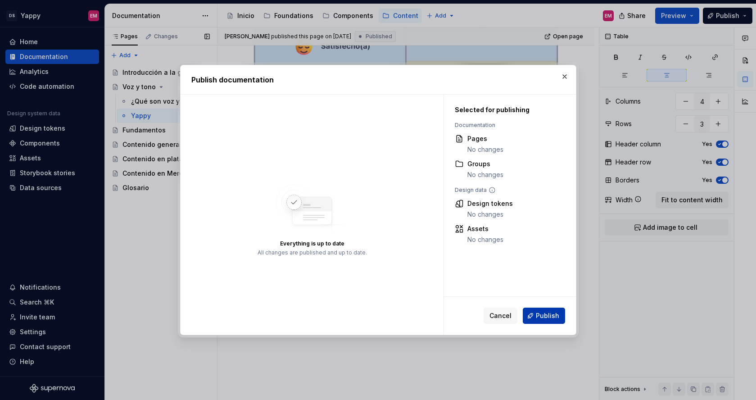
click at [541, 320] on span "Publish" at bounding box center [547, 315] width 23 height 9
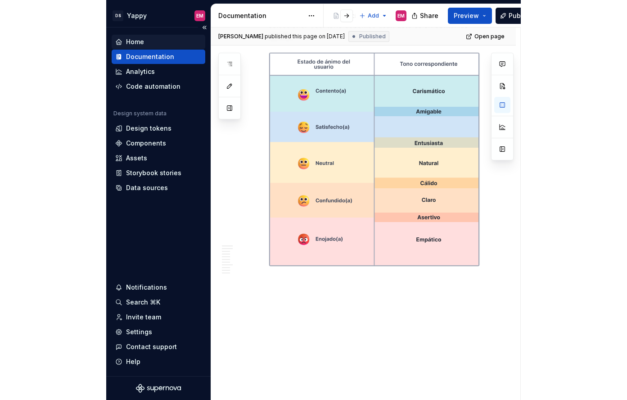
scroll to position [780, 0]
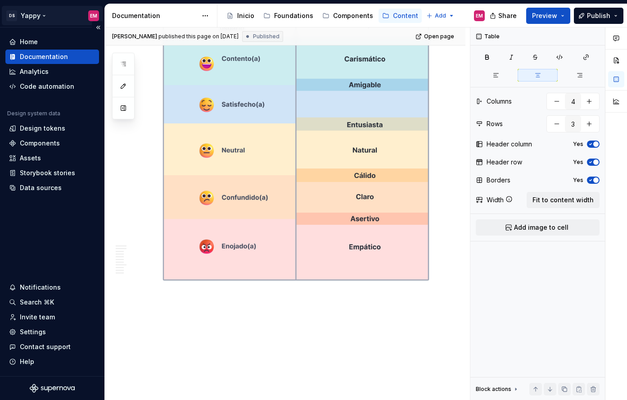
click at [42, 13] on html "DS Yappy EM Home Documentation Analytics Code automation Design system data Des…" at bounding box center [313, 200] width 627 height 400
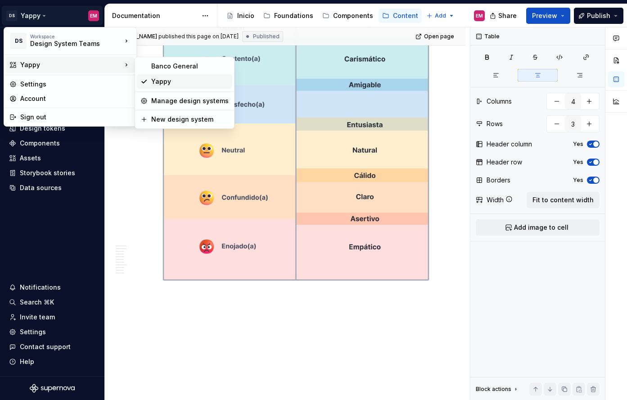
click at [176, 83] on div "Yappy" at bounding box center [189, 81] width 77 height 9
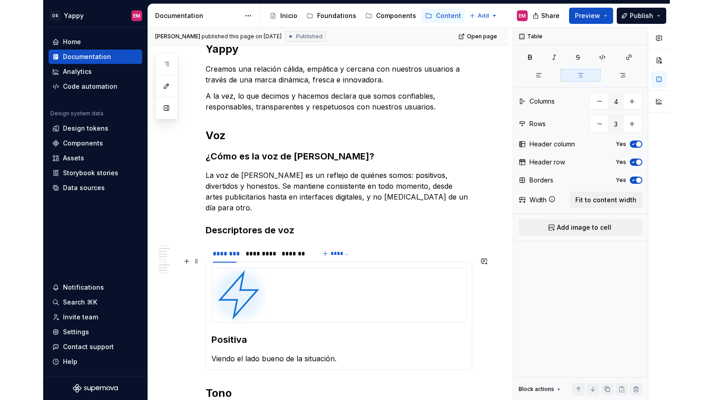
scroll to position [0, 0]
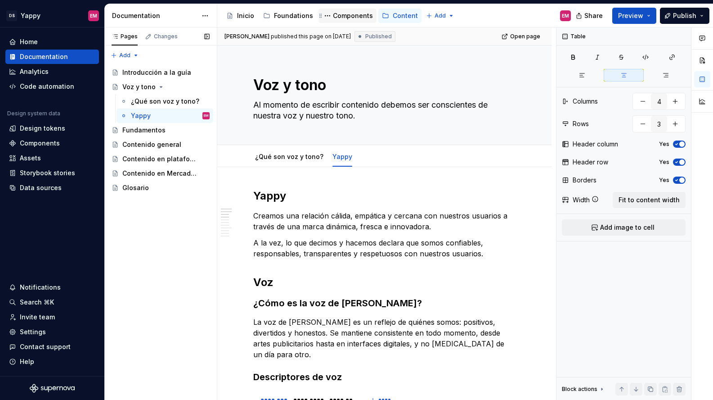
click at [338, 17] on div "Components" at bounding box center [353, 15] width 40 height 9
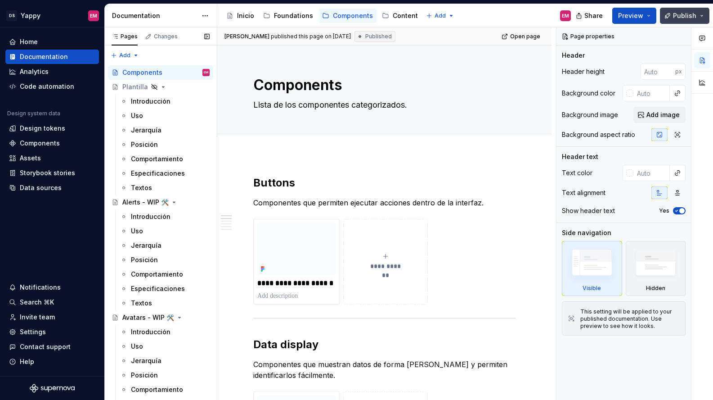
click at [686, 17] on span "Publish" at bounding box center [684, 15] width 23 height 9
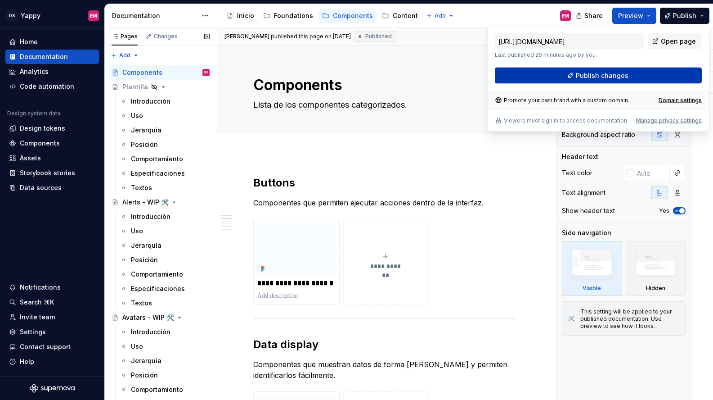
click at [566, 73] on button "Publish changes" at bounding box center [598, 76] width 207 height 16
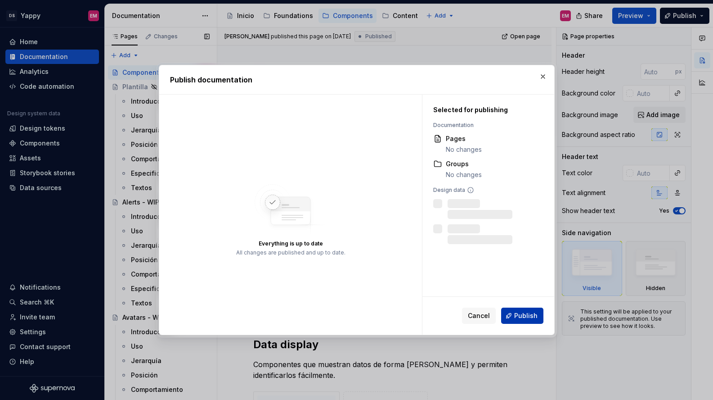
click at [520, 316] on span "Publish" at bounding box center [526, 315] width 23 height 9
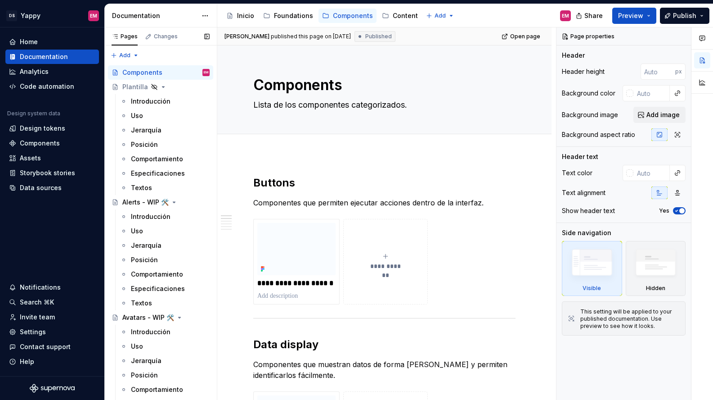
type textarea "*"
